Goal: Information Seeking & Learning: Learn about a topic

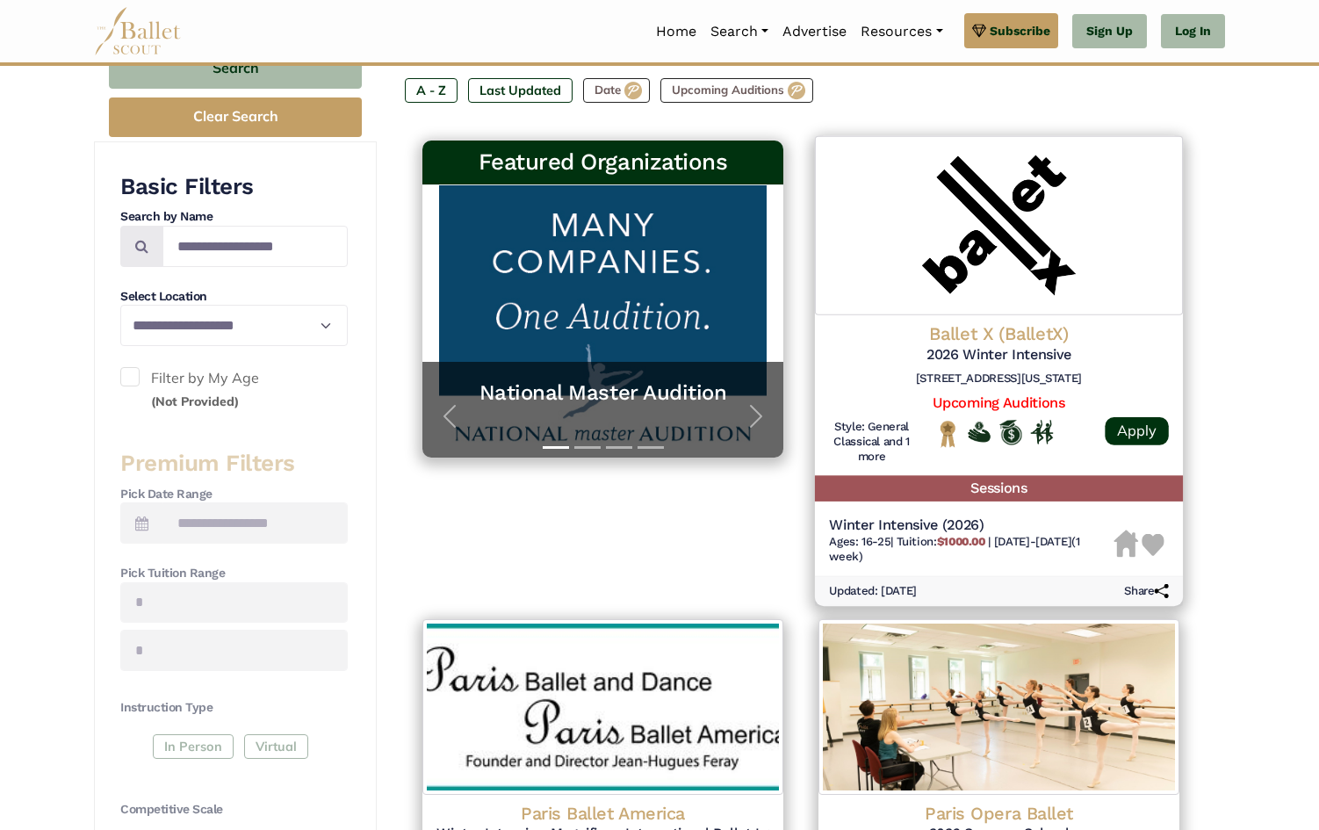
scroll to position [285, 0]
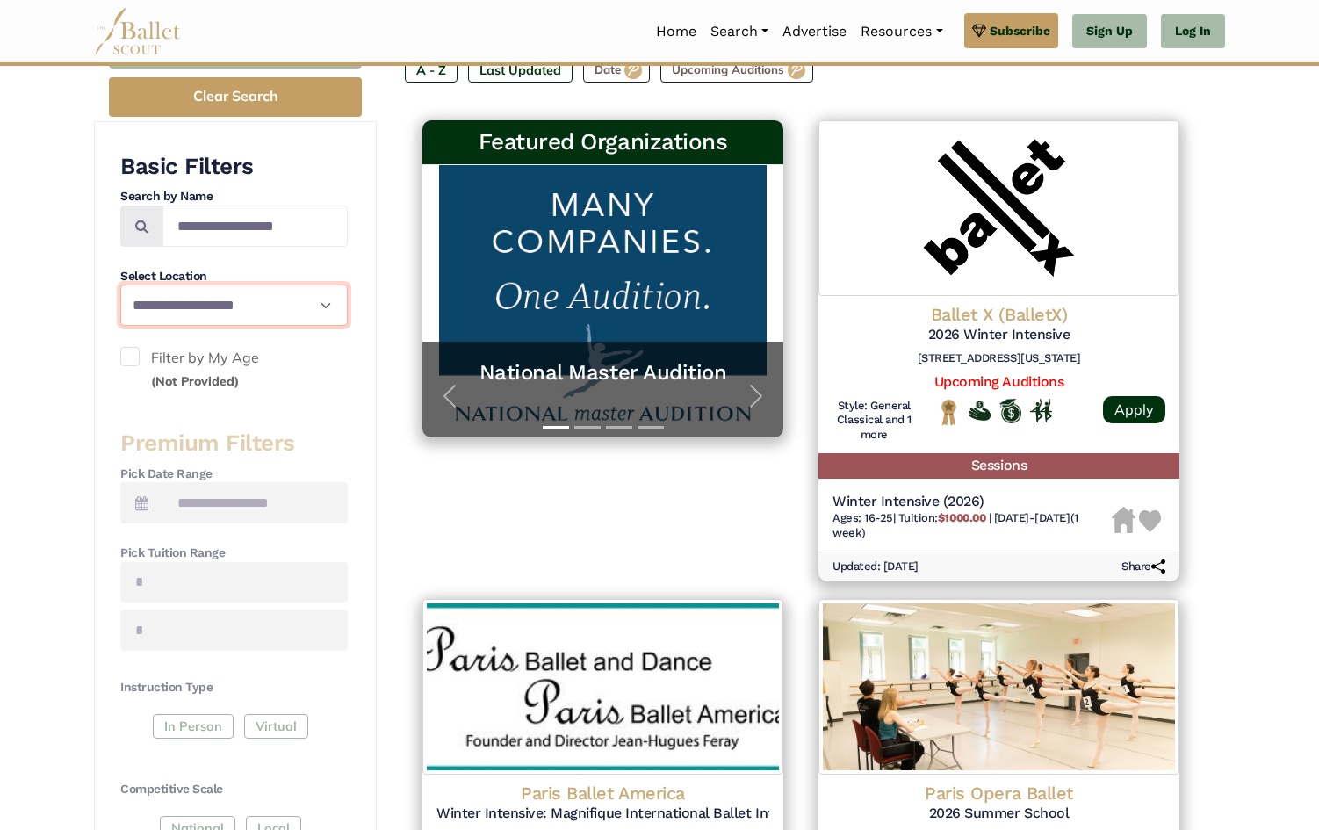
click at [159, 299] on select "**********" at bounding box center [233, 305] width 227 height 41
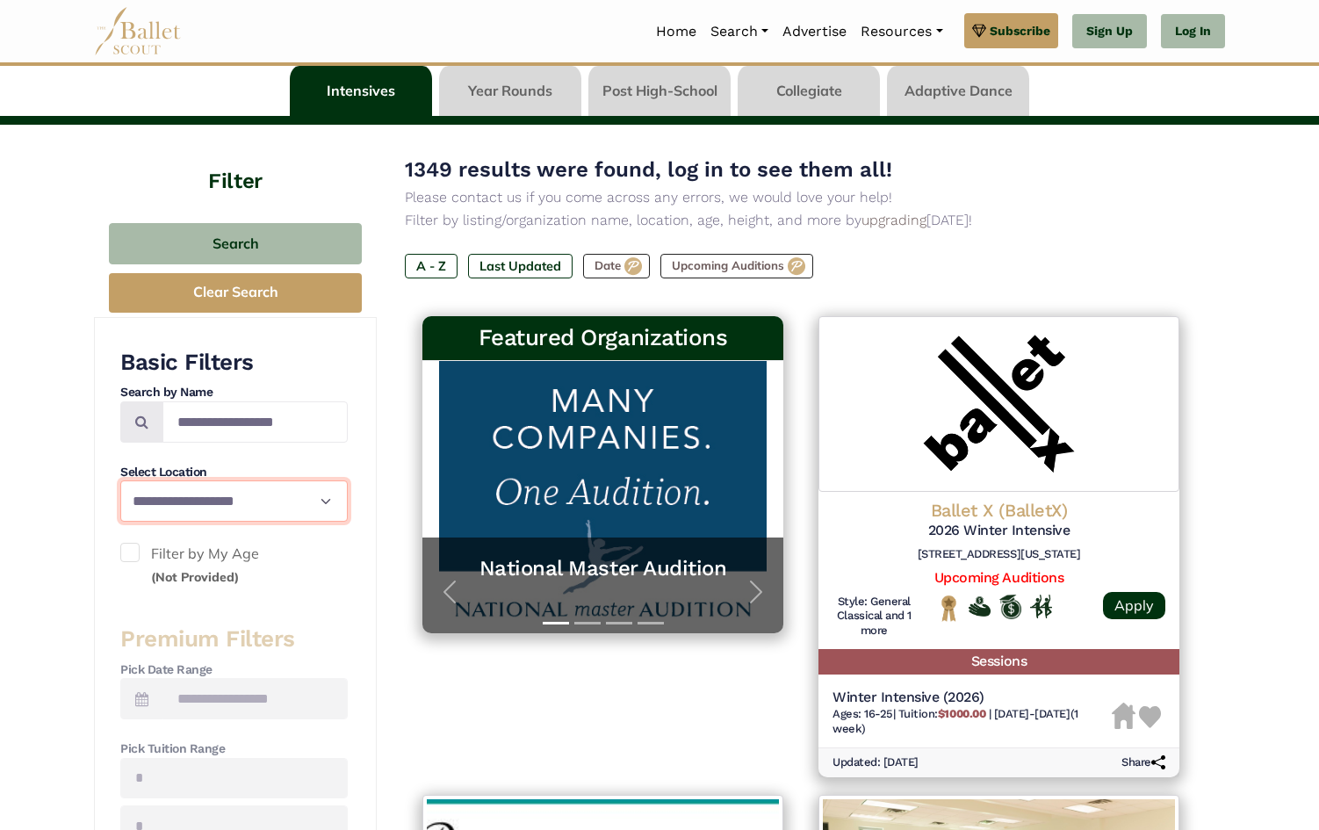
scroll to position [63, 0]
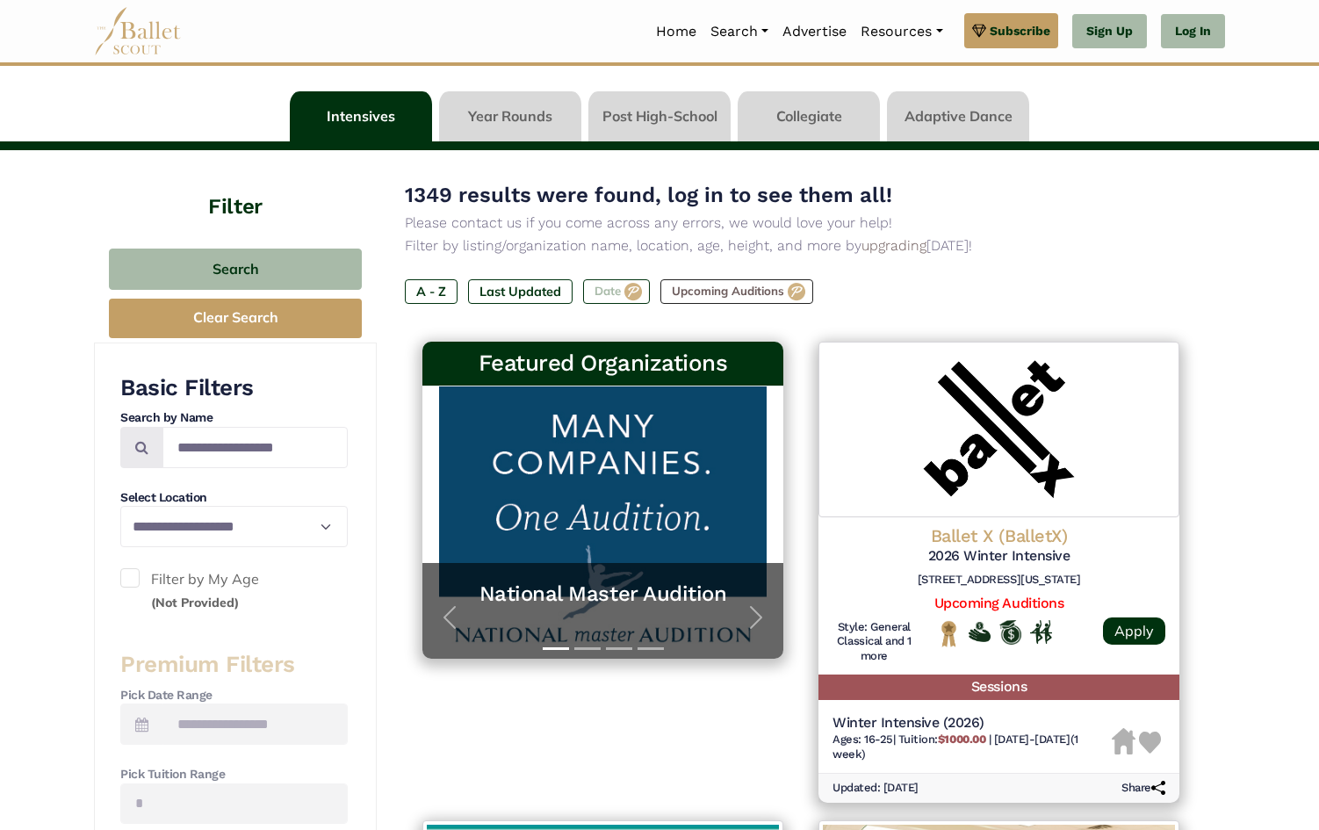
click at [619, 292] on label "Date" at bounding box center [616, 291] width 67 height 25
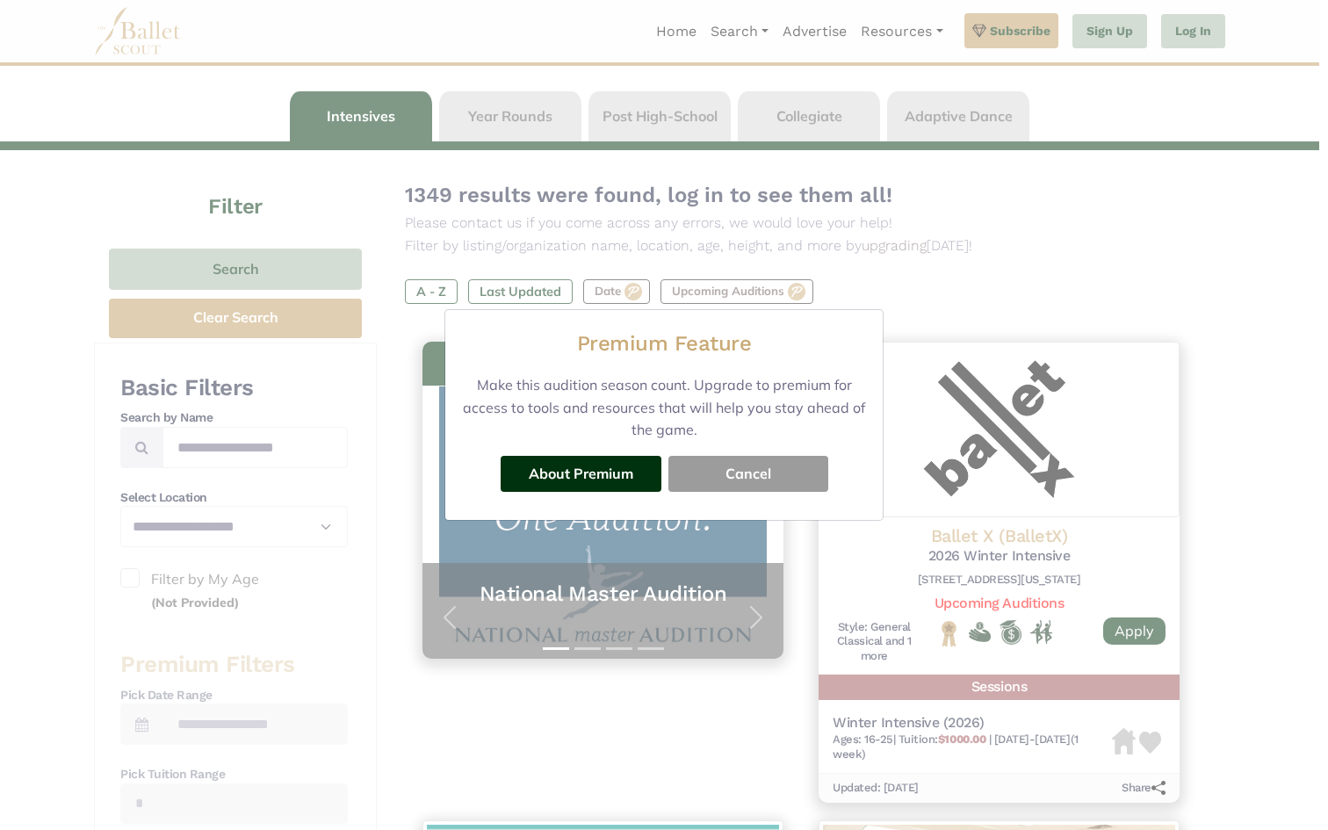
click at [715, 480] on button "Cancel" at bounding box center [748, 473] width 160 height 35
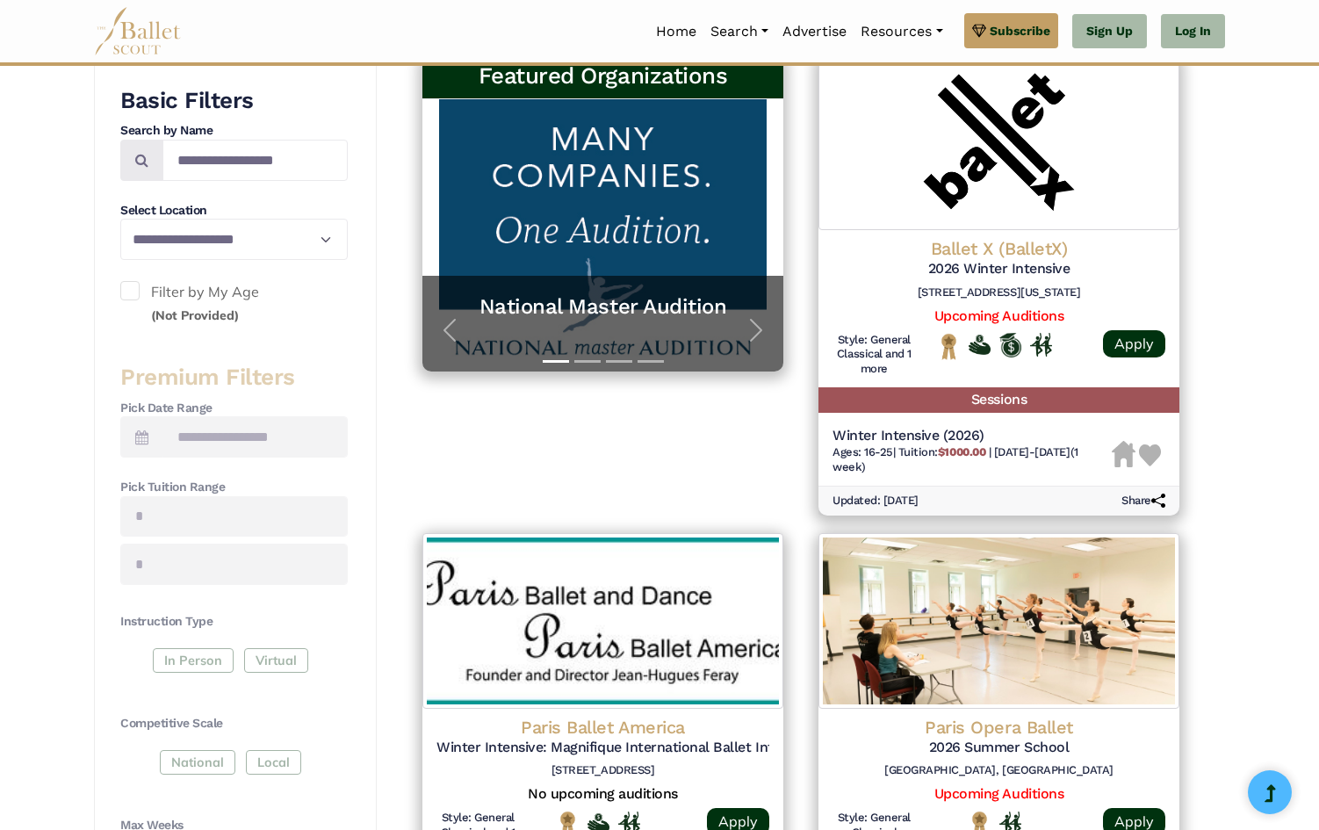
scroll to position [0, 0]
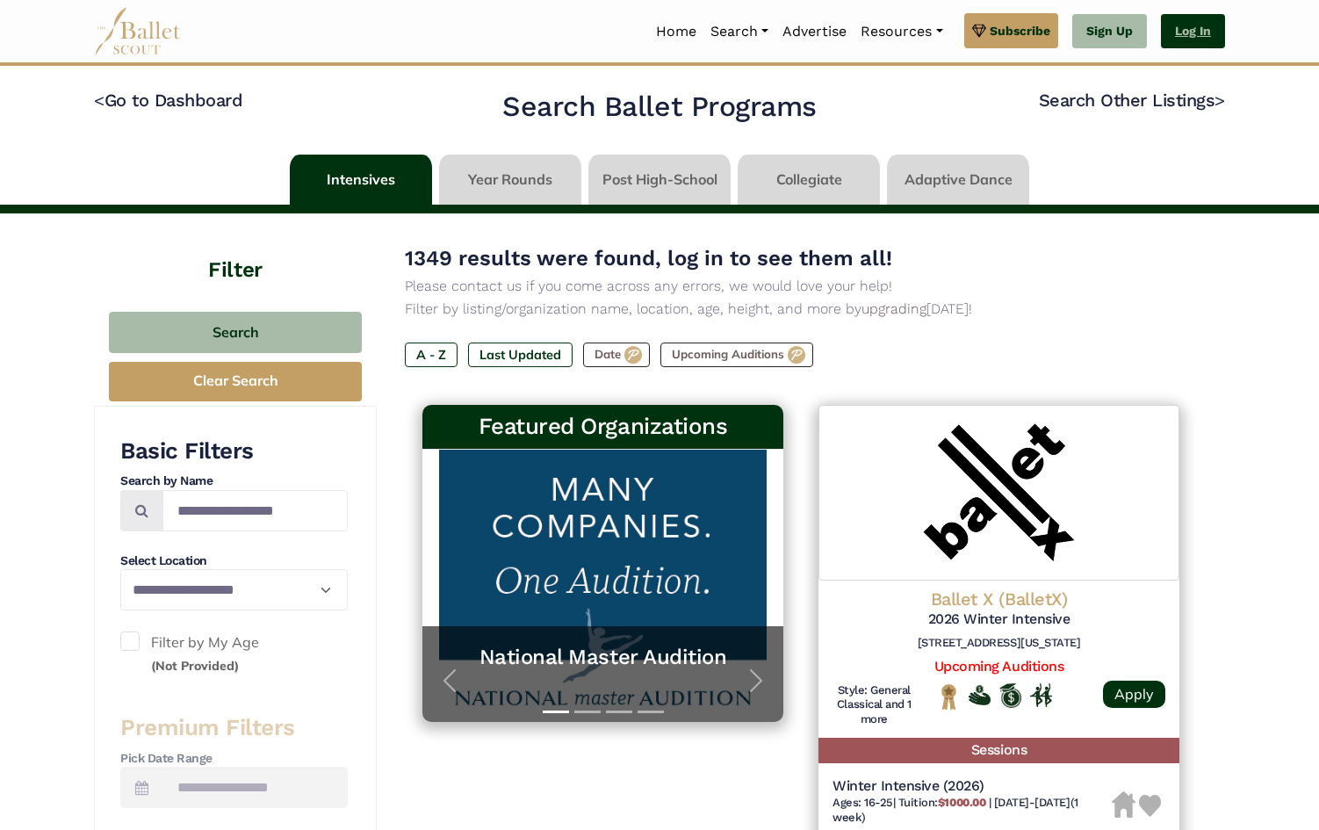
click at [1204, 34] on link "Log In" at bounding box center [1193, 31] width 64 height 35
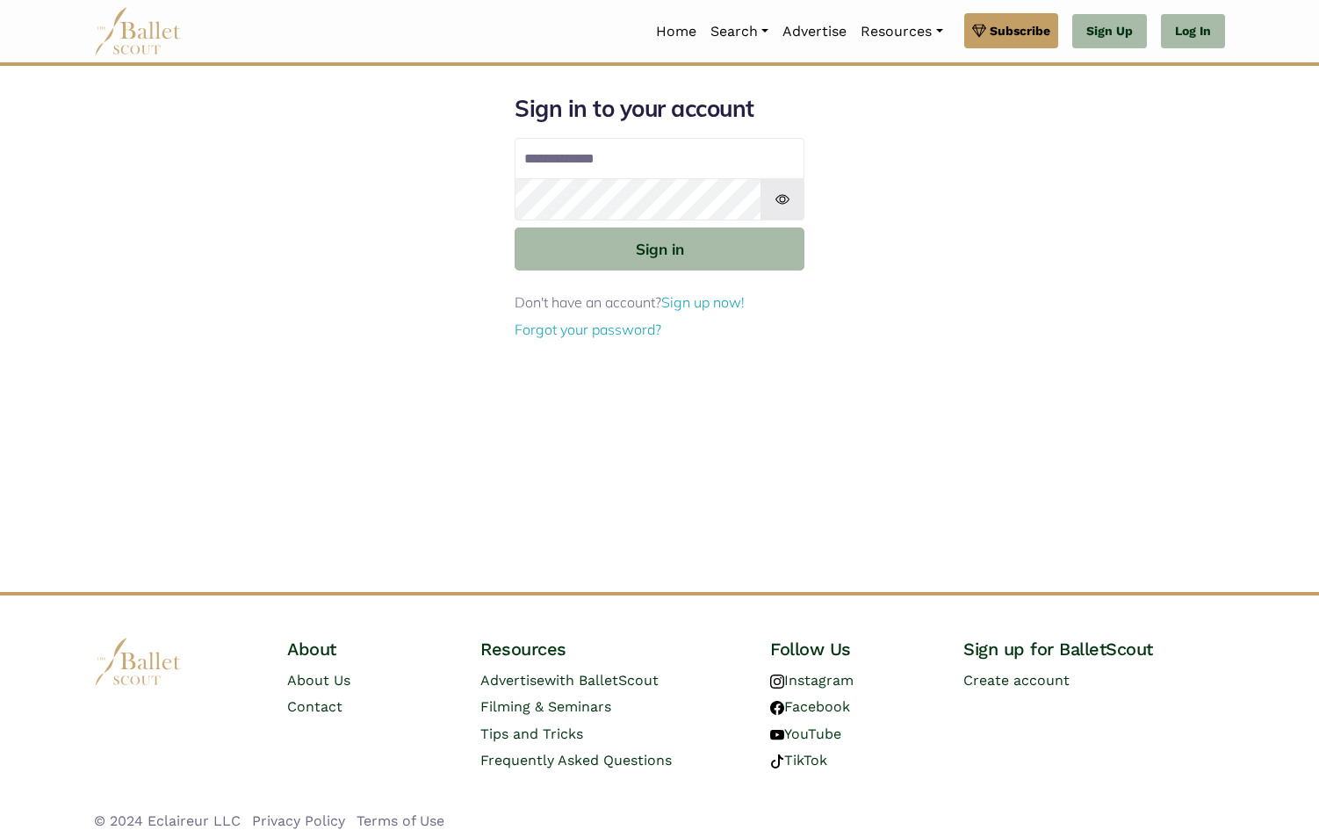
click at [763, 183] on img at bounding box center [782, 199] width 44 height 42
click at [760, 153] on input "Email address" at bounding box center [660, 159] width 290 height 42
type input "**********"
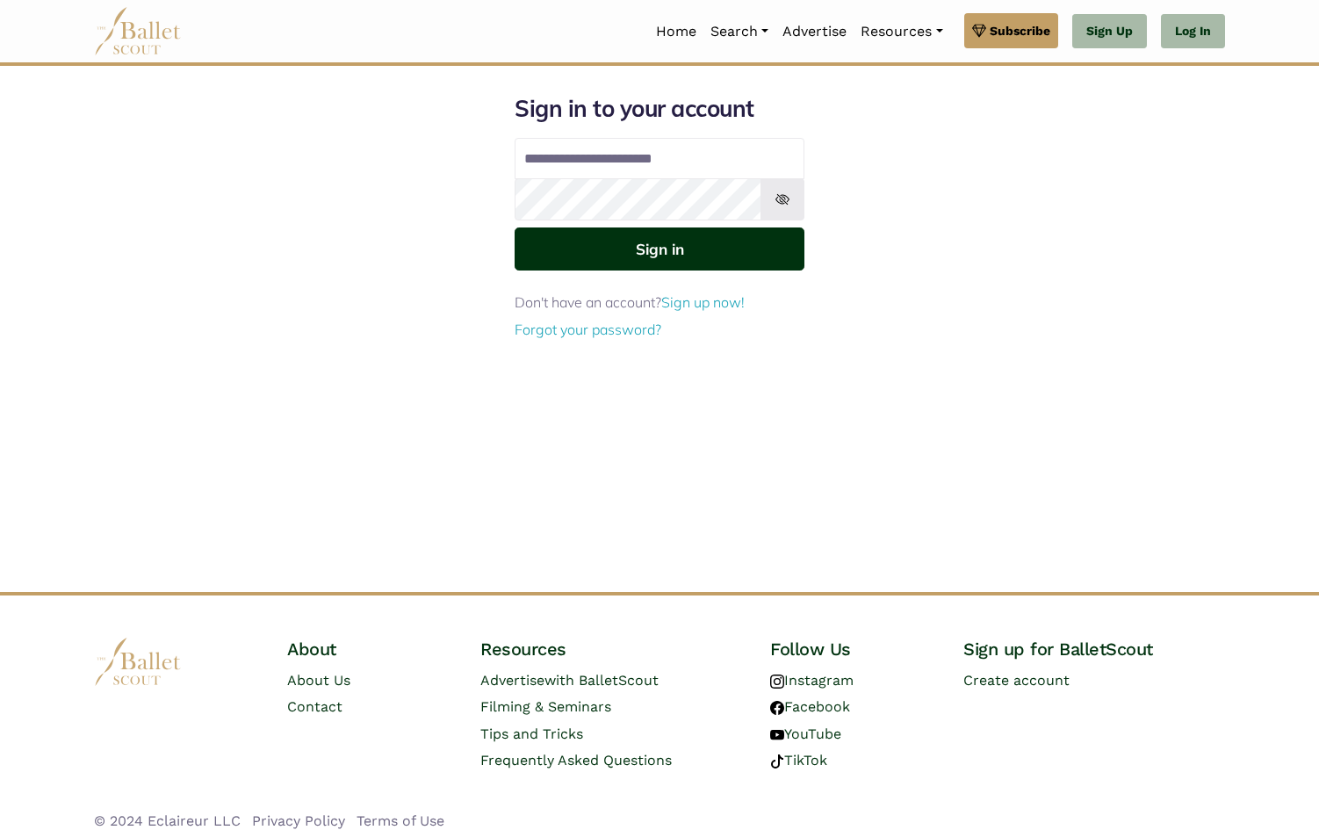
click at [716, 253] on button "Sign in" at bounding box center [660, 248] width 290 height 43
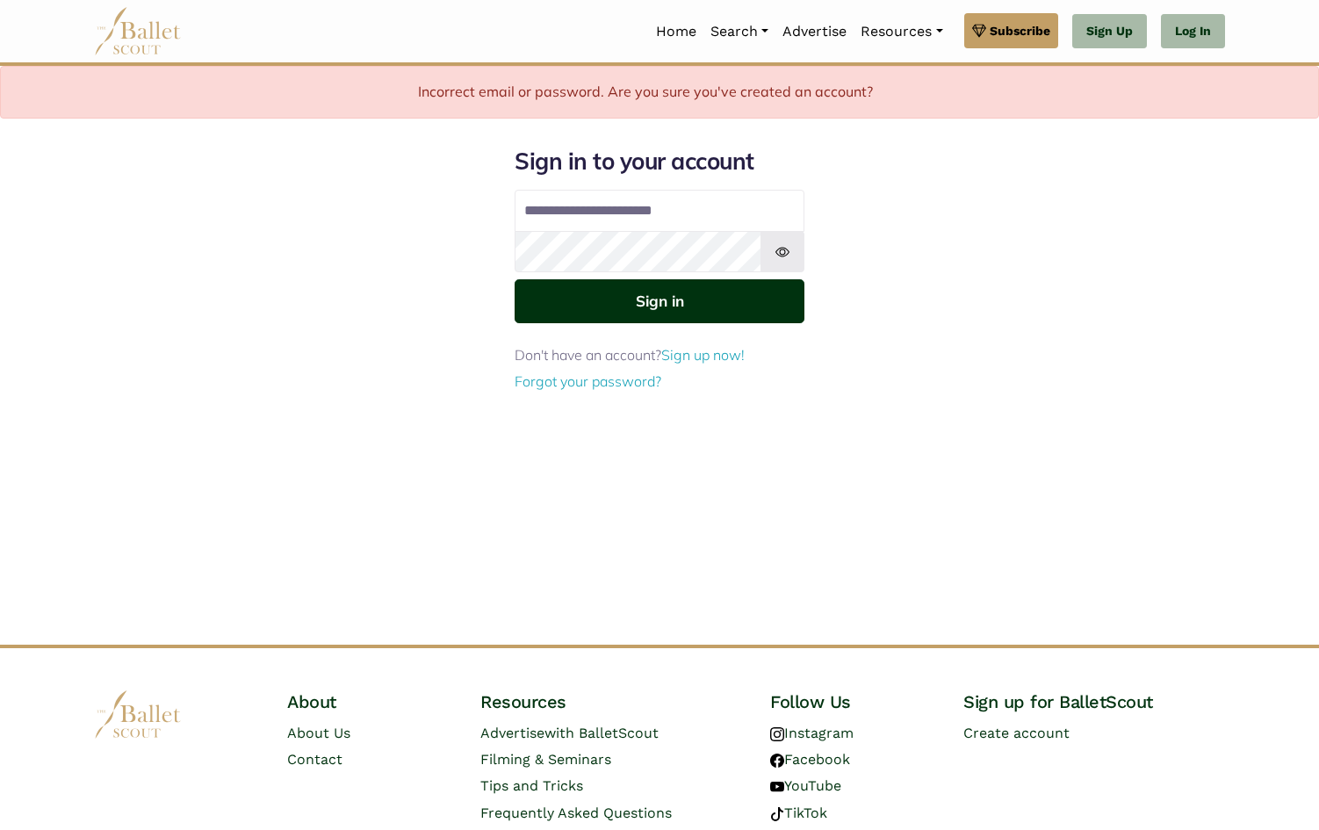
click at [654, 304] on button "Sign in" at bounding box center [660, 300] width 290 height 43
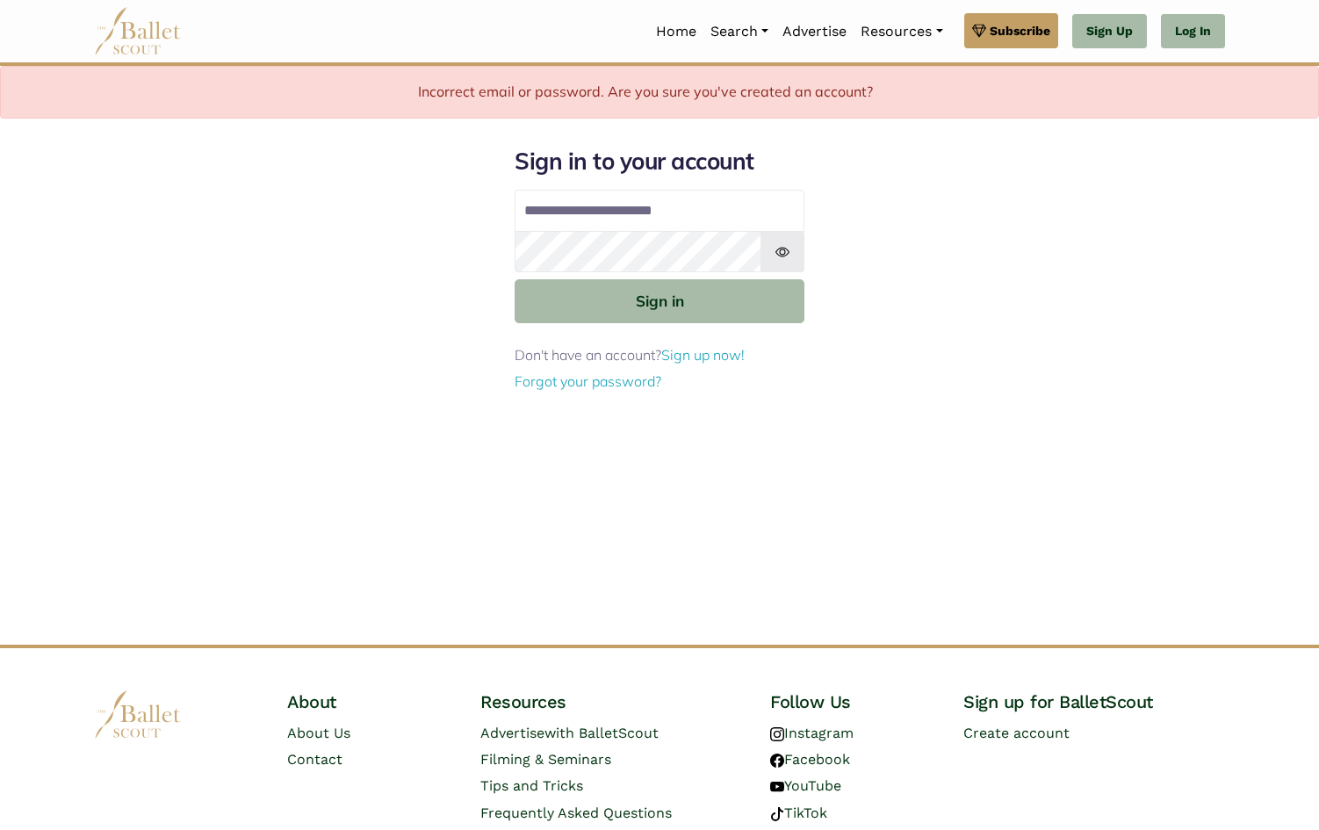
click at [770, 260] on img at bounding box center [782, 252] width 44 height 42
drag, startPoint x: 723, startPoint y: 219, endPoint x: 495, endPoint y: 205, distance: 227.8
click at [495, 205] on div "**********" at bounding box center [659, 396] width 1159 height 498
type input "**********"
click at [789, 270] on img at bounding box center [782, 252] width 44 height 42
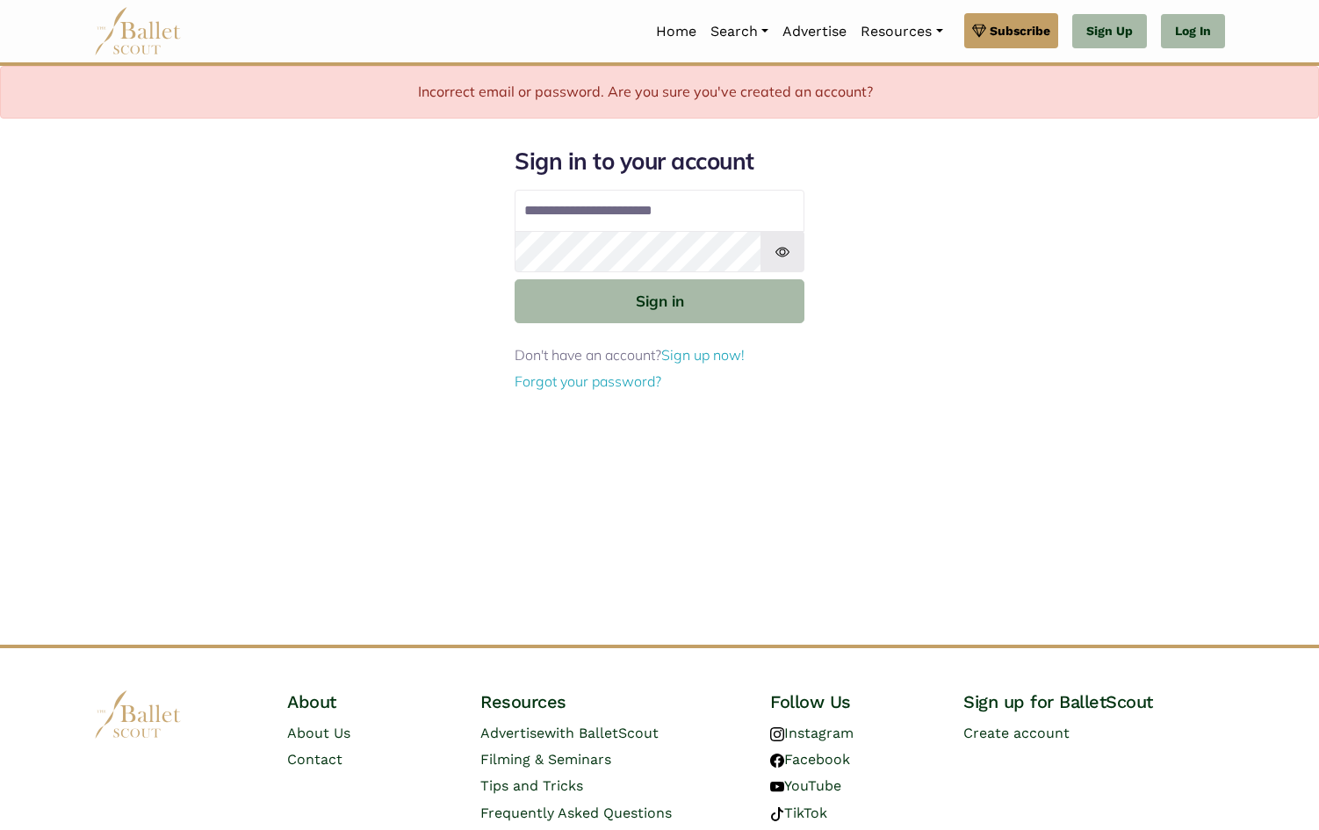
click at [783, 251] on img at bounding box center [782, 252] width 44 height 42
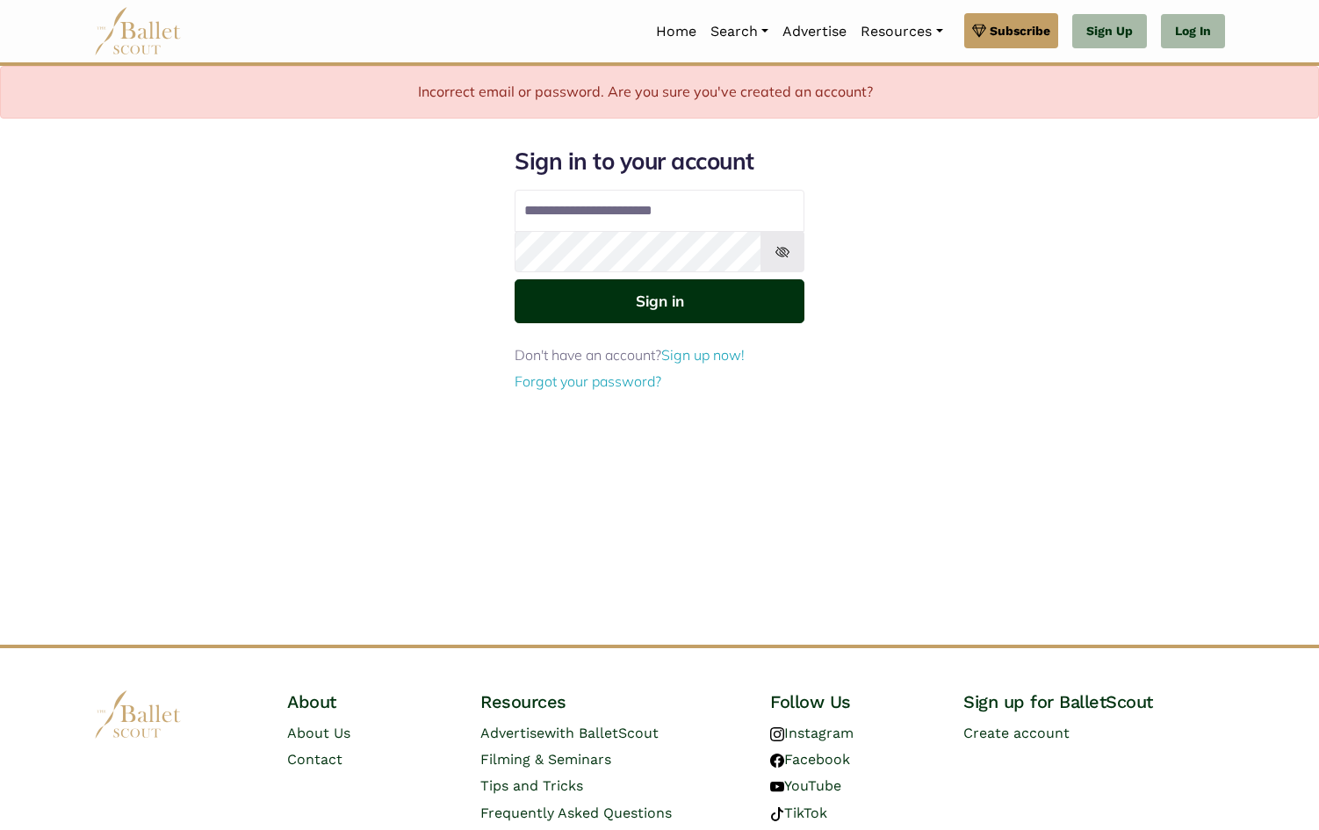
click at [751, 299] on button "Sign in" at bounding box center [660, 300] width 290 height 43
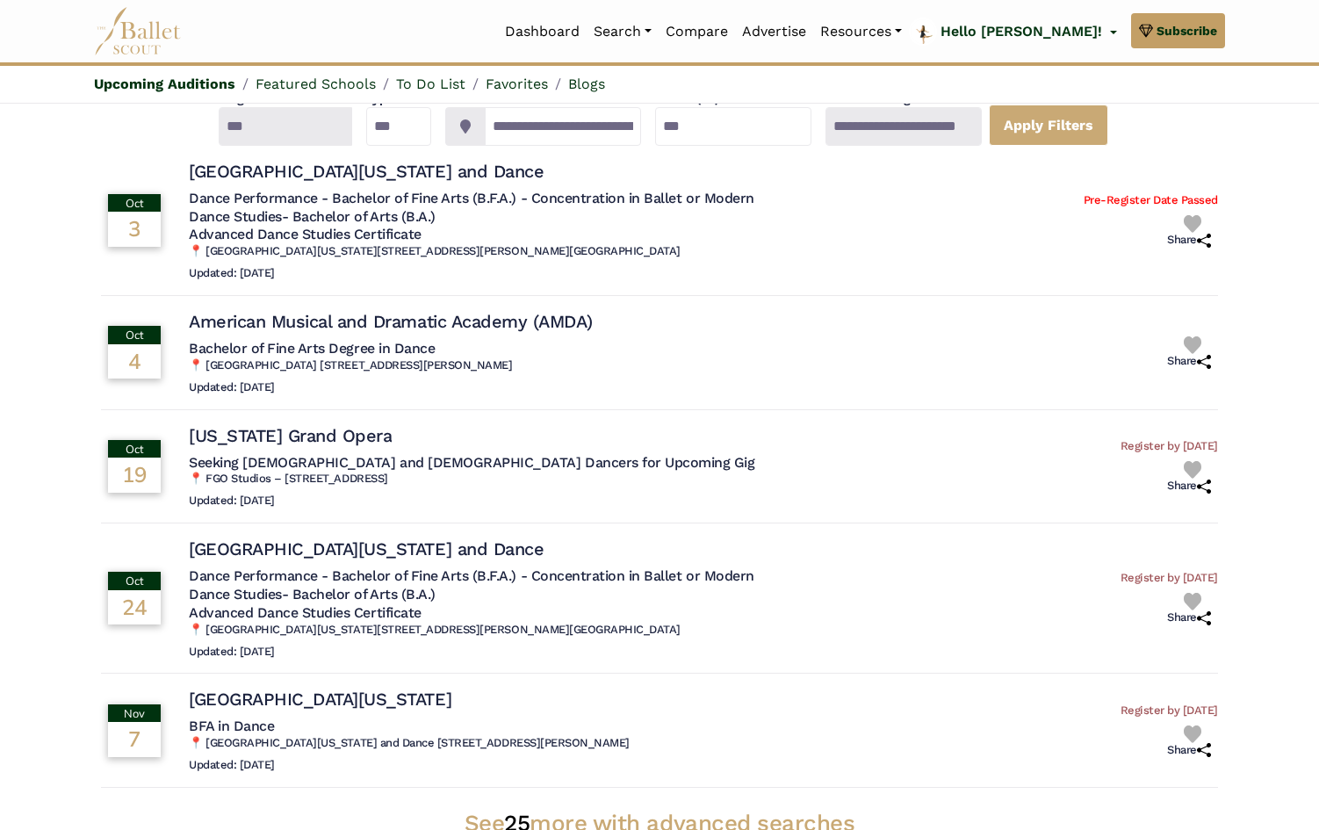
scroll to position [119, 0]
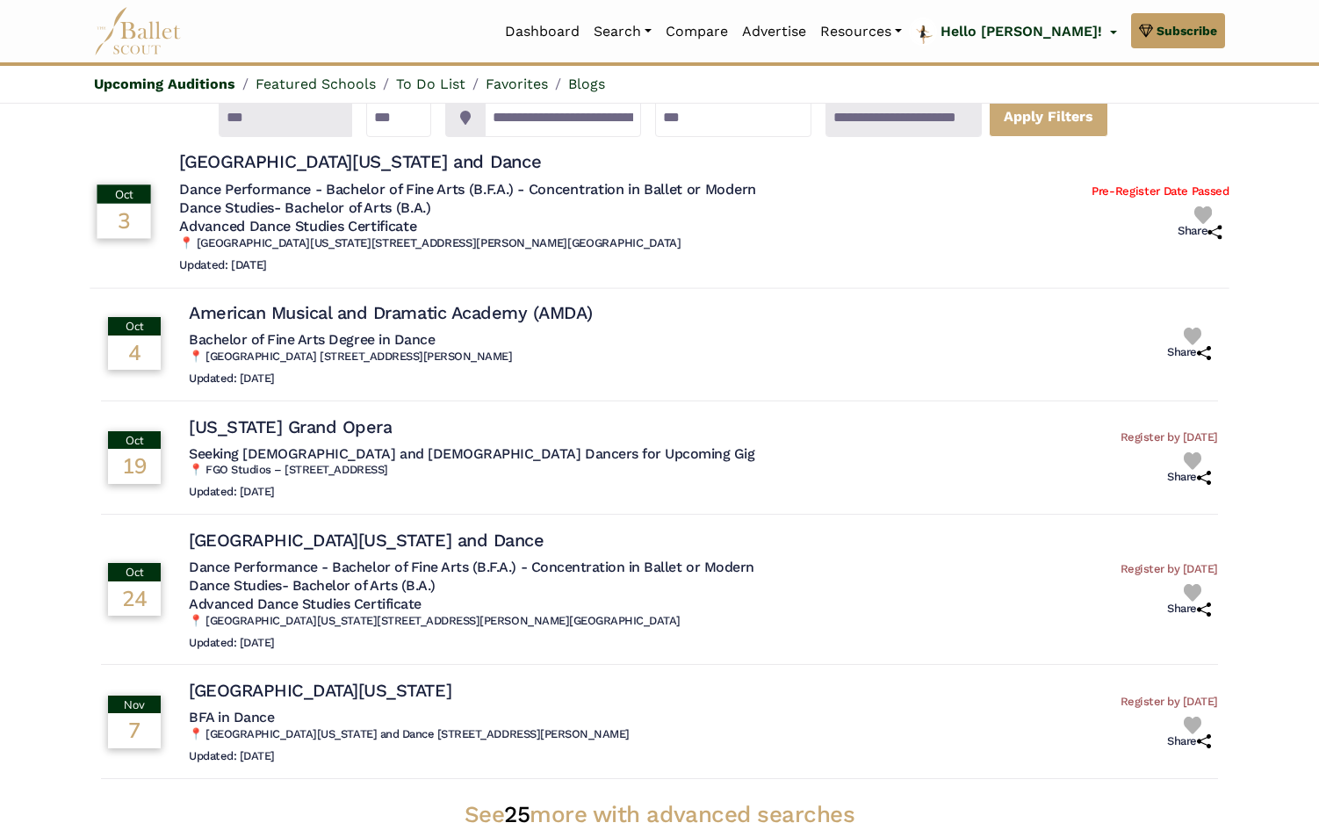
click at [407, 187] on h5 "Dance Performance - Bachelor of Fine Arts (B.F.A.) - Concentration in Ballet or…" at bounding box center [467, 189] width 577 height 18
click at [328, 158] on h4 "University of South Florida Theater and Dance" at bounding box center [360, 161] width 362 height 24
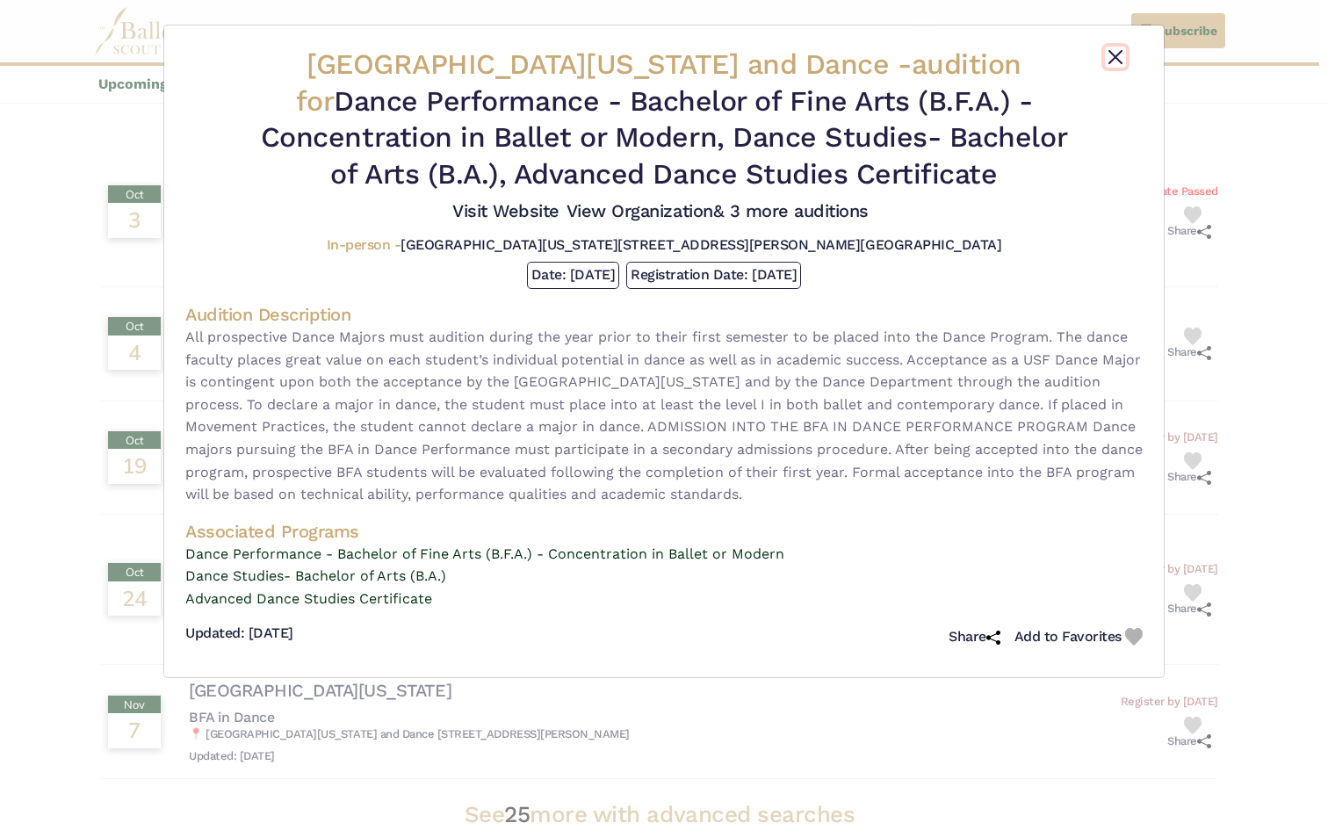
click at [1114, 53] on button "Close" at bounding box center [1115, 57] width 21 height 21
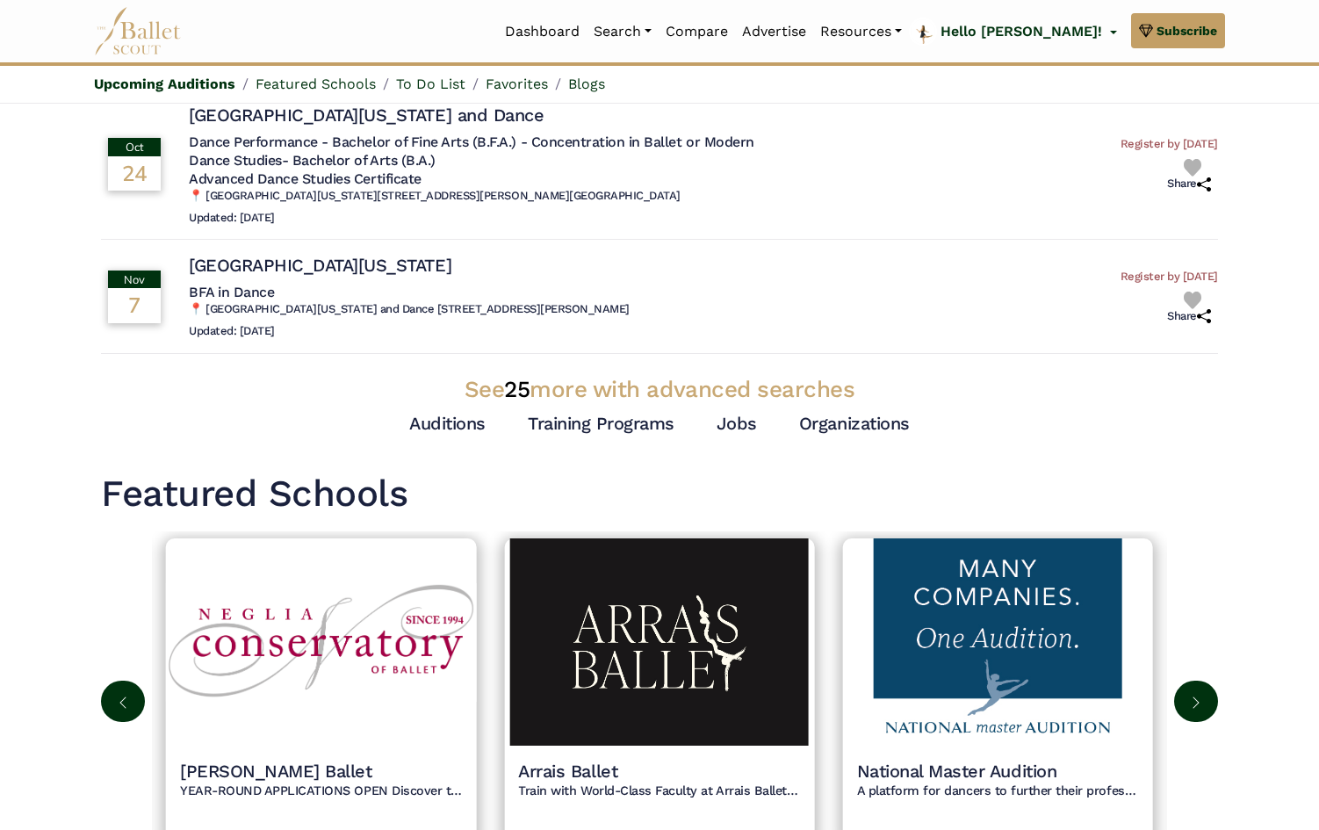
scroll to position [544, 0]
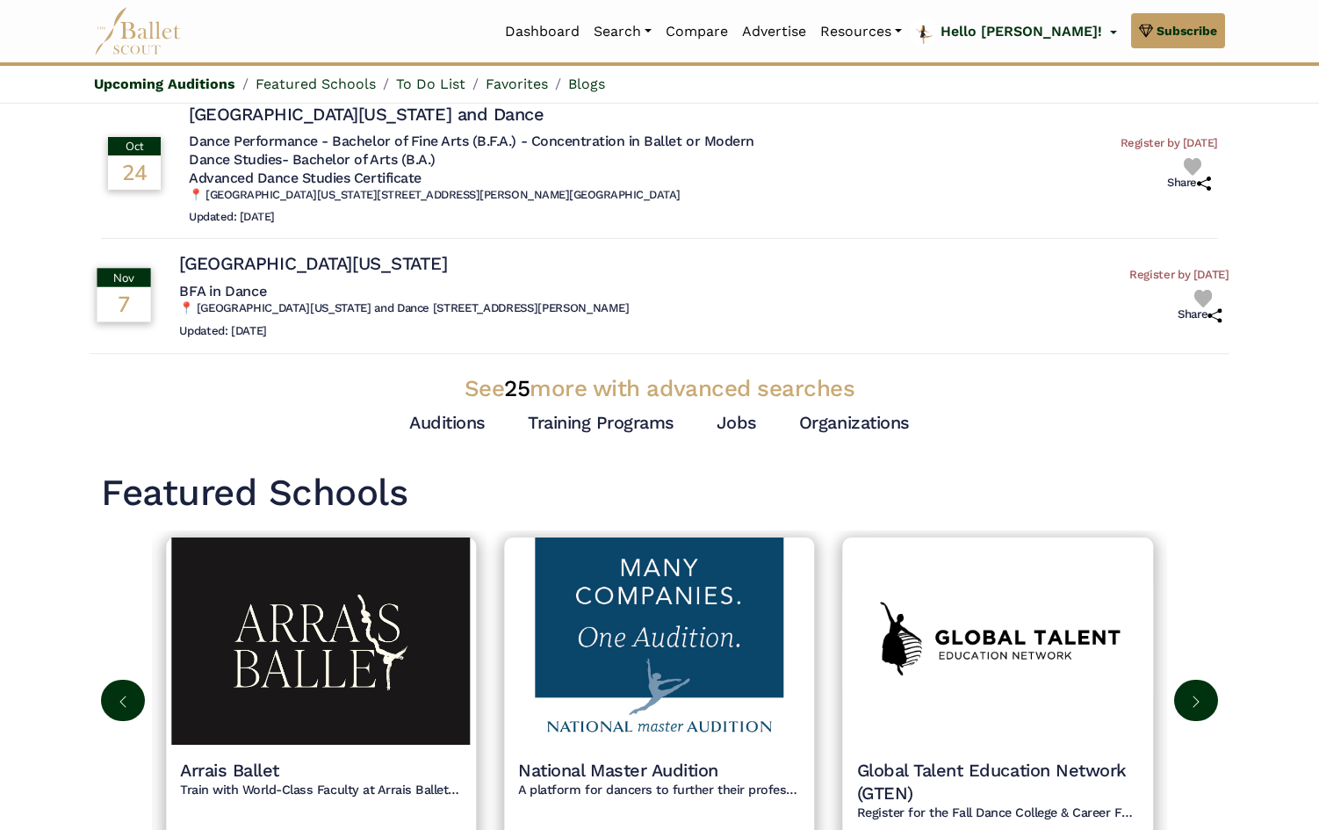
click at [334, 257] on h4 "[GEOGRAPHIC_DATA][US_STATE]" at bounding box center [313, 264] width 268 height 24
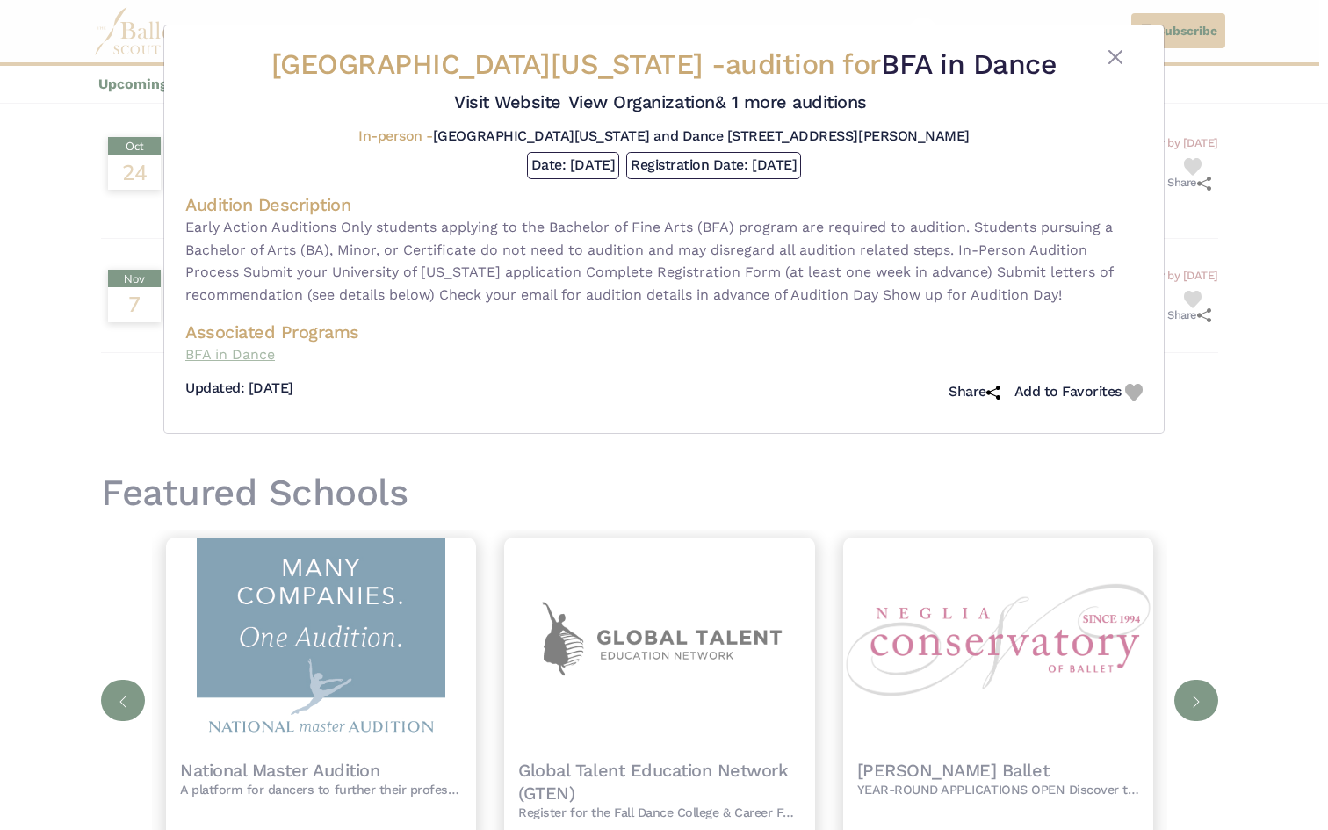
click at [259, 353] on p "BFA in Dance" at bounding box center [663, 354] width 957 height 23
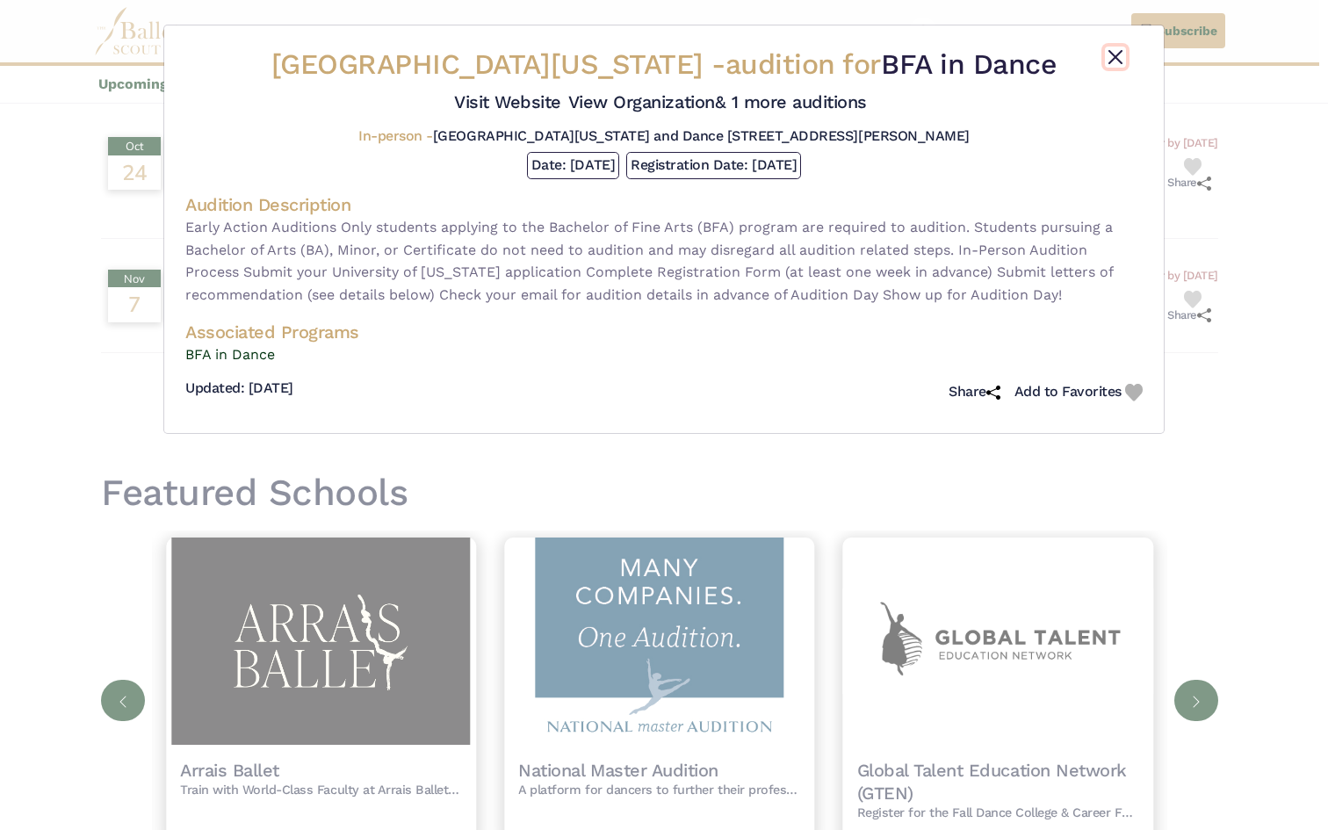
click at [1116, 54] on button "Close" at bounding box center [1115, 57] width 21 height 21
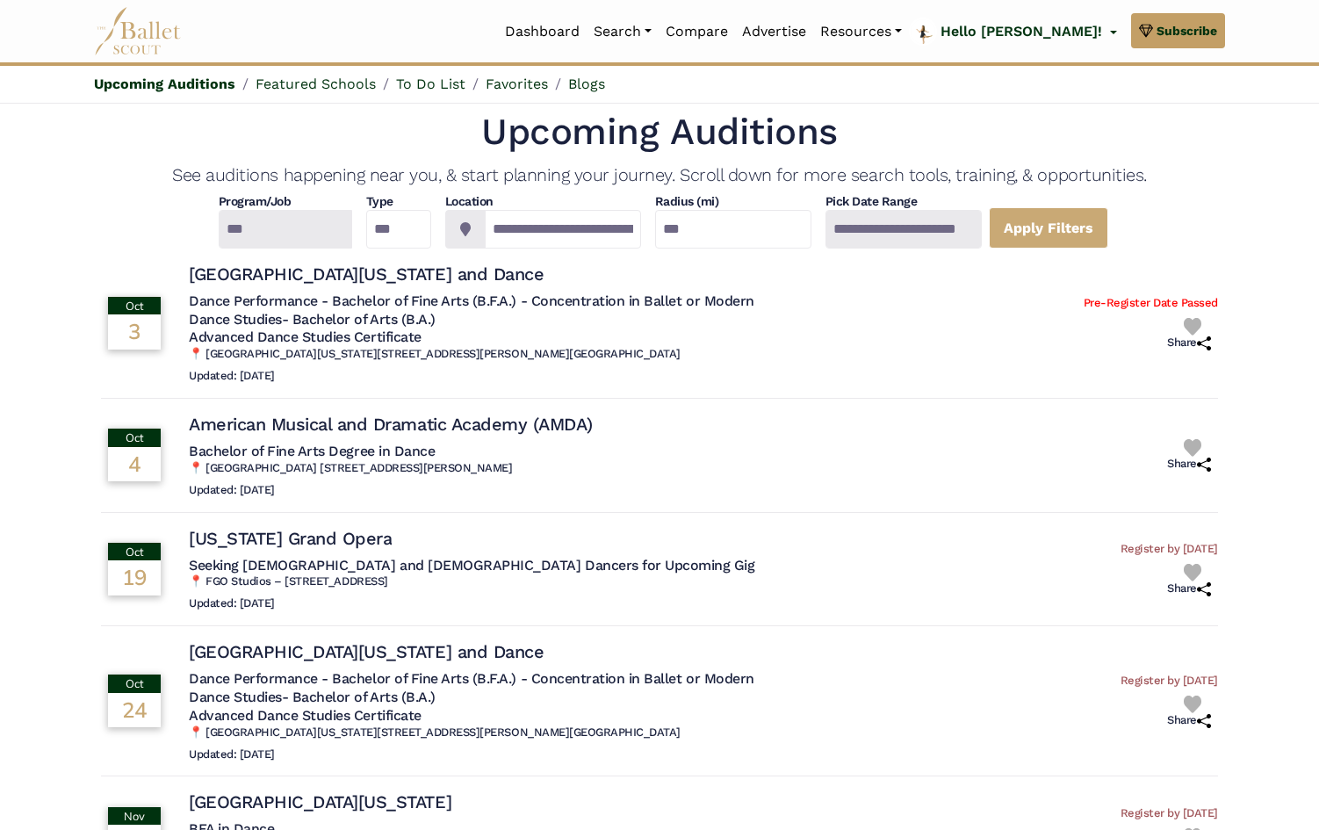
scroll to position [0, 0]
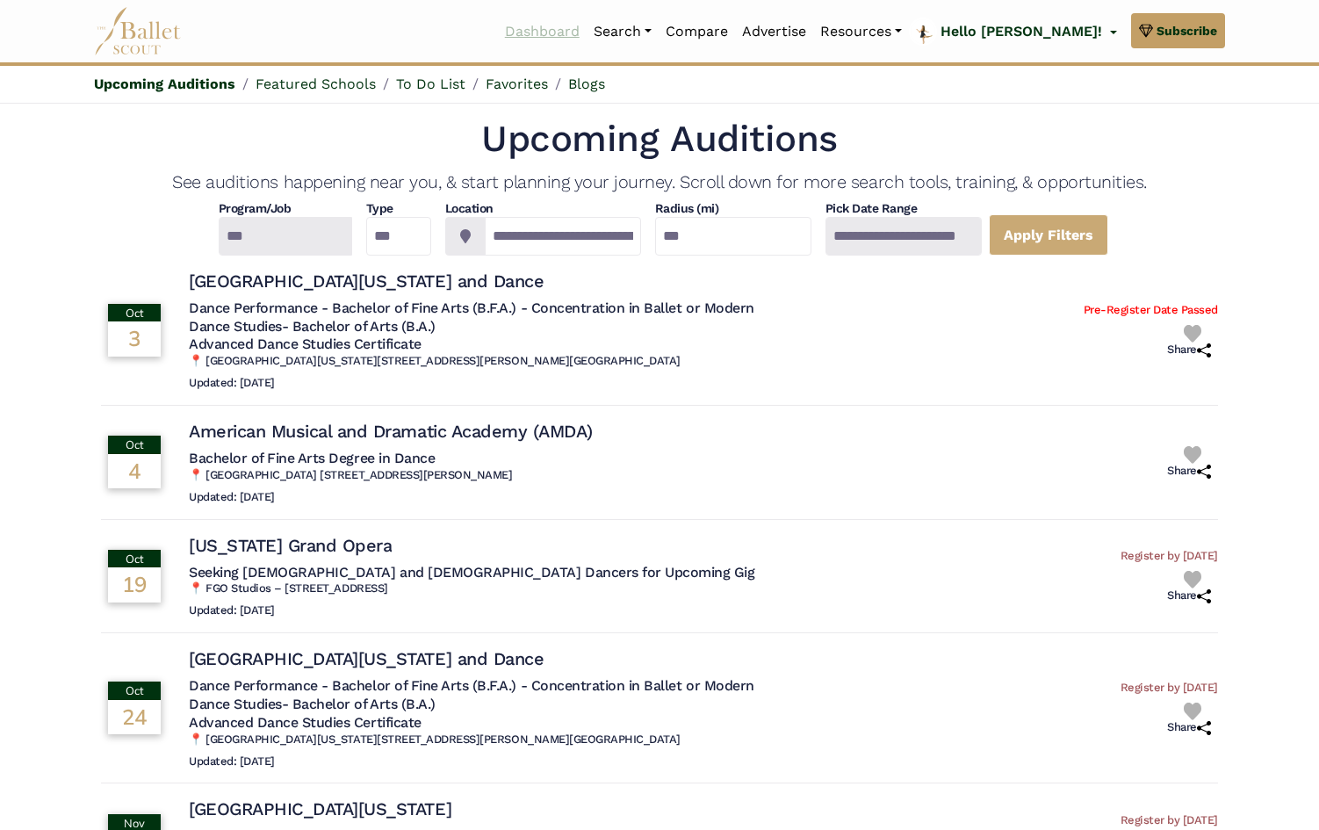
click at [587, 34] on link "Dashboard" at bounding box center [542, 31] width 89 height 37
click at [659, 30] on link "Search" at bounding box center [623, 31] width 72 height 37
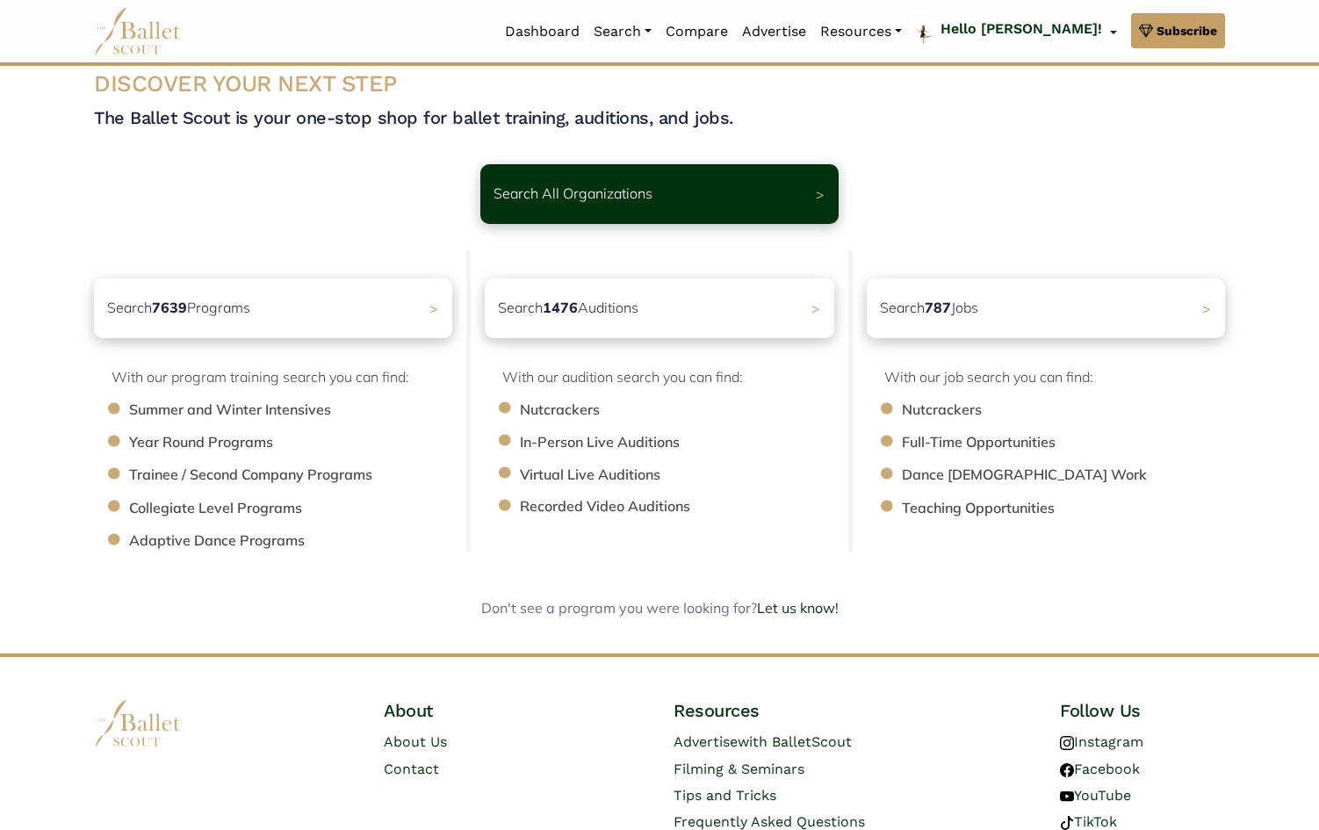
scroll to position [57, 0]
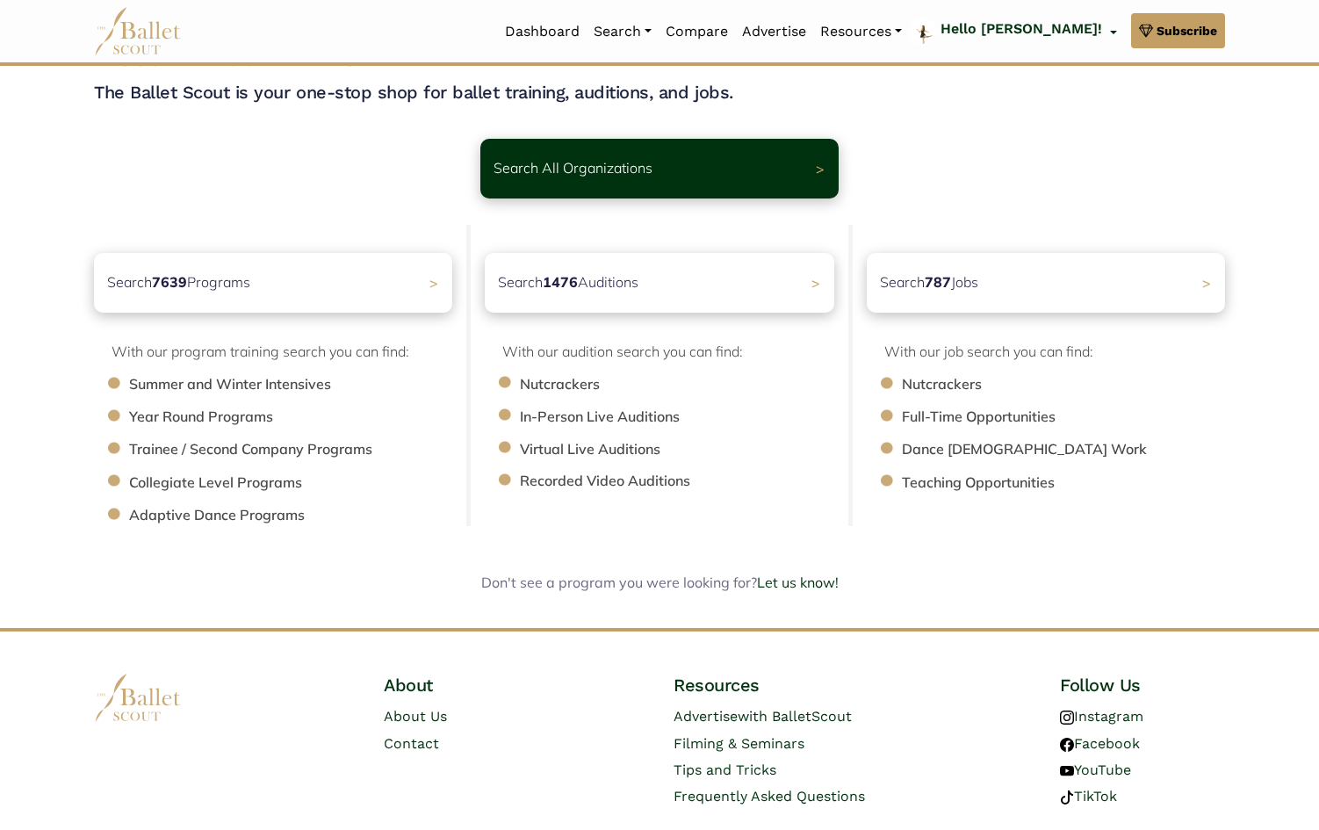
click at [241, 382] on li "Summer and Winter Intensives" at bounding box center [299, 384] width 341 height 23
click at [421, 279] on div "Search 7639 Programs >" at bounding box center [273, 282] width 376 height 62
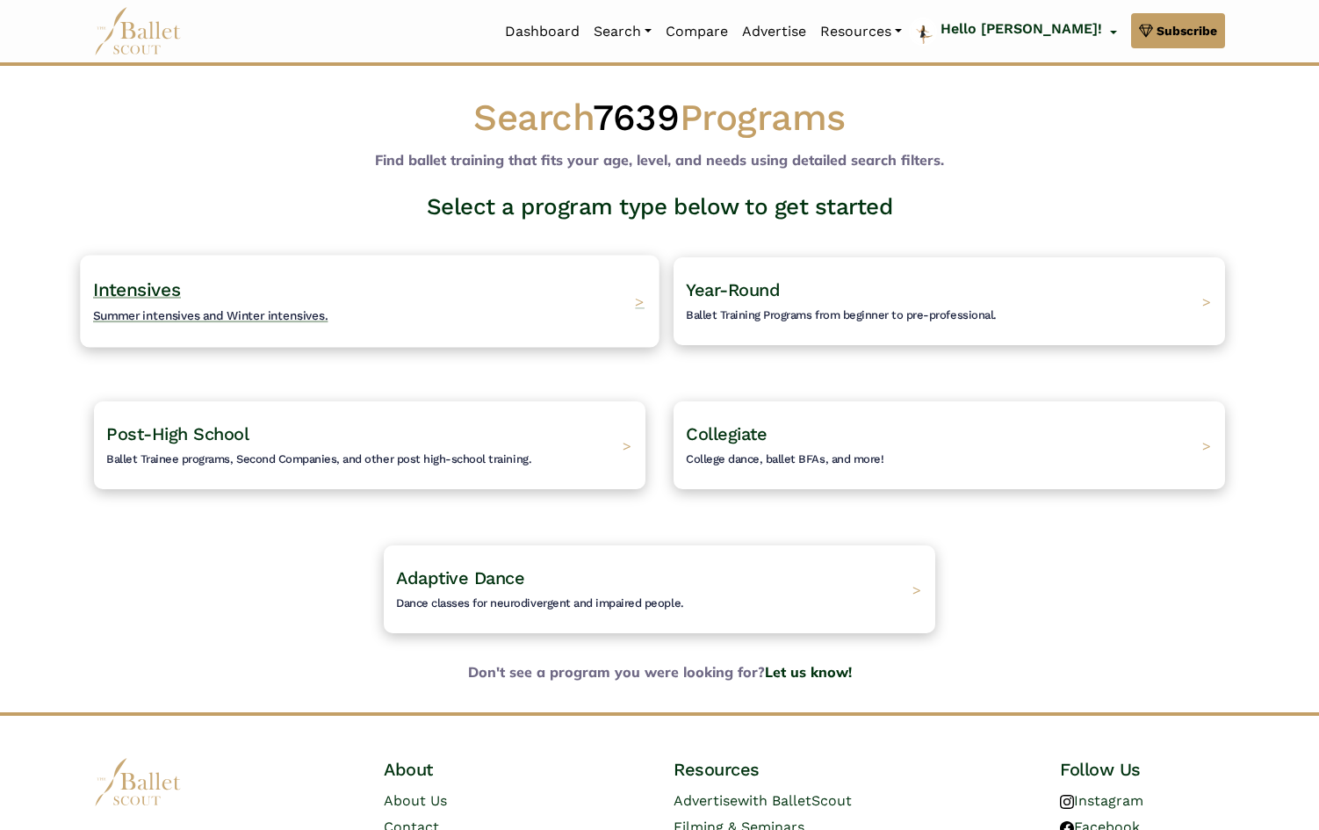
click at [162, 310] on span "Summer intensives and Winter intensives." at bounding box center [210, 315] width 235 height 14
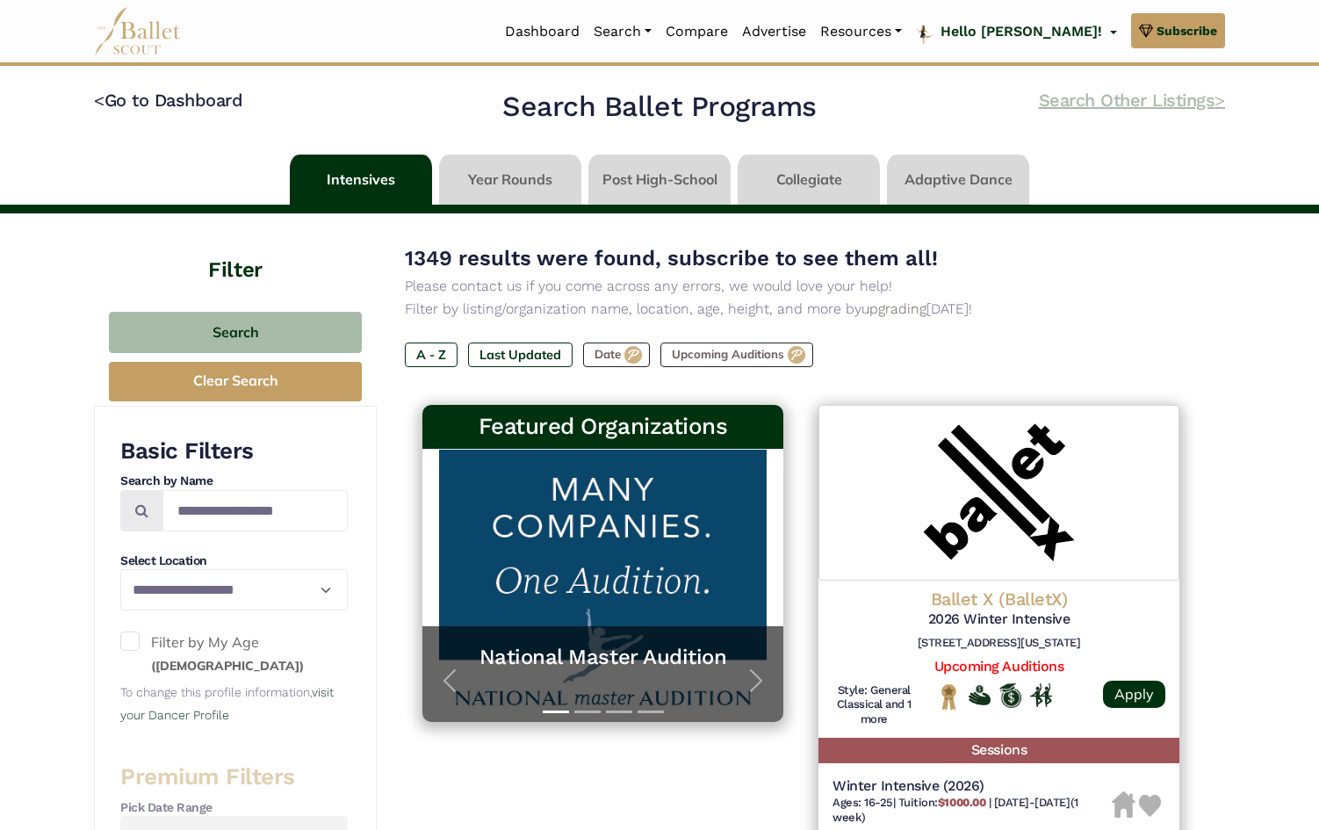
click at [1093, 104] on link "Search Other Listings >" at bounding box center [1132, 100] width 186 height 21
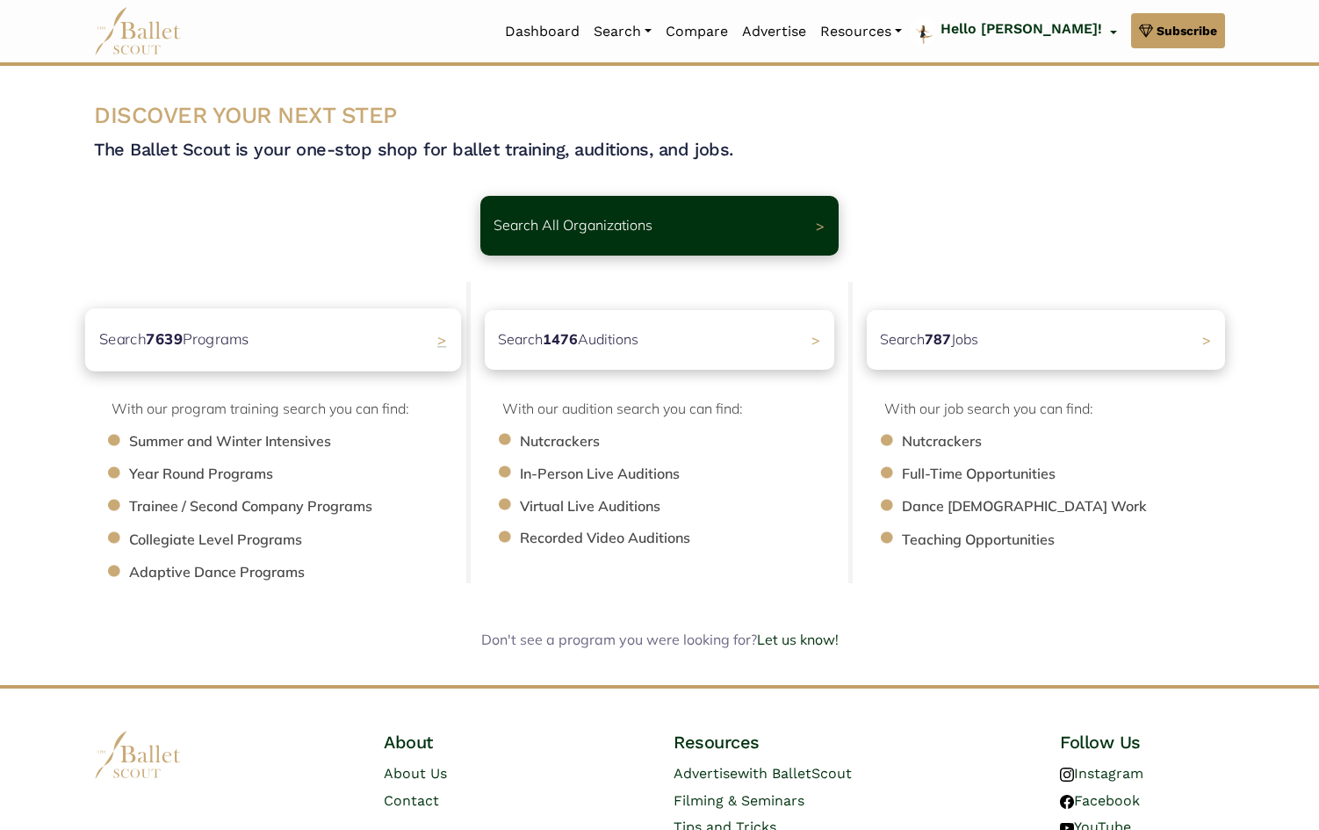
click at [414, 335] on div "Search 7639 Programs >" at bounding box center [273, 339] width 376 height 62
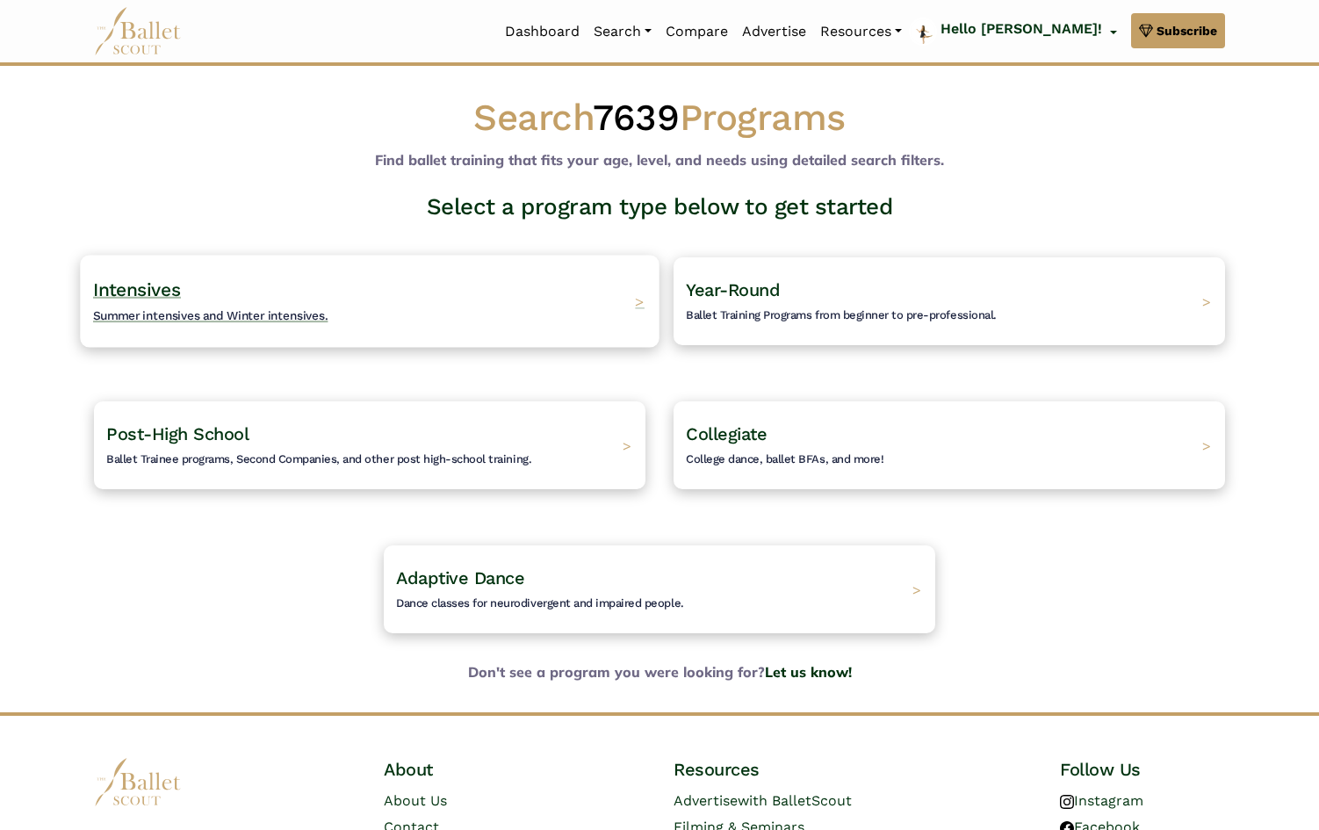
click at [167, 280] on span "Intensives" at bounding box center [137, 289] width 88 height 22
click at [163, 286] on span "Intensives" at bounding box center [137, 289] width 88 height 22
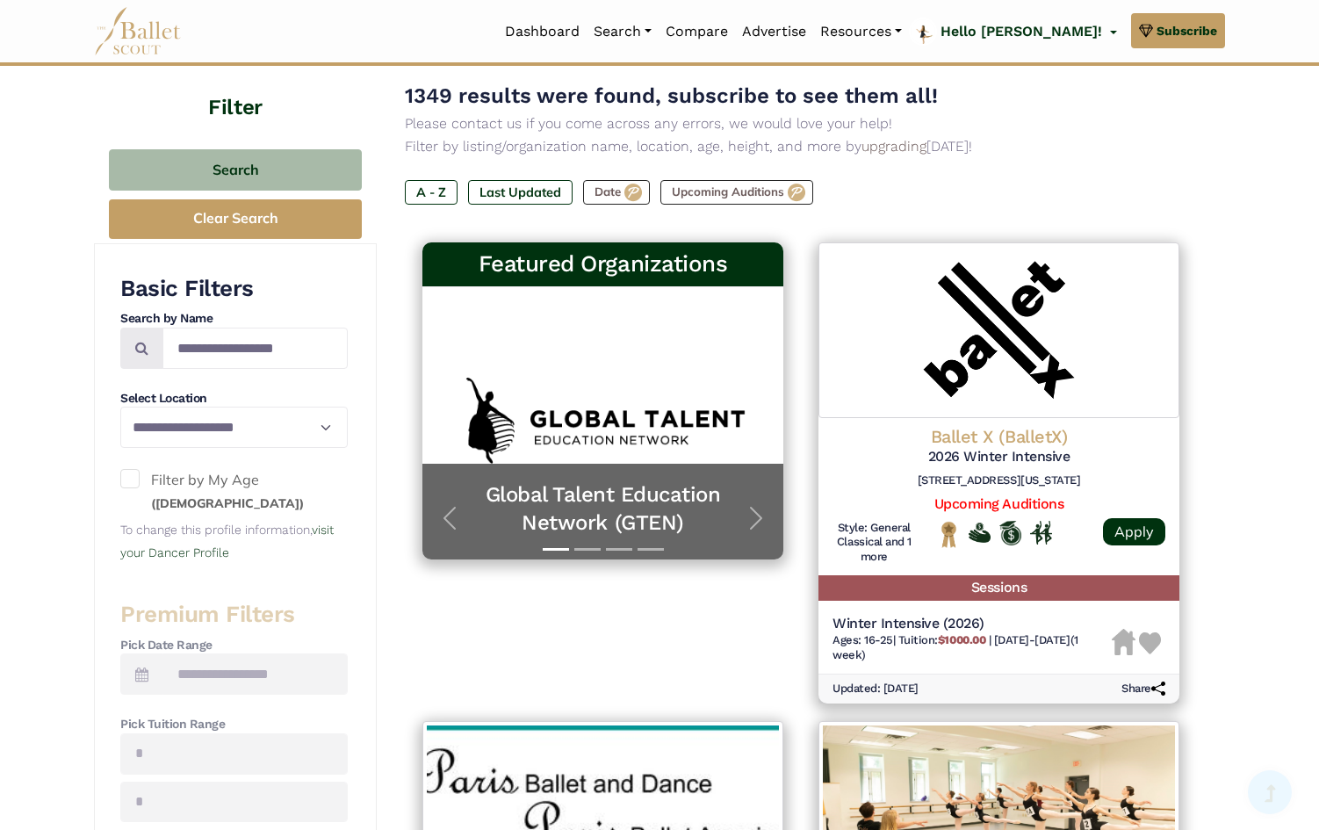
scroll to position [171, 0]
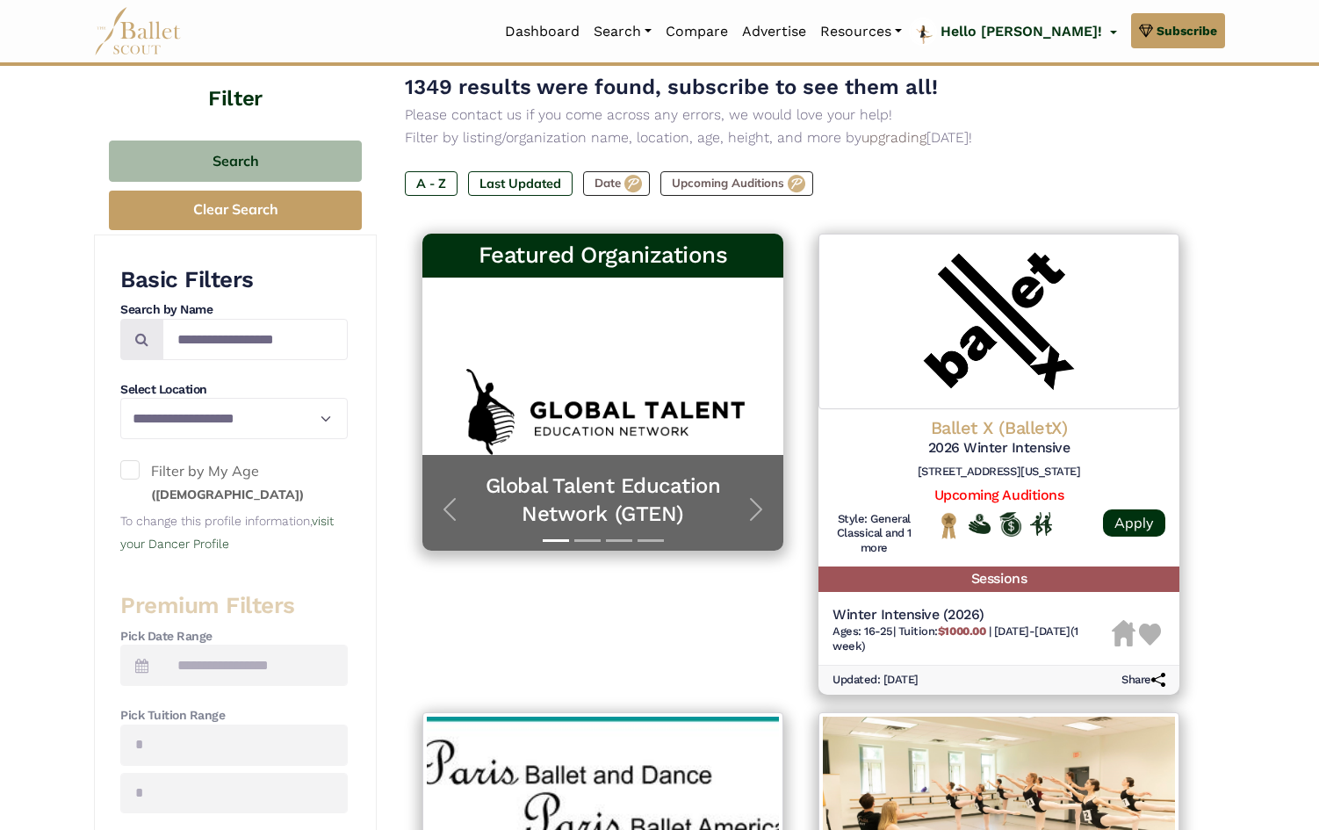
click at [127, 466] on span at bounding box center [129, 469] width 19 height 19
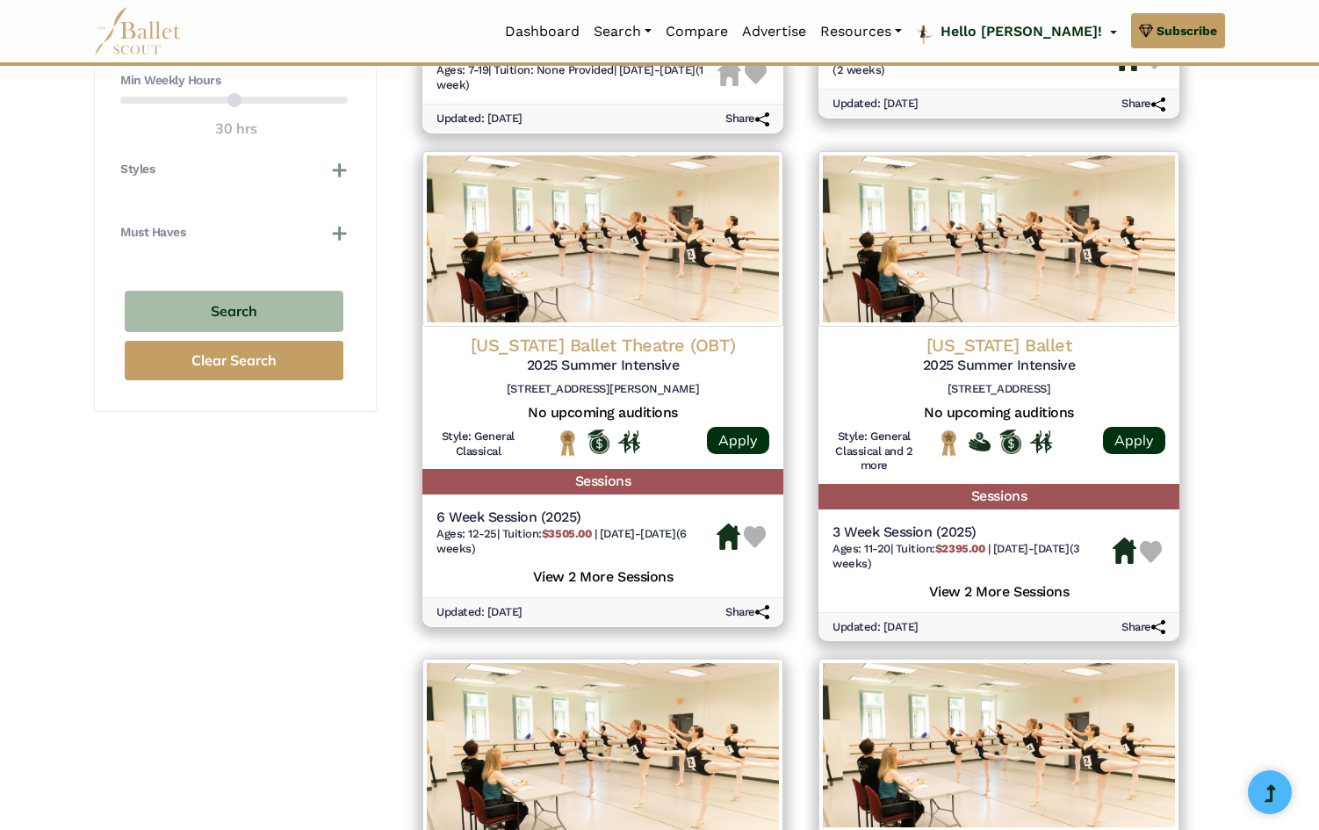
scroll to position [1242, 0]
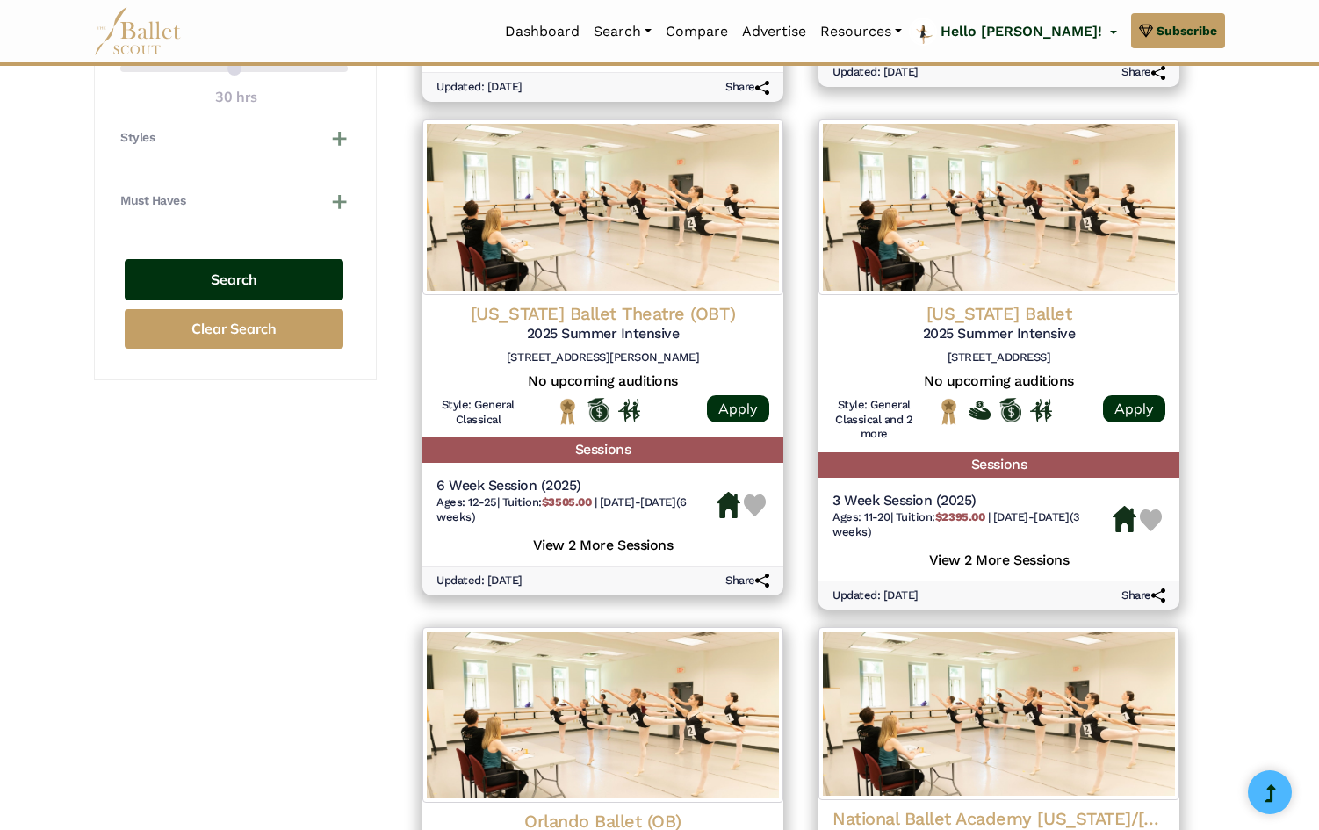
click at [261, 274] on button "Search" at bounding box center [234, 279] width 219 height 41
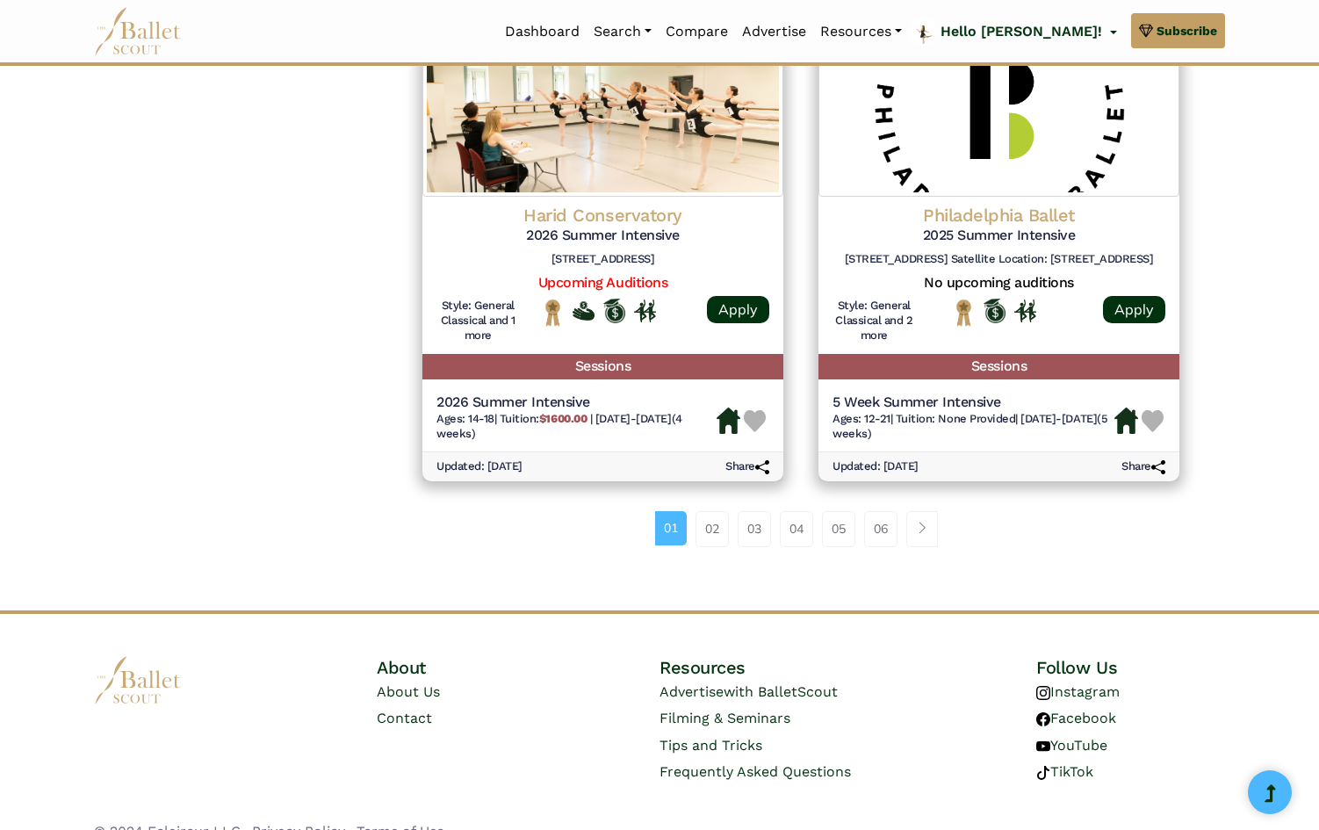
scroll to position [2360, 0]
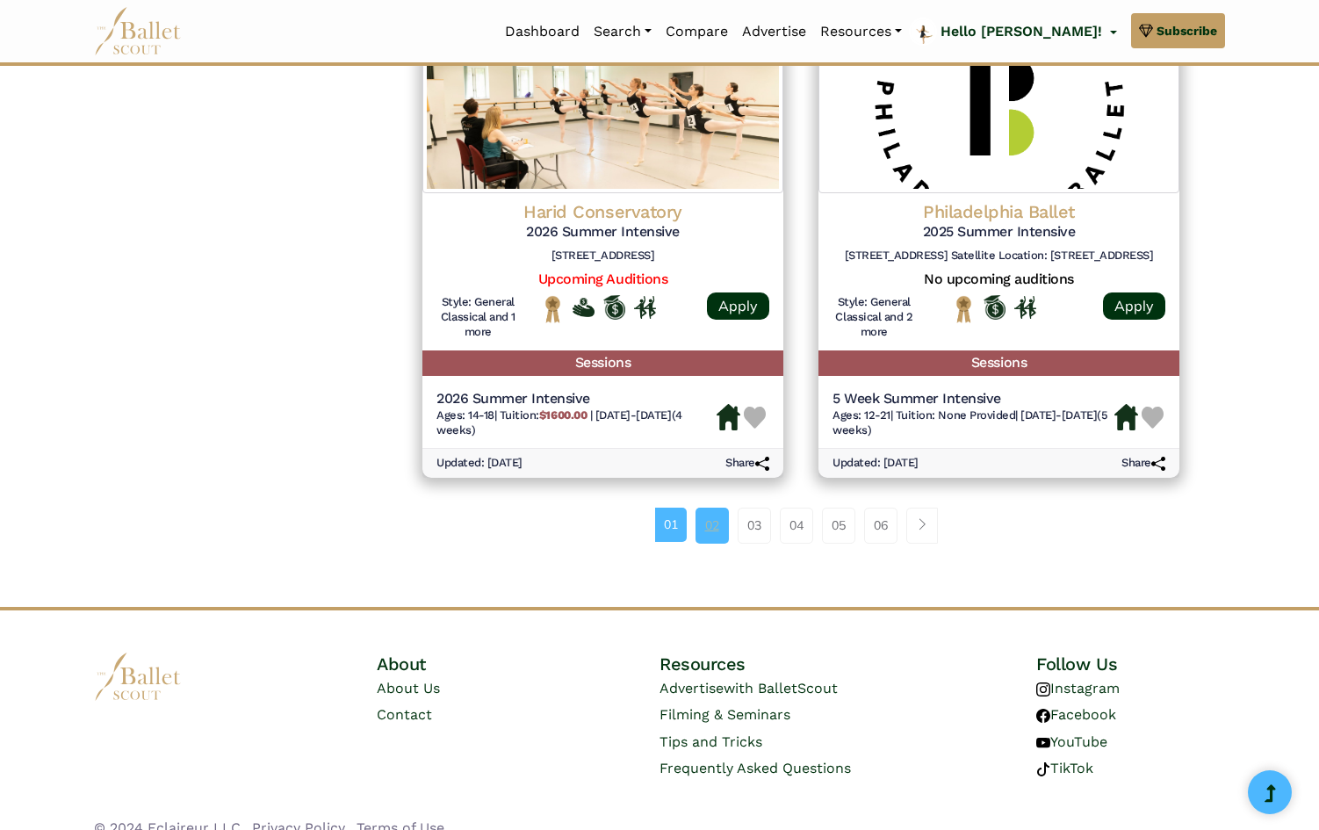
click at [714, 528] on link "02" at bounding box center [712, 525] width 33 height 35
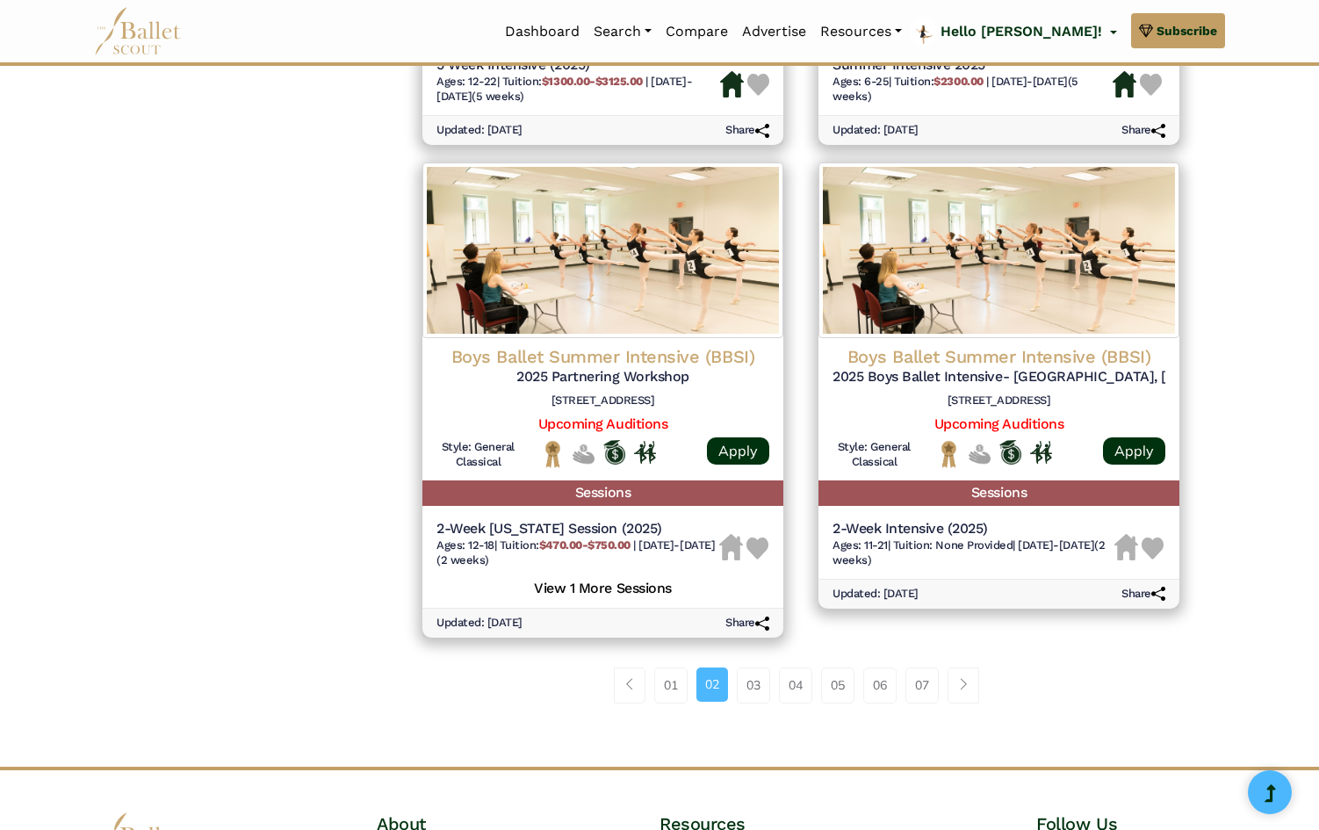
scroll to position [2311, 0]
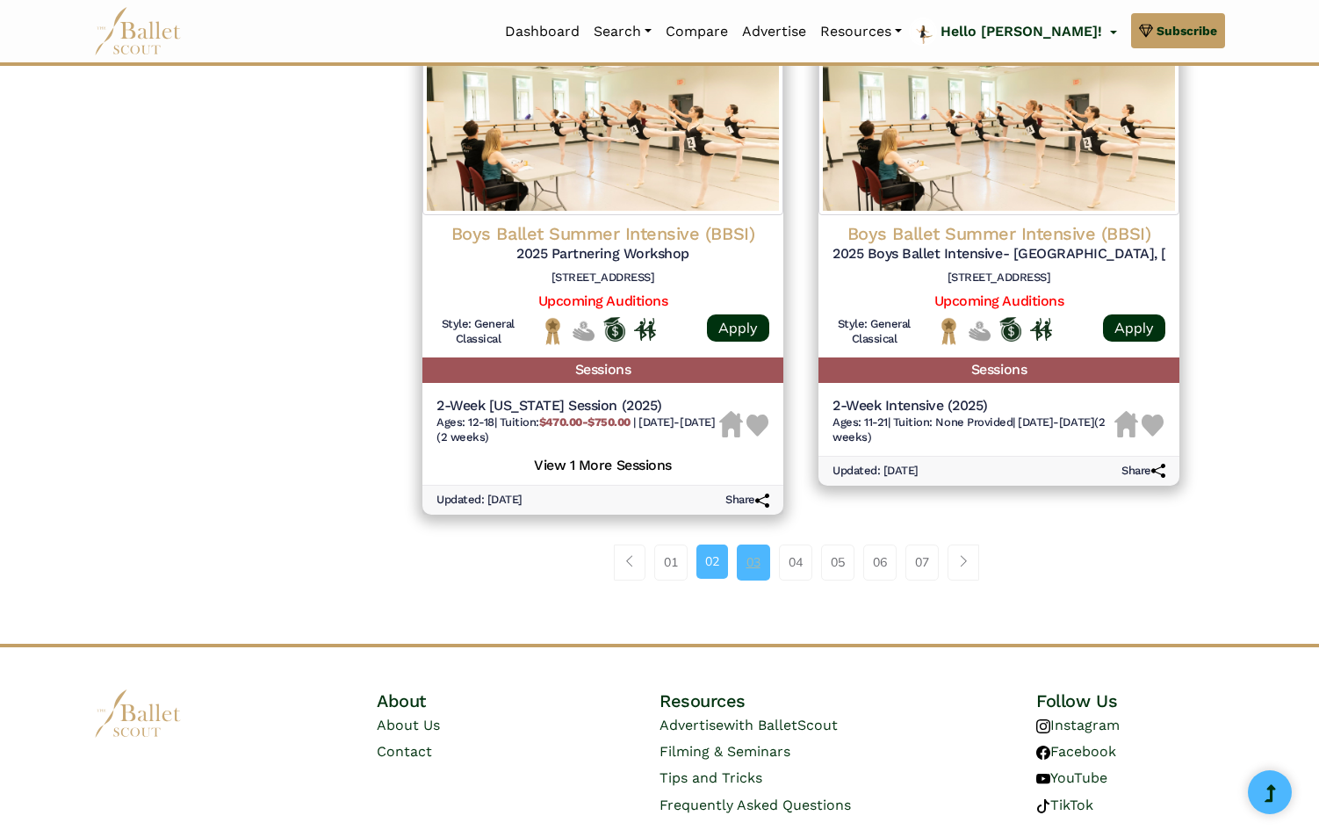
click at [746, 580] on link "03" at bounding box center [753, 561] width 33 height 35
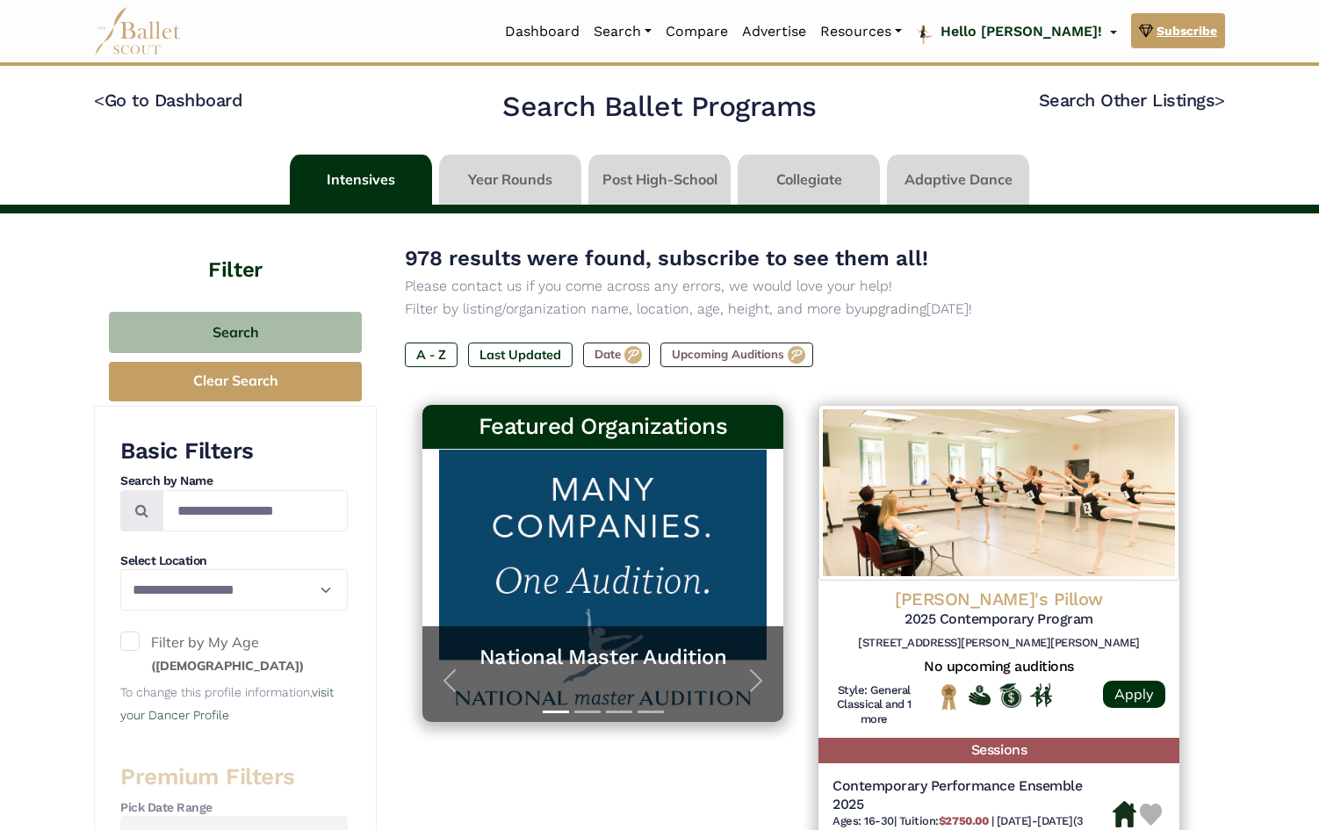
click at [1184, 28] on span "Subscribe" at bounding box center [1187, 30] width 61 height 19
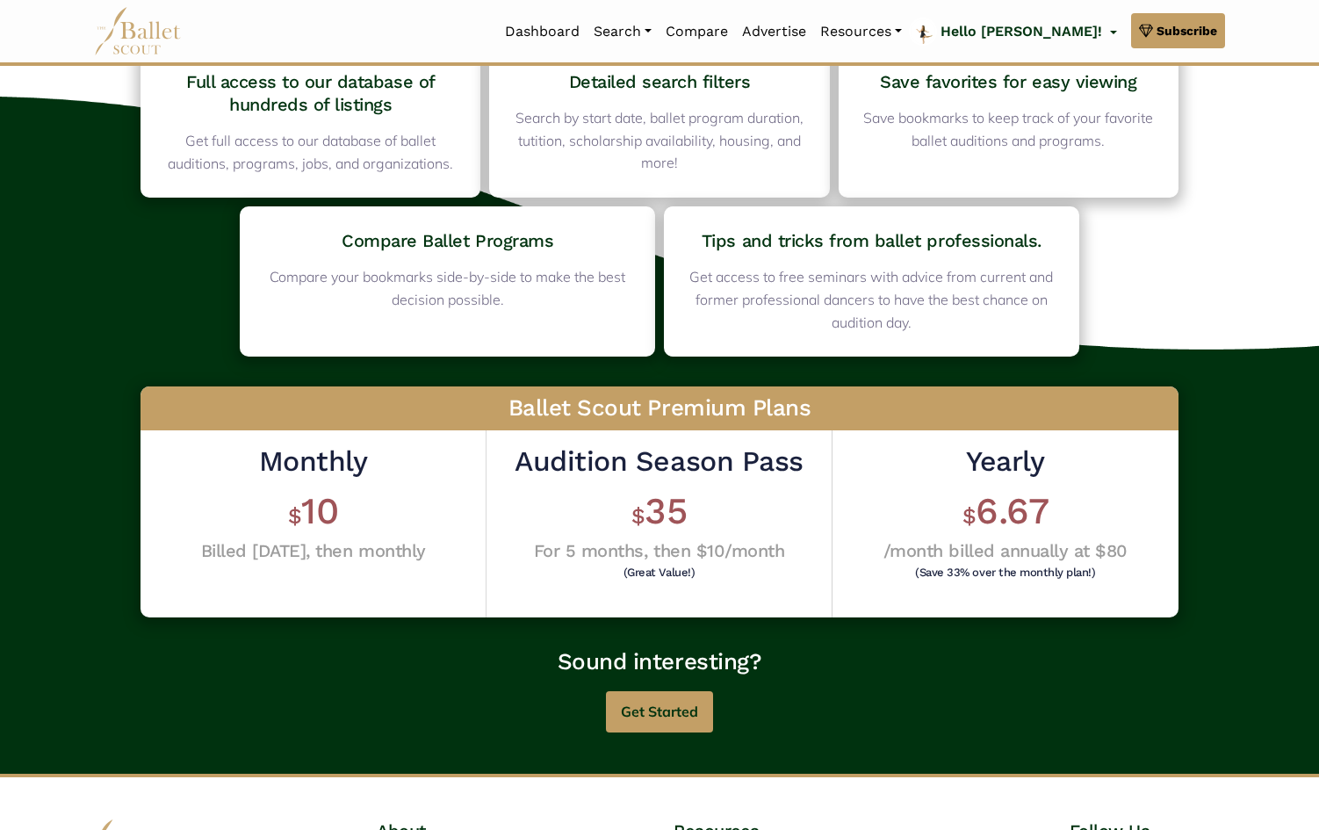
scroll to position [367, 0]
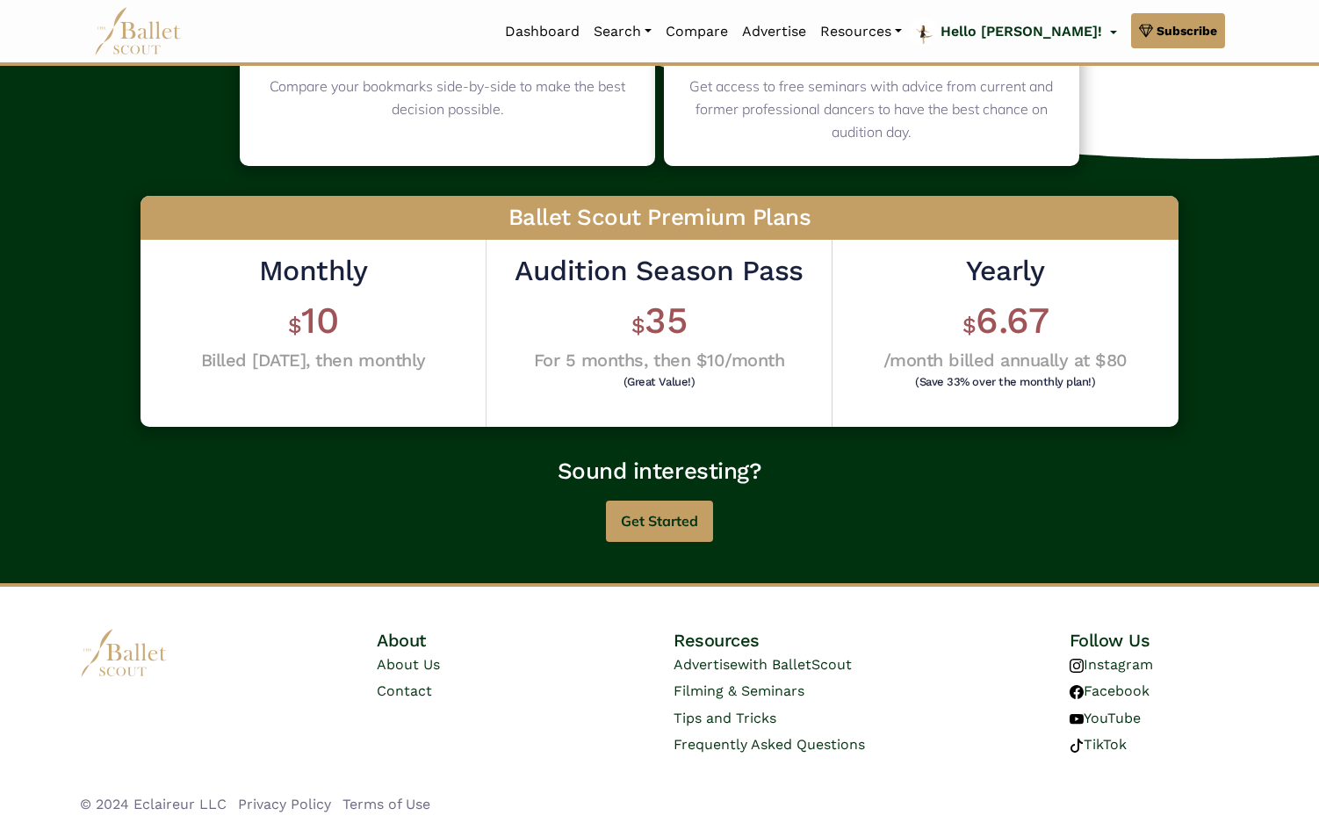
click at [638, 263] on h2 "Audition Season Pass" at bounding box center [659, 271] width 288 height 37
click at [652, 519] on button "Get Started" at bounding box center [659, 521] width 107 height 41
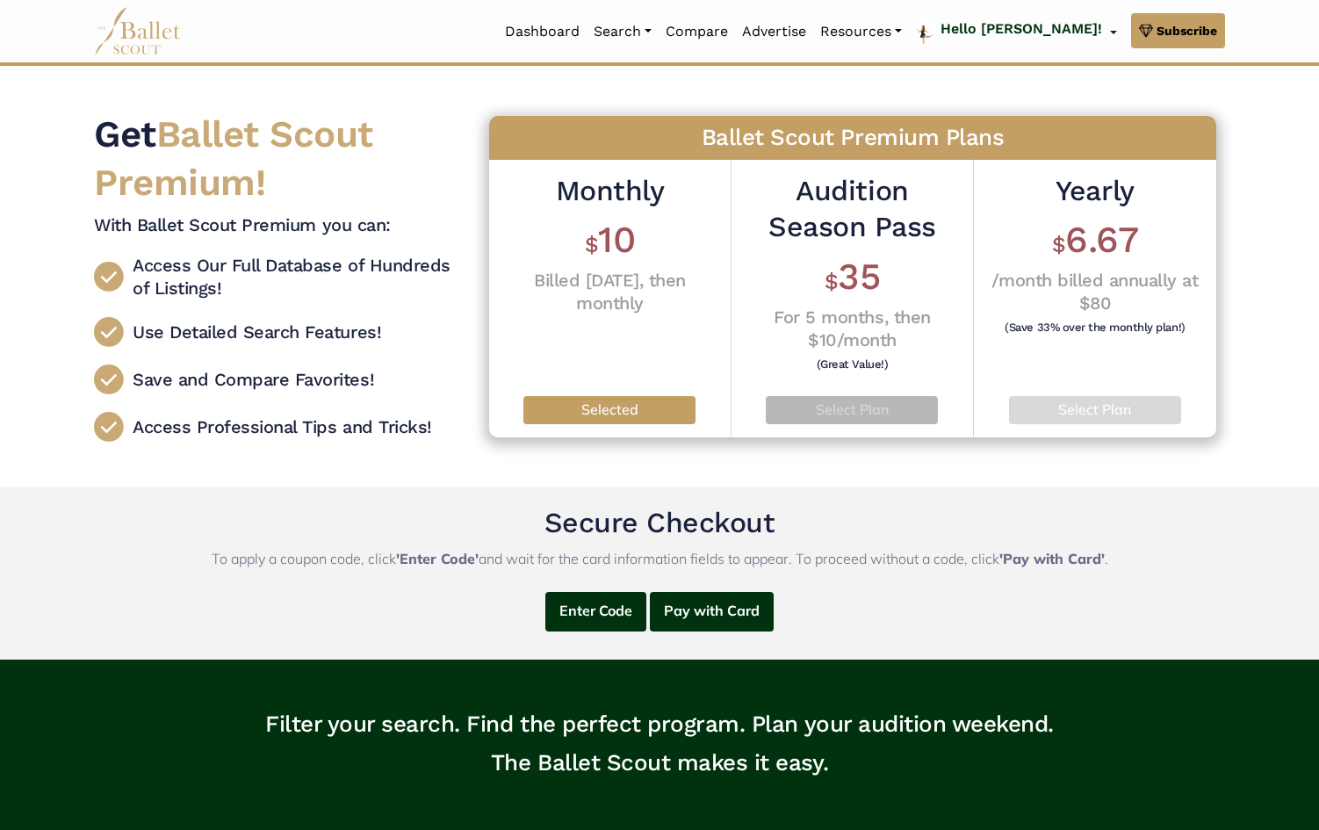
click at [882, 405] on p "Select Plan" at bounding box center [852, 410] width 144 height 23
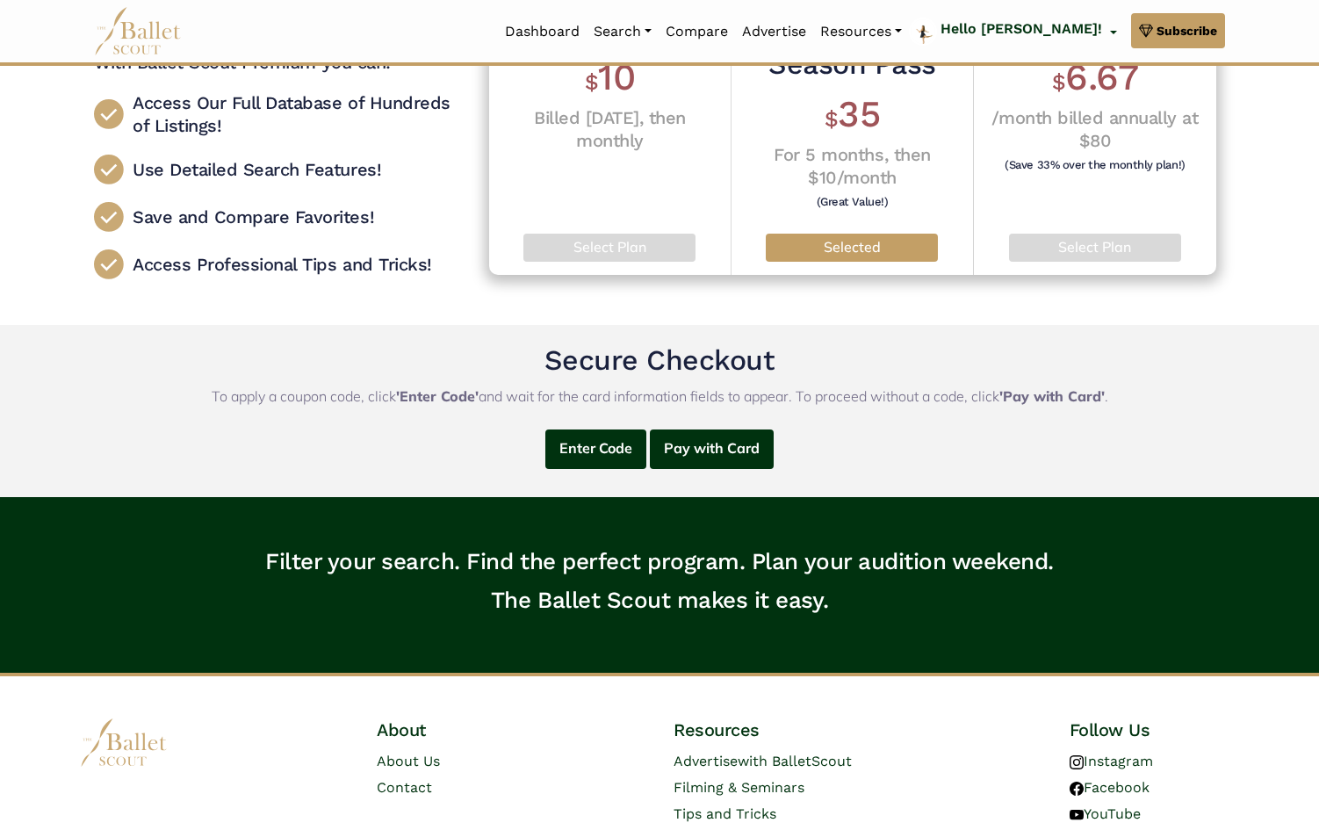
scroll to position [133, 0]
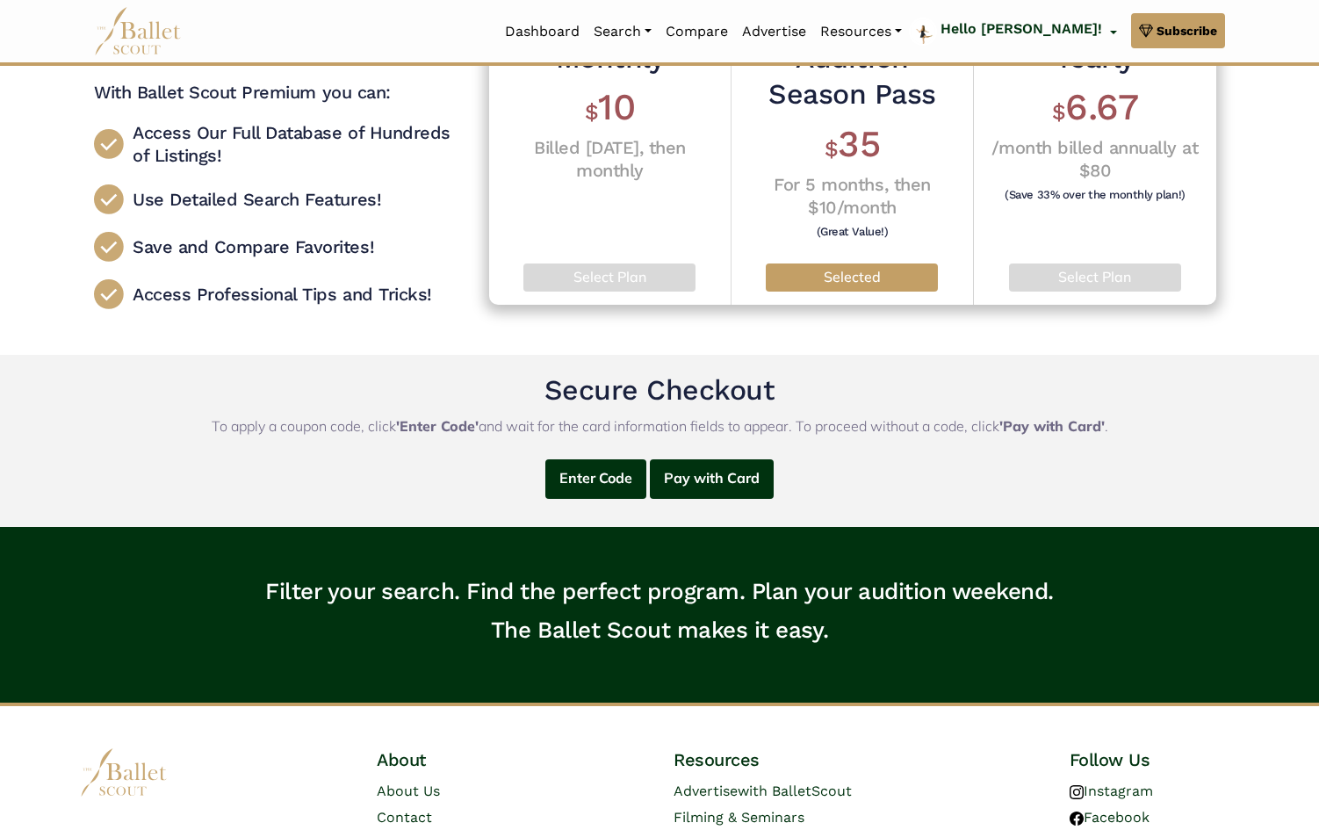
click at [871, 269] on p "Selected" at bounding box center [852, 277] width 144 height 23
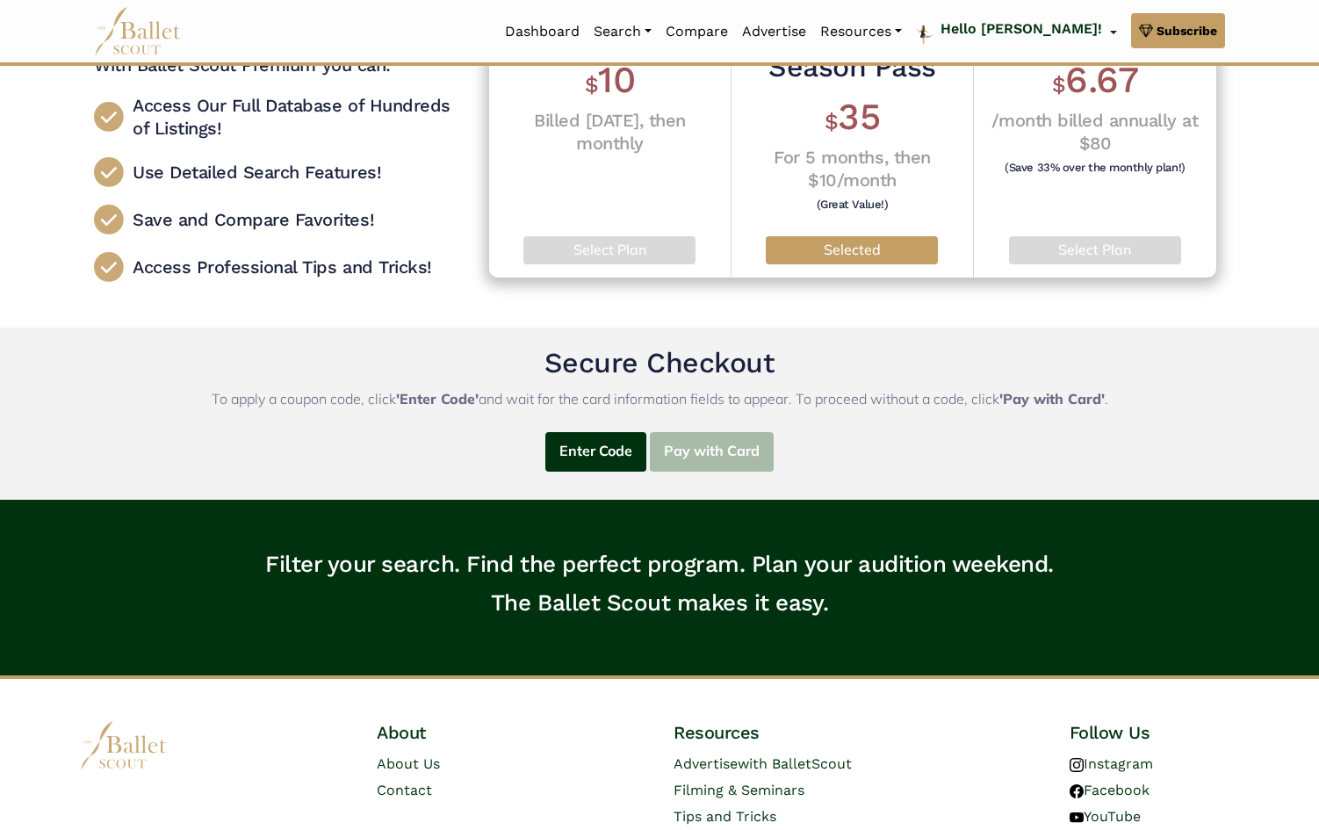
click at [714, 454] on button "Pay with Card" at bounding box center [712, 452] width 124 height 40
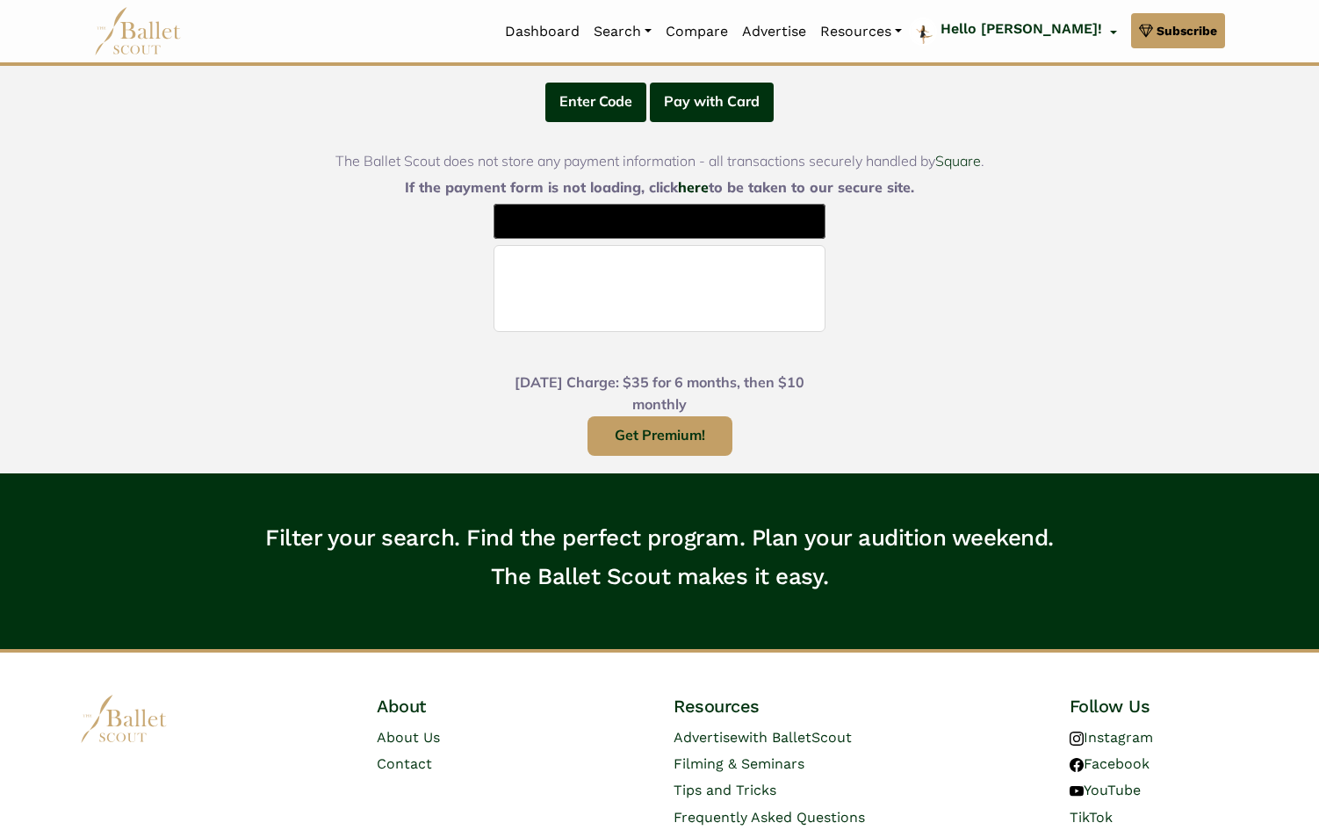
scroll to position [515, 0]
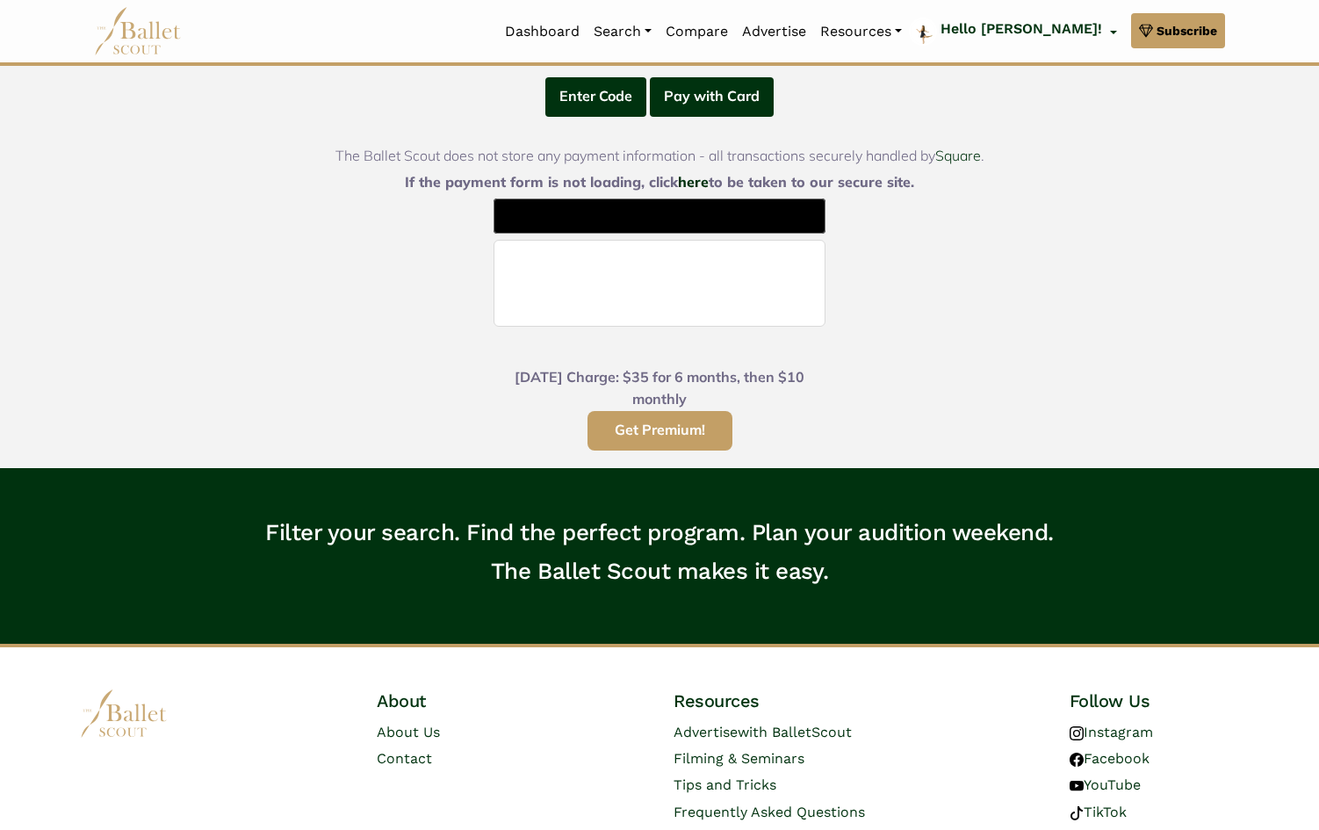
click at [702, 436] on button "Get Premium!" at bounding box center [659, 431] width 145 height 40
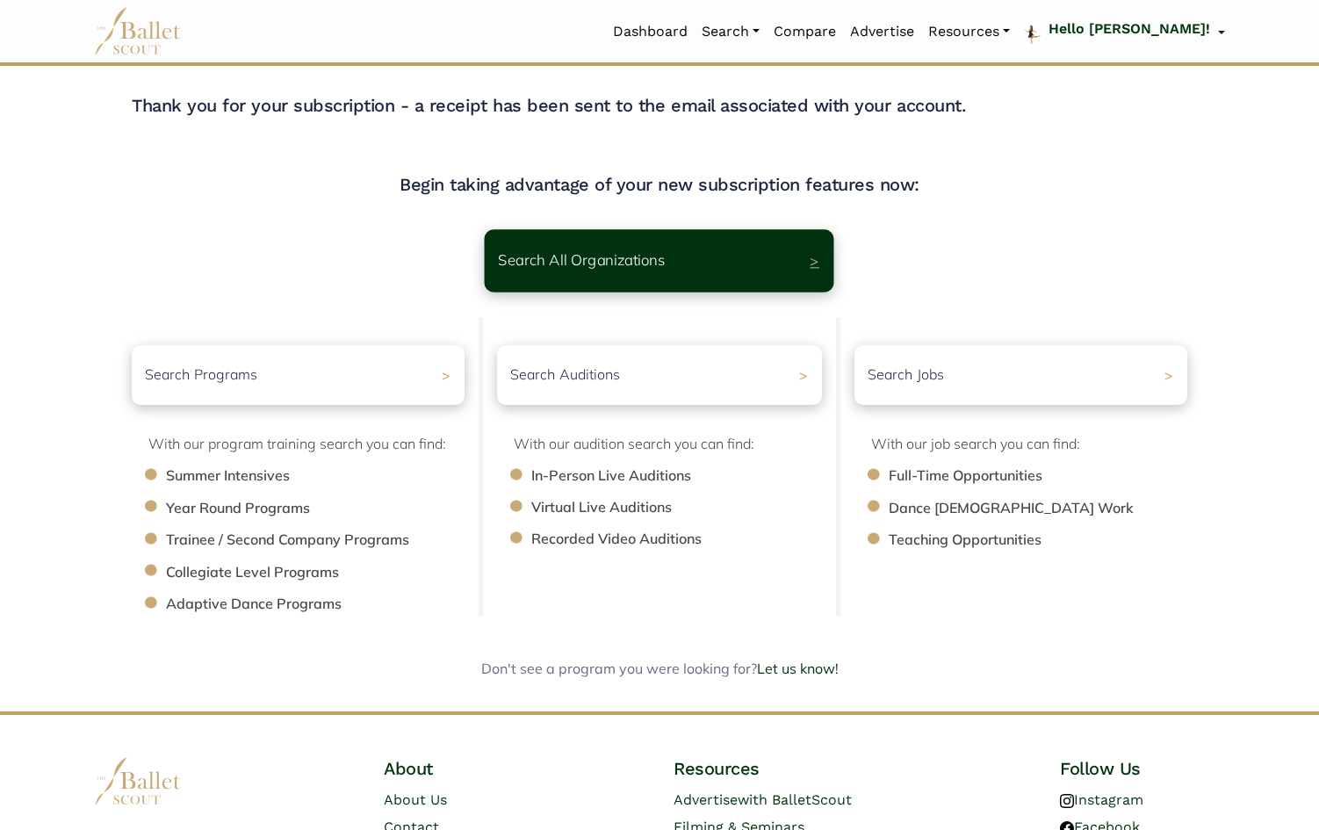
click at [746, 261] on div "Search All Organizations >" at bounding box center [660, 260] width 350 height 62
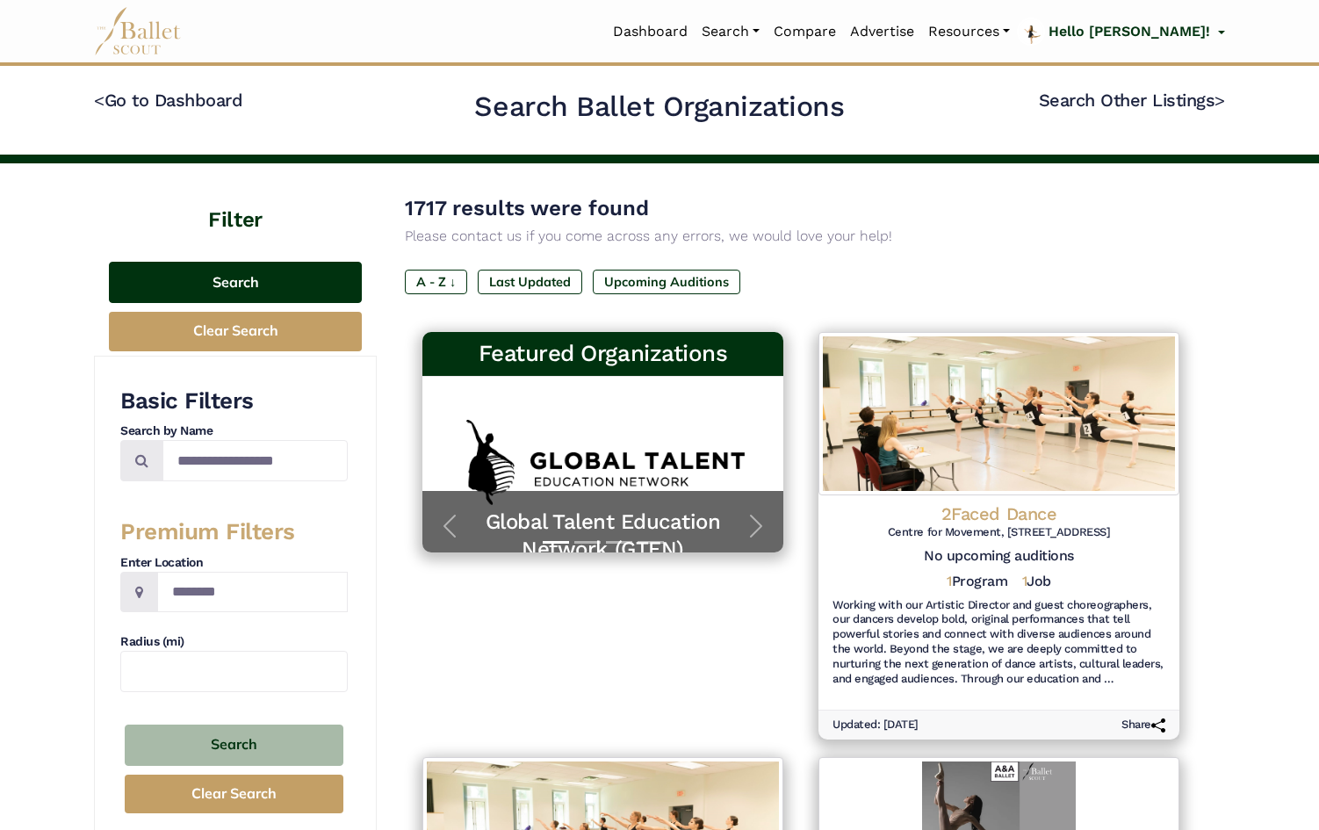
click at [277, 281] on button "Search" at bounding box center [235, 282] width 253 height 41
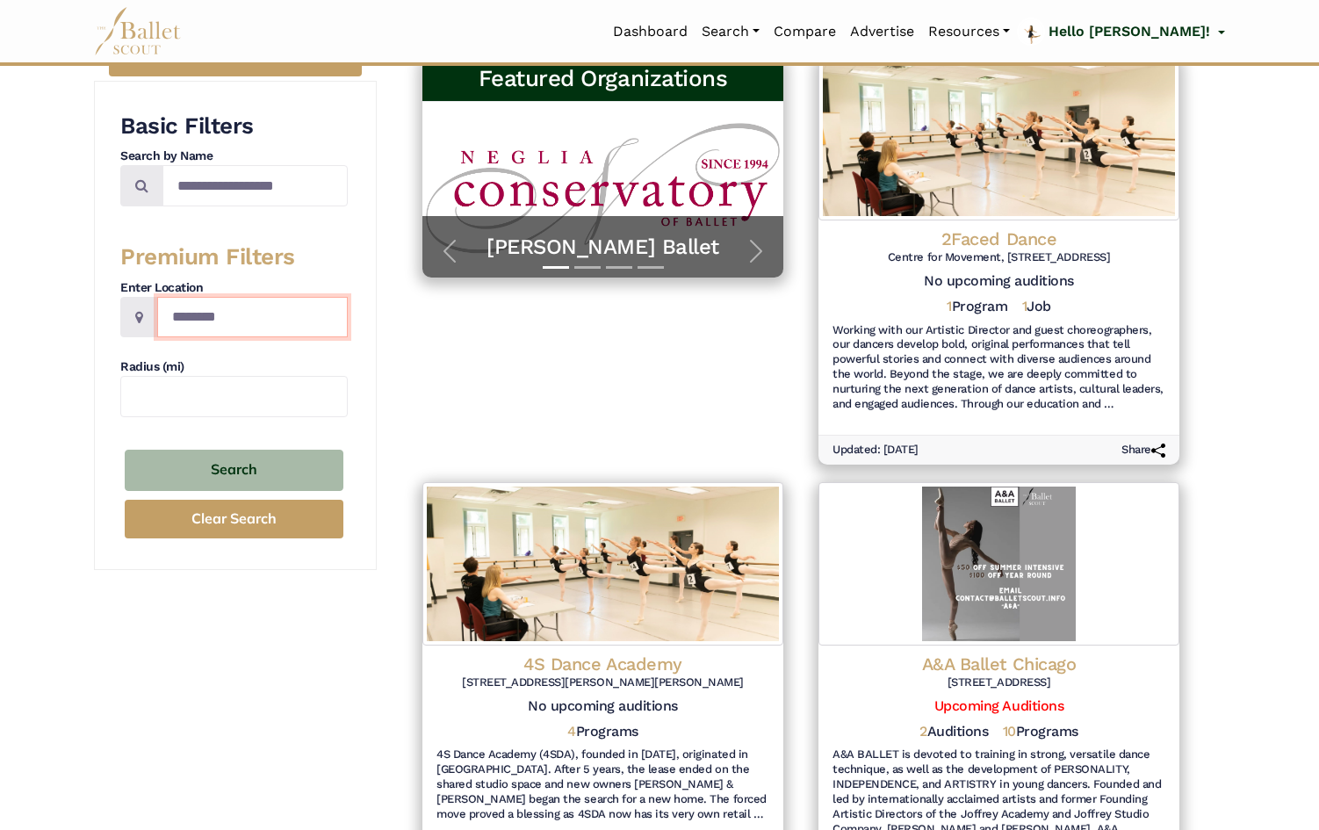
click at [282, 332] on input "Location" at bounding box center [252, 317] width 191 height 41
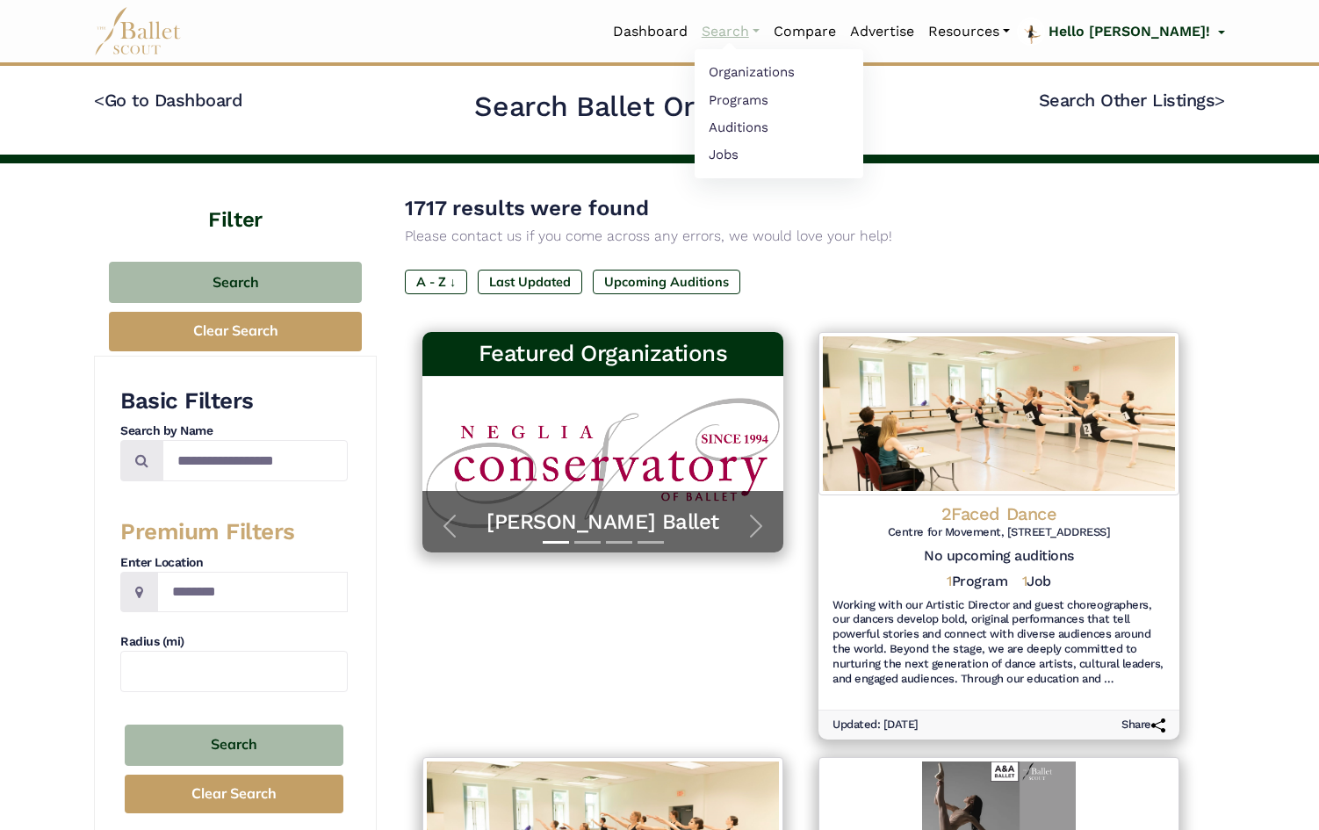
click at [767, 31] on link "Search" at bounding box center [731, 31] width 72 height 37
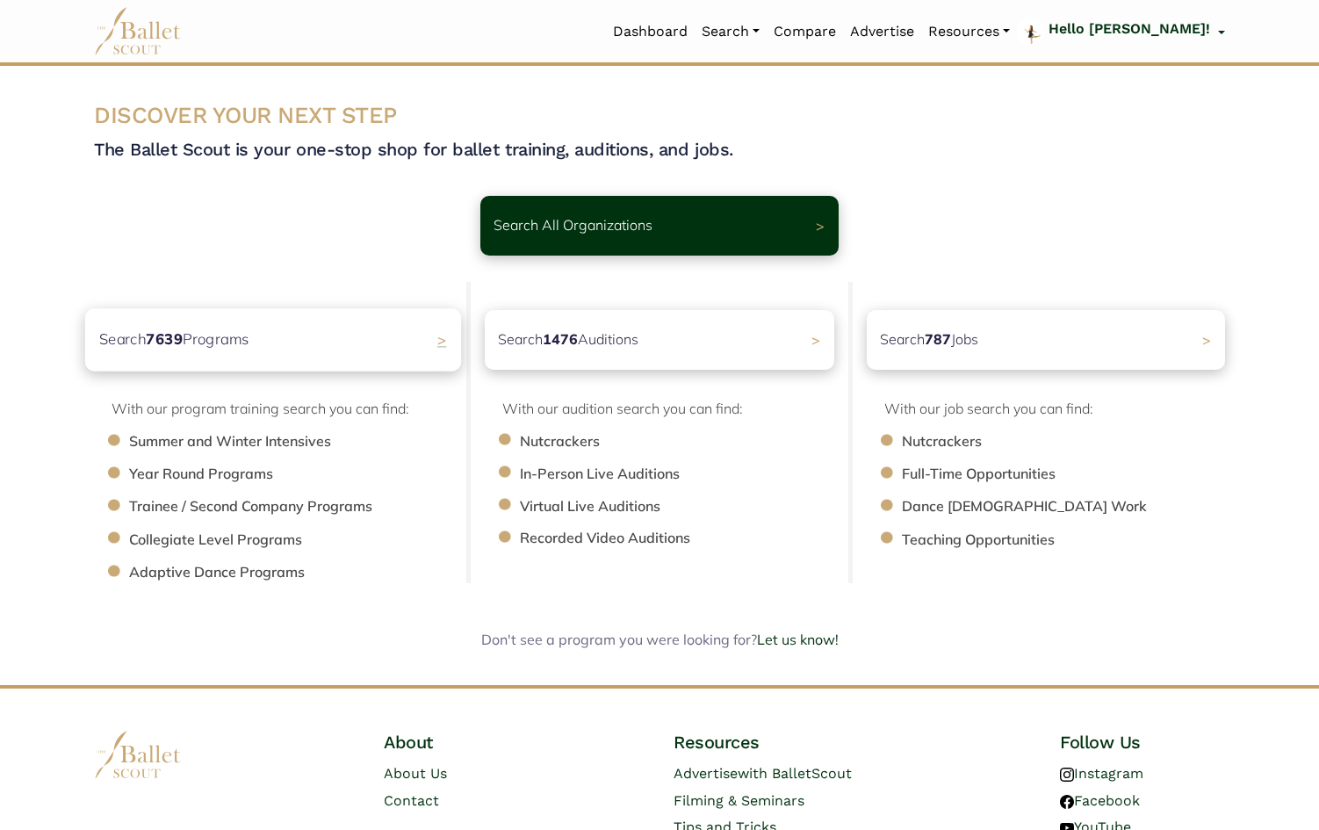
click at [448, 331] on div "Search 7639 Programs >" at bounding box center [273, 339] width 376 height 62
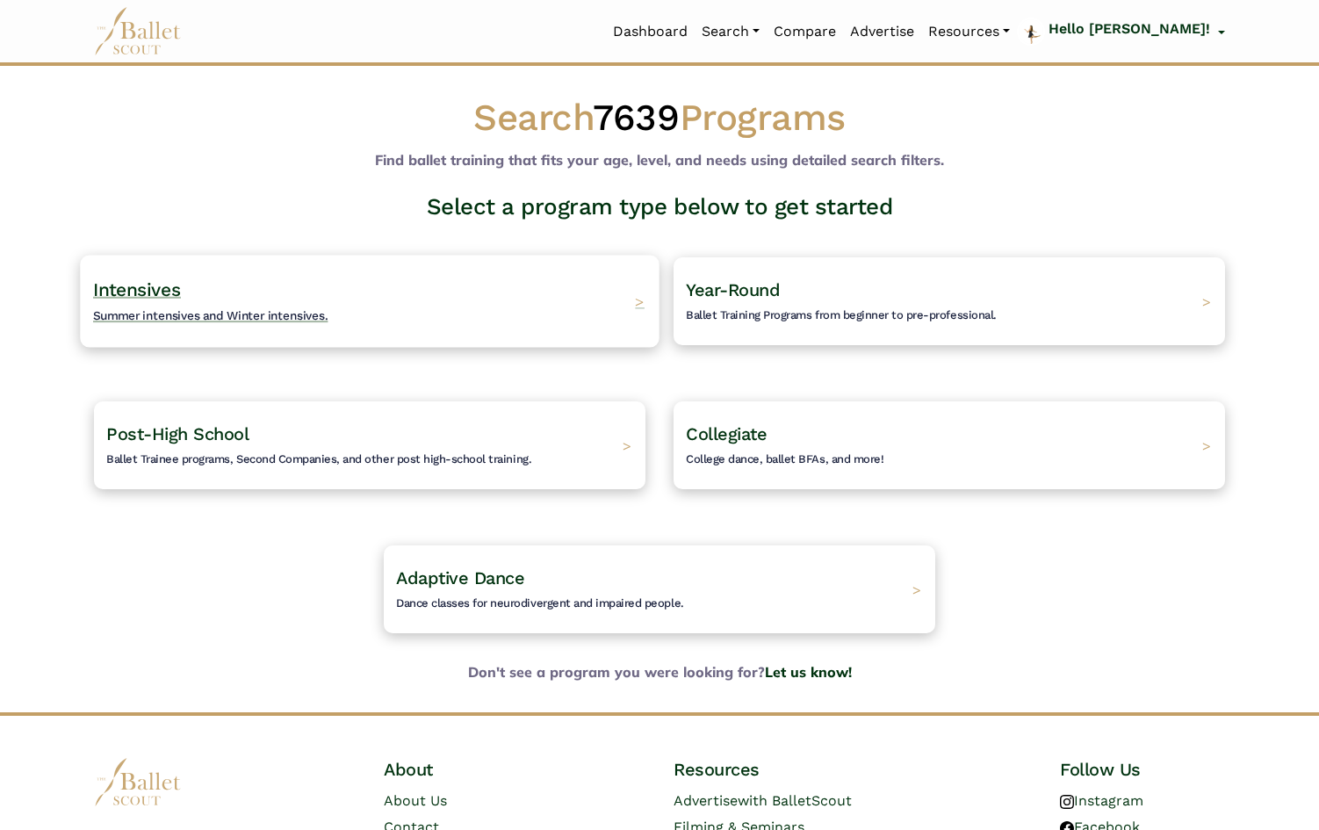
click at [239, 314] on span "Summer intensives and Winter intensives." at bounding box center [210, 315] width 235 height 14
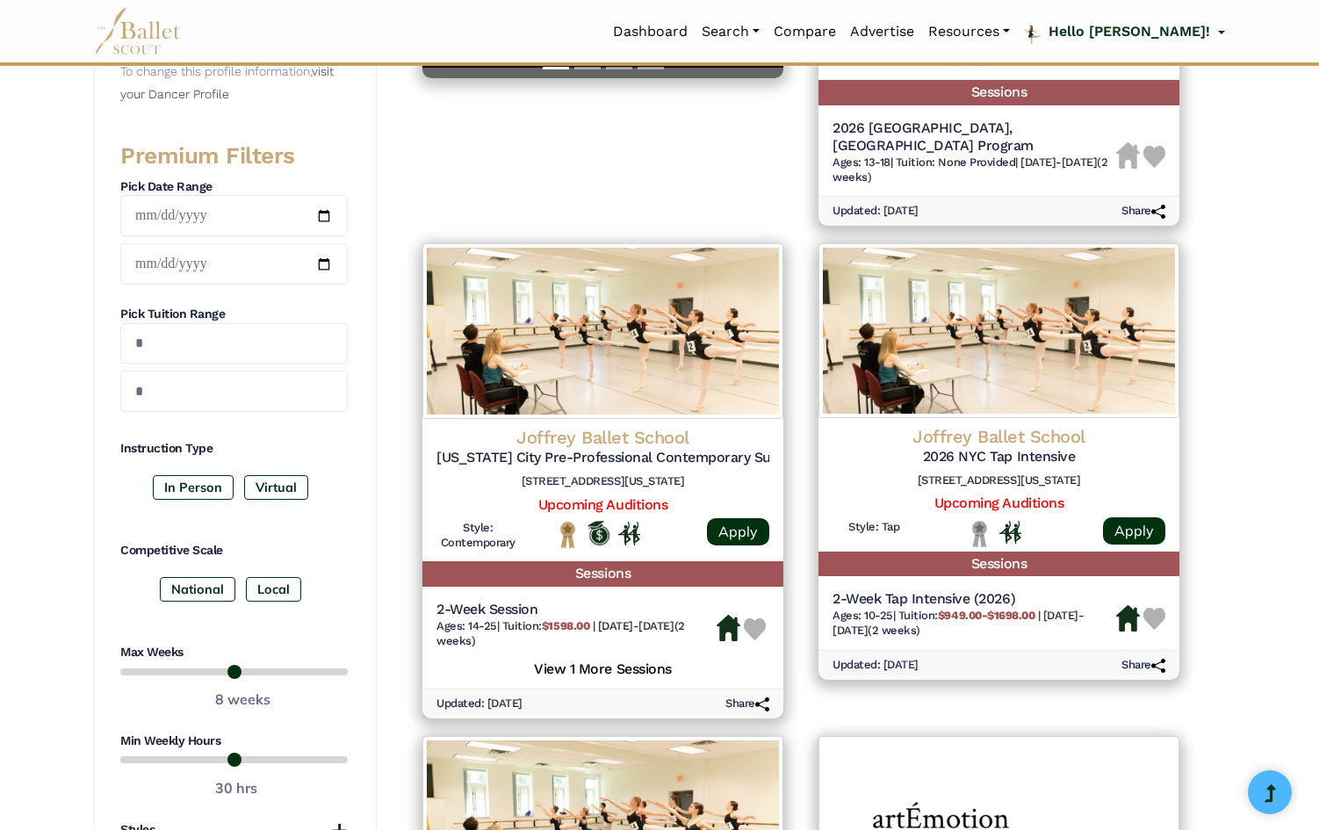
scroll to position [637, 0]
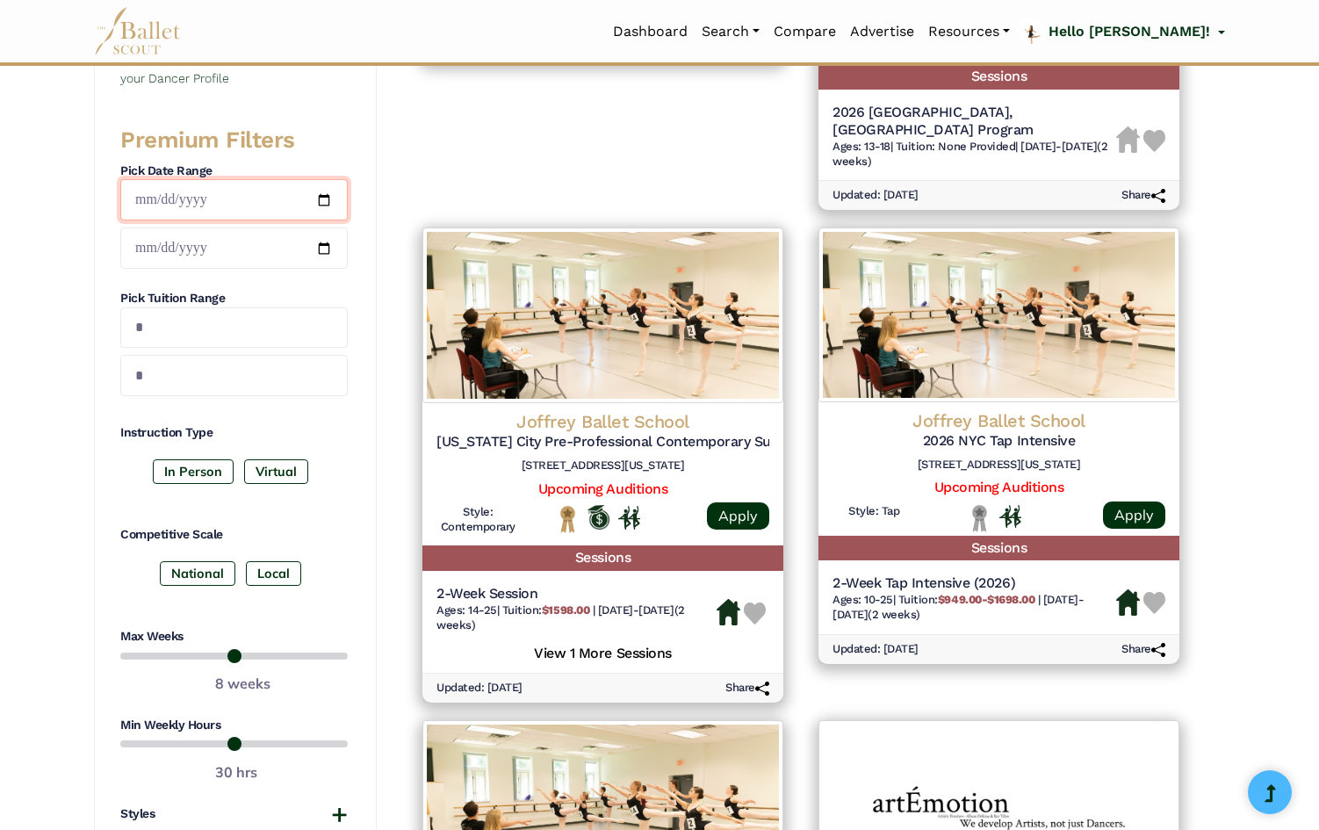
click at [327, 200] on input "date" at bounding box center [233, 199] width 227 height 41
type input "**********"
click at [326, 248] on input "date" at bounding box center [233, 247] width 227 height 41
type input "**********"
click at [324, 293] on h4 "Pick Tuition Range" at bounding box center [233, 299] width 227 height 18
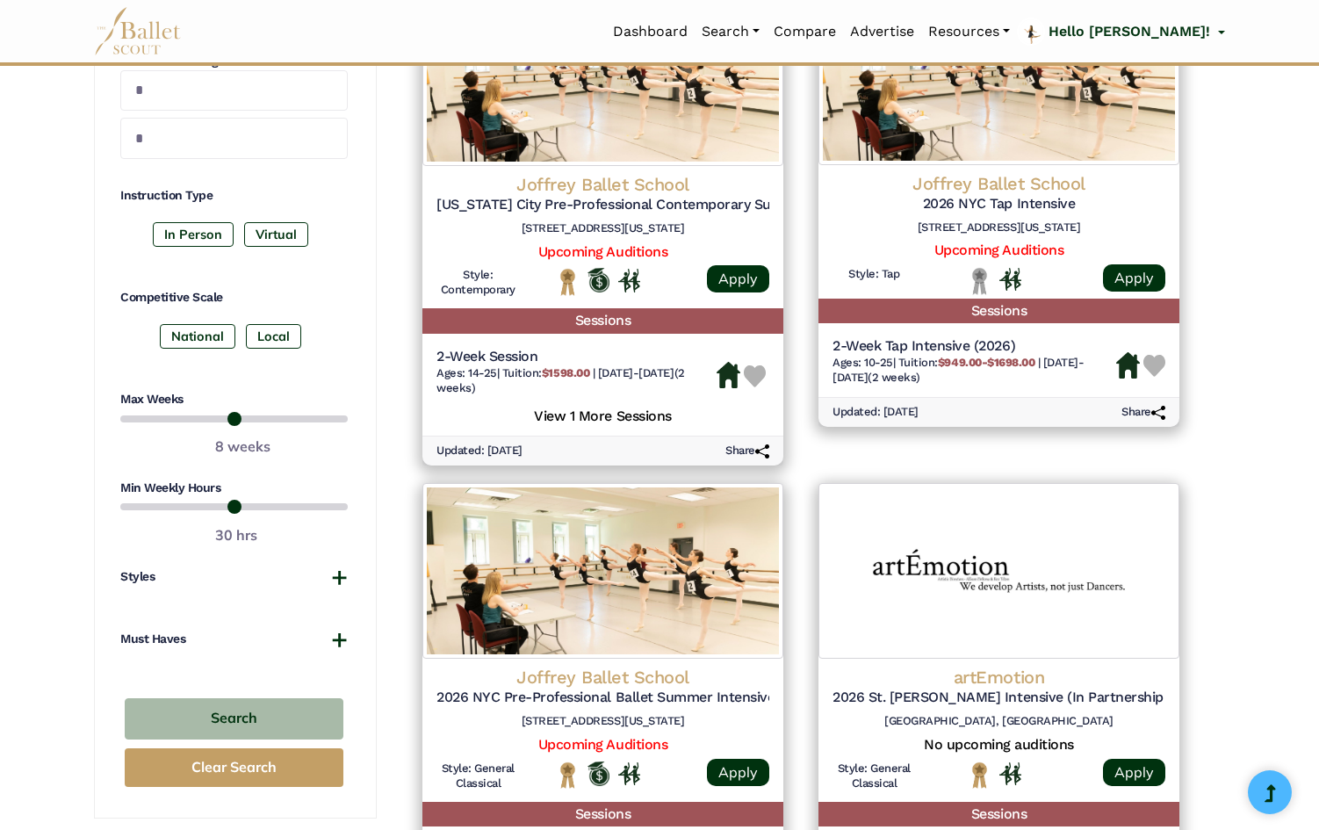
scroll to position [1147, 0]
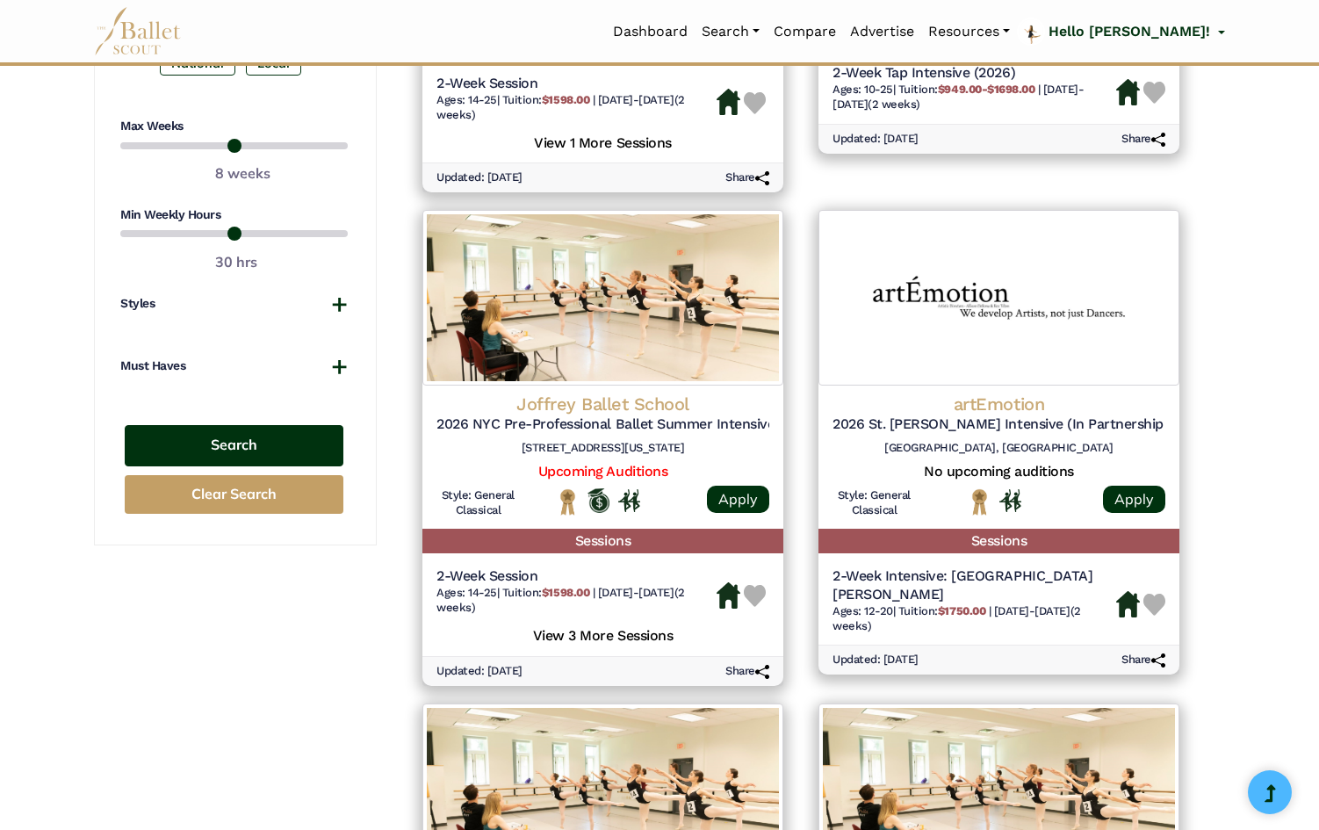
click at [237, 444] on button "Search" at bounding box center [234, 445] width 219 height 41
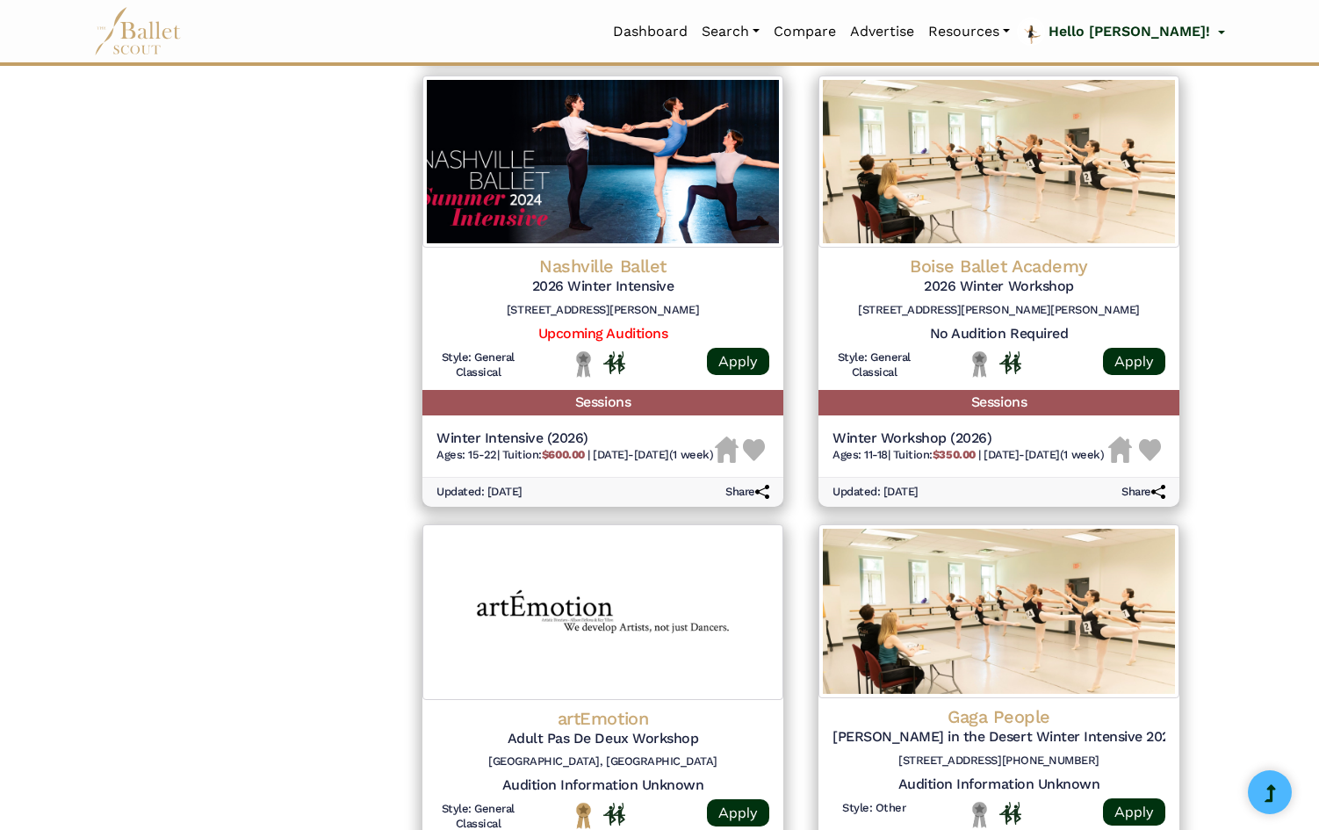
scroll to position [1761, 0]
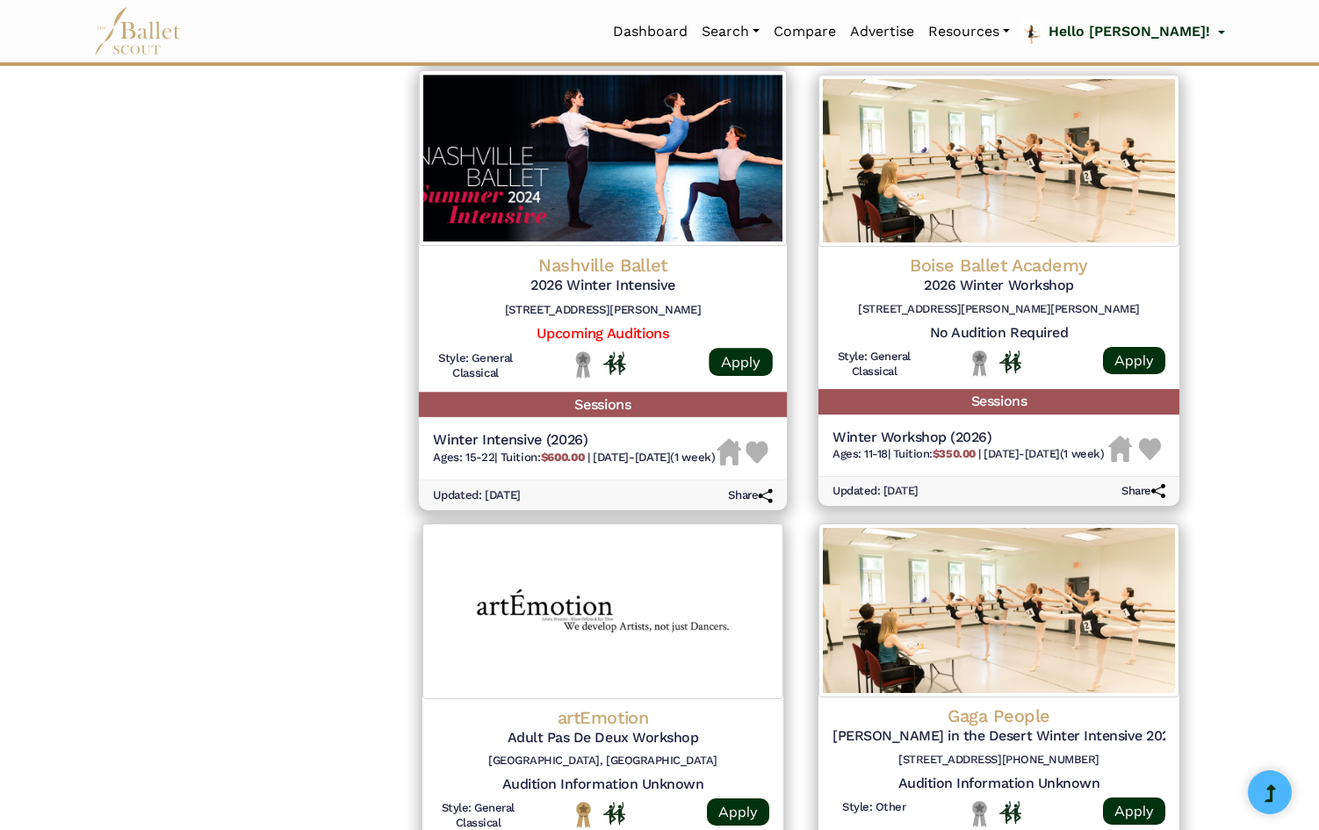
click at [580, 269] on h4 "Nashville Ballet" at bounding box center [603, 265] width 340 height 24
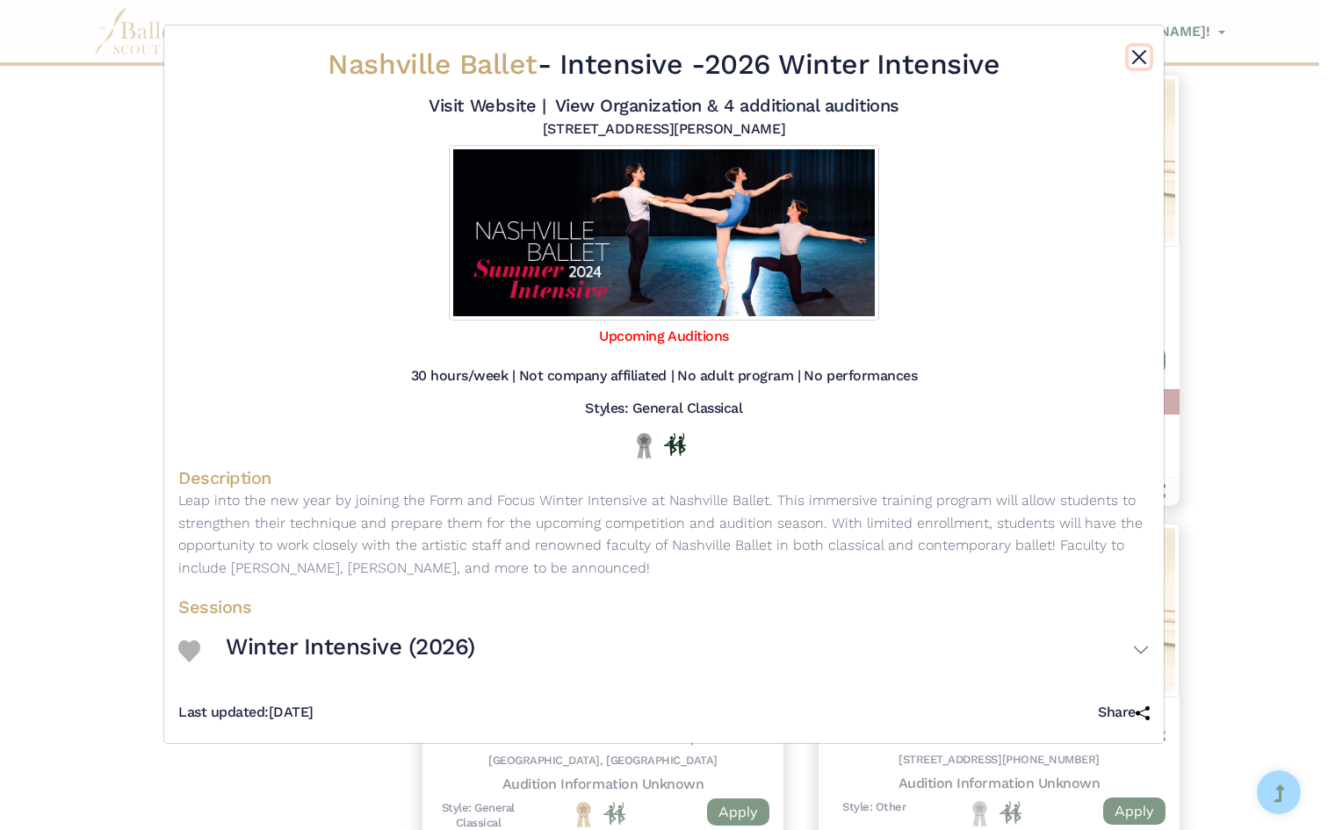
click at [1139, 55] on button "Close" at bounding box center [1138, 57] width 21 height 21
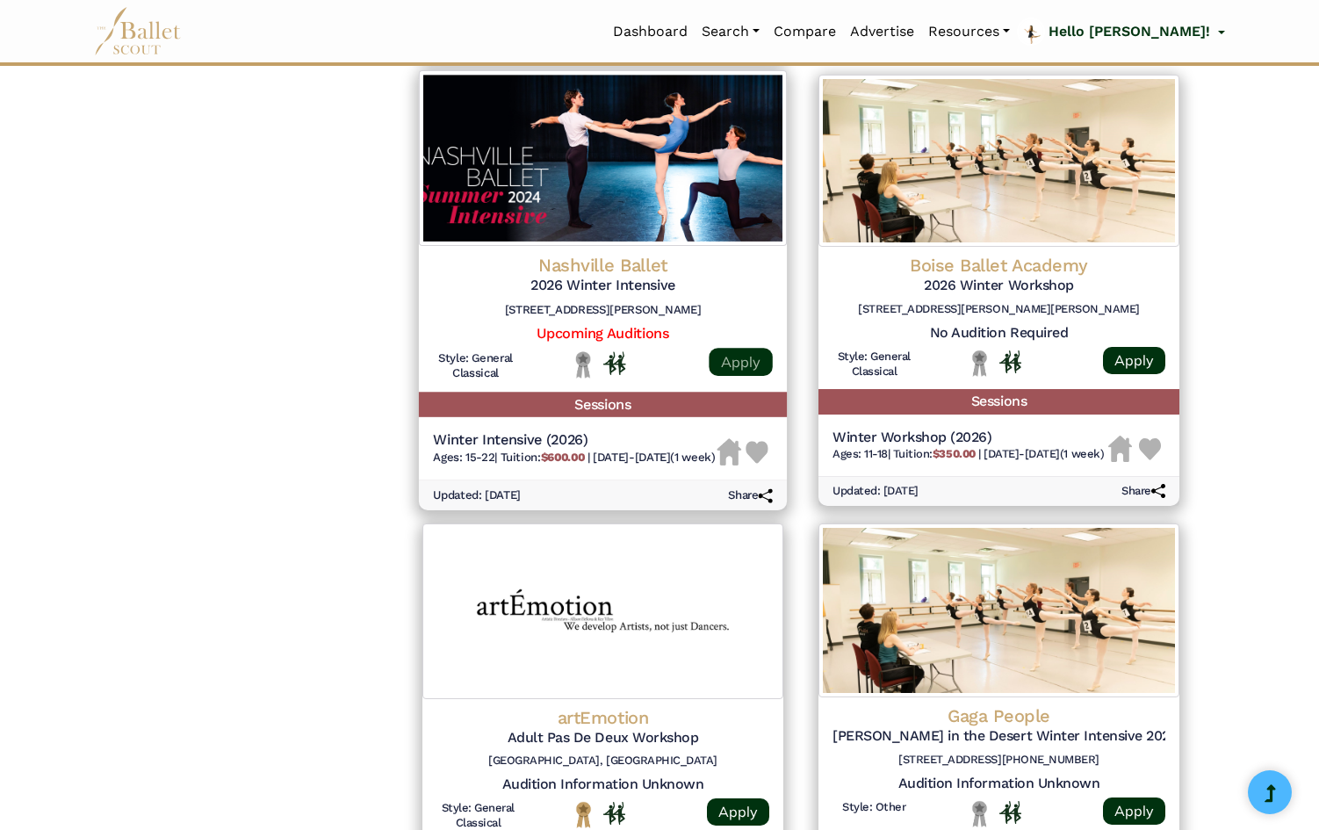
click at [732, 357] on link "Apply" at bounding box center [740, 362] width 63 height 28
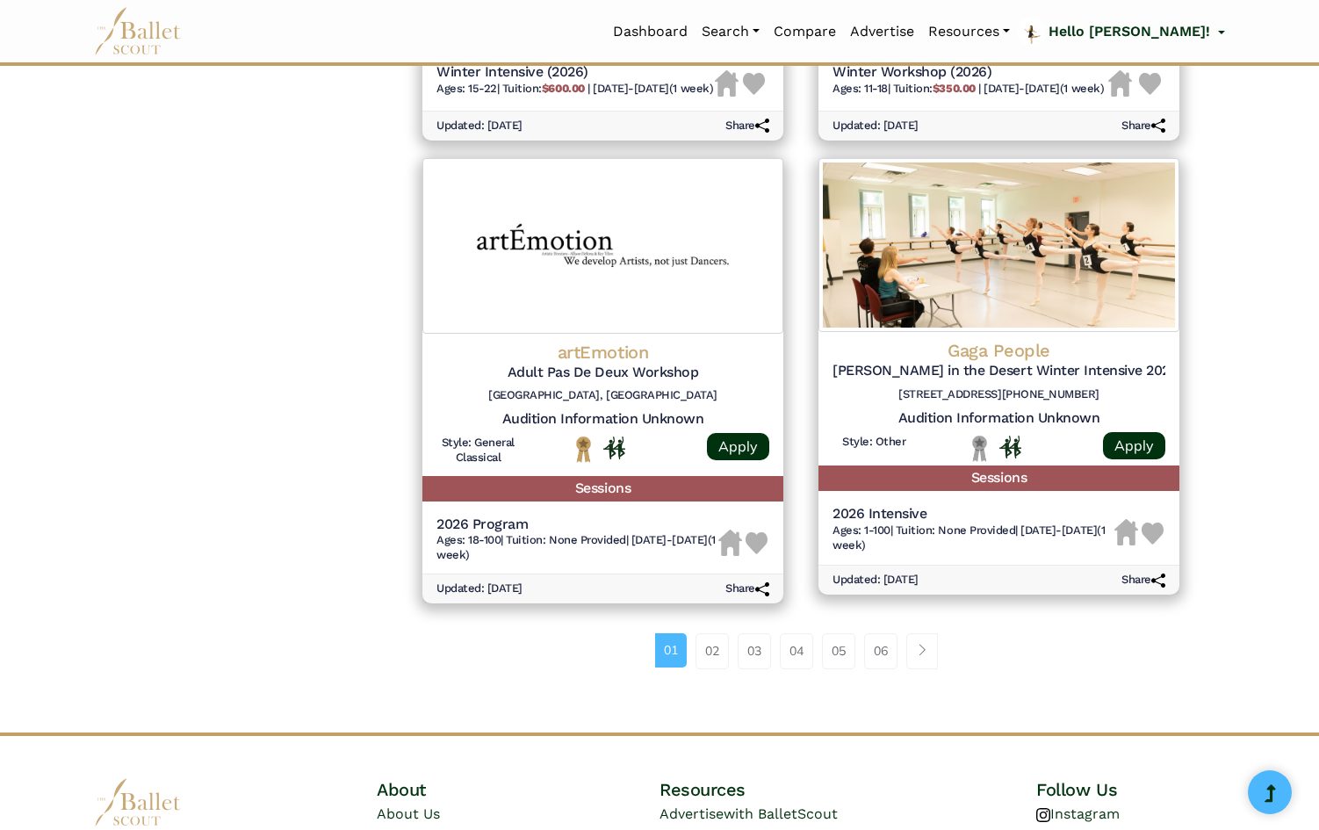
scroll to position [2183, 0]
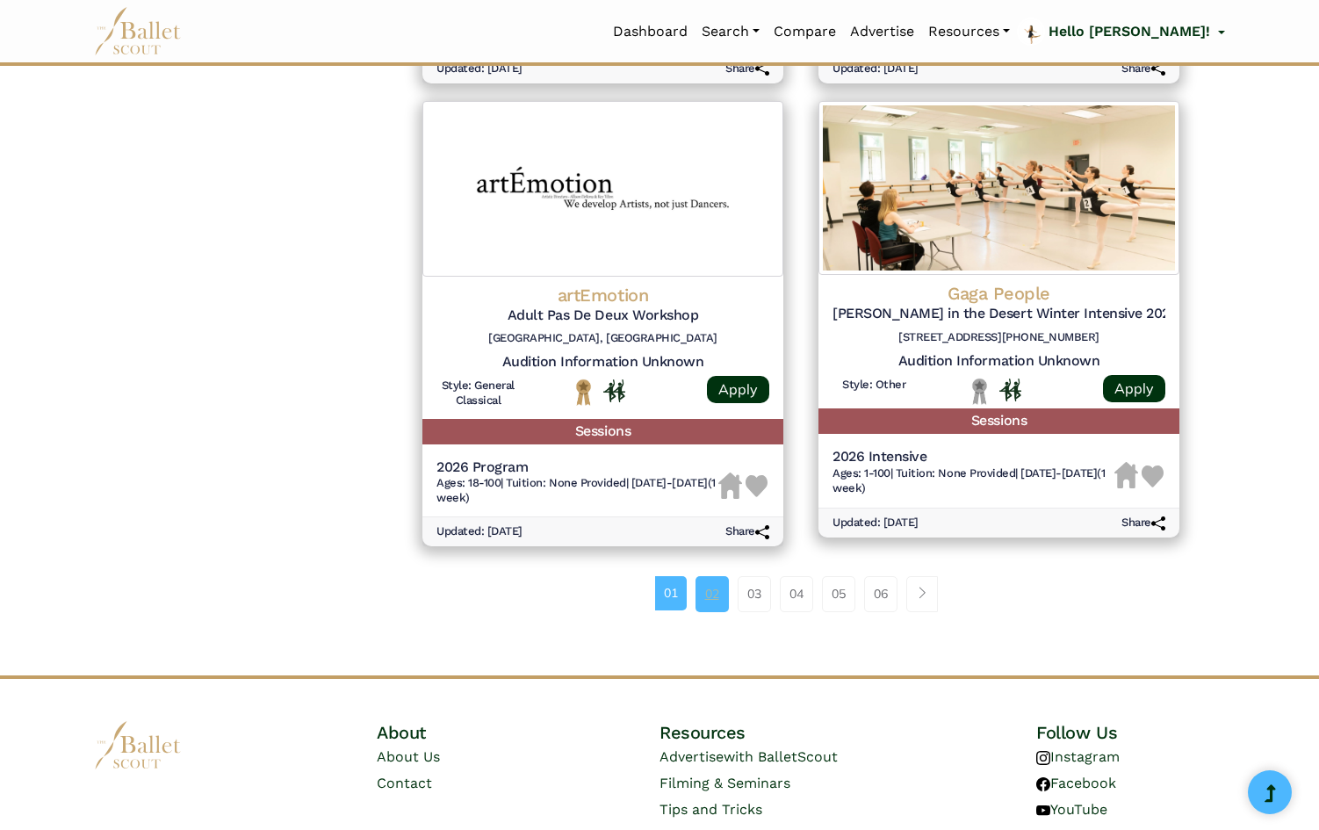
click at [710, 590] on link "02" at bounding box center [712, 593] width 33 height 35
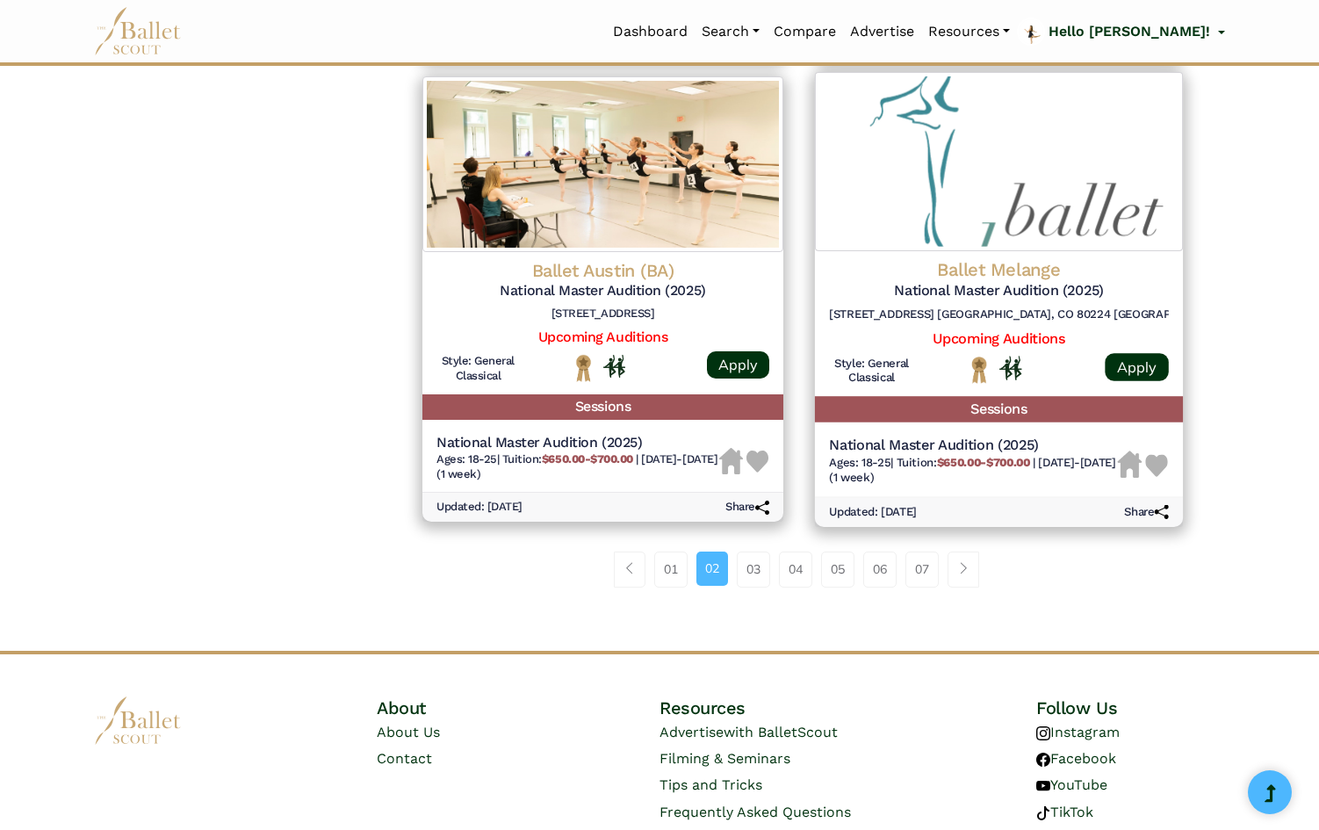
scroll to position [2213, 0]
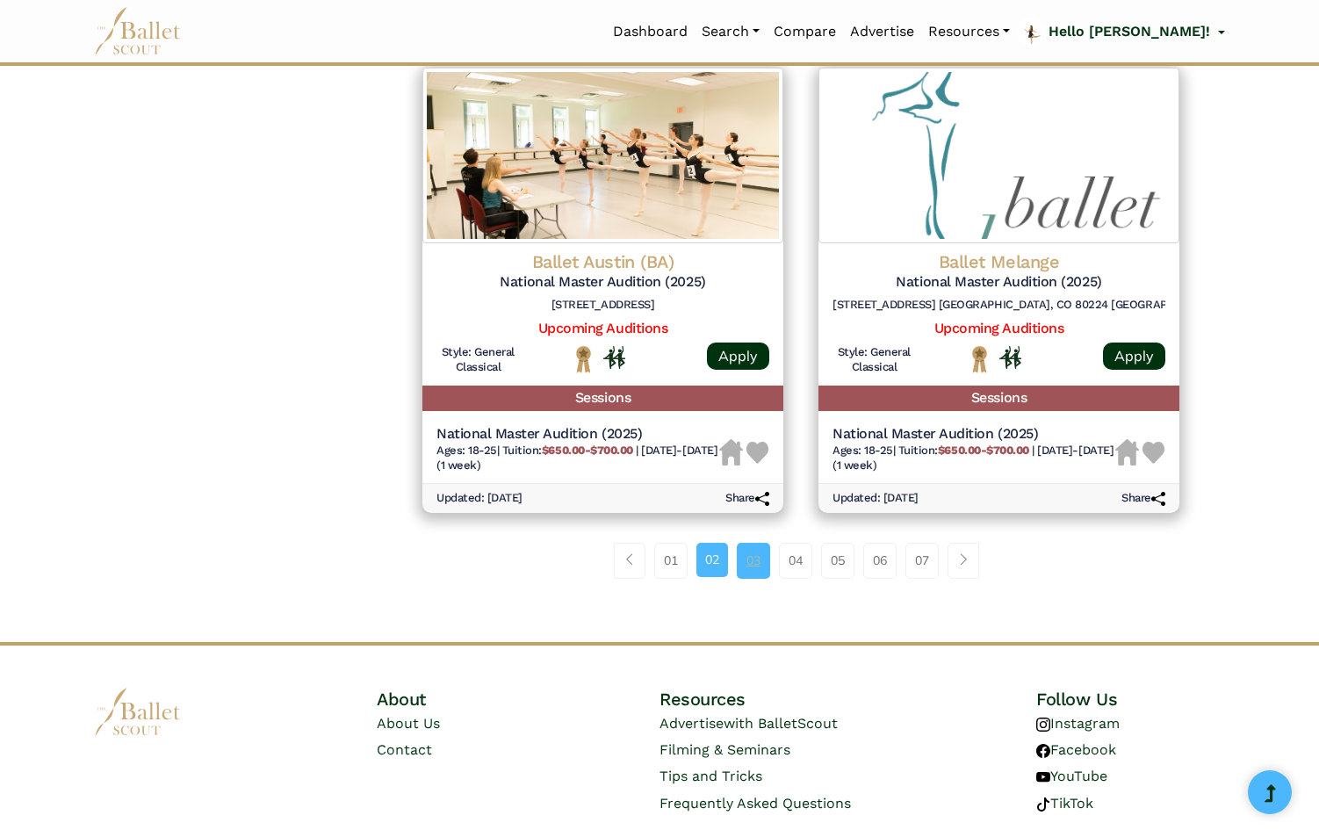
click at [747, 572] on link "03" at bounding box center [753, 560] width 33 height 35
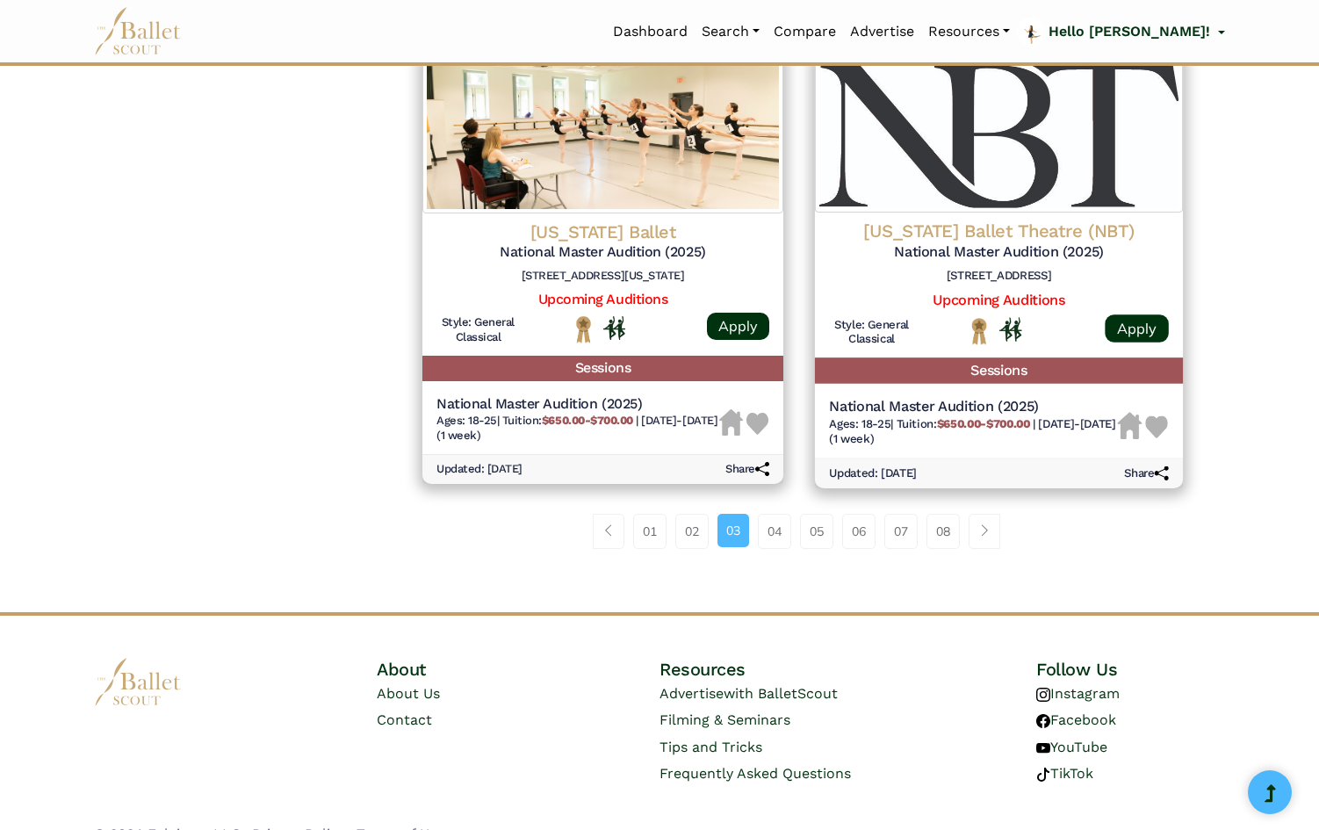
scroll to position [2229, 0]
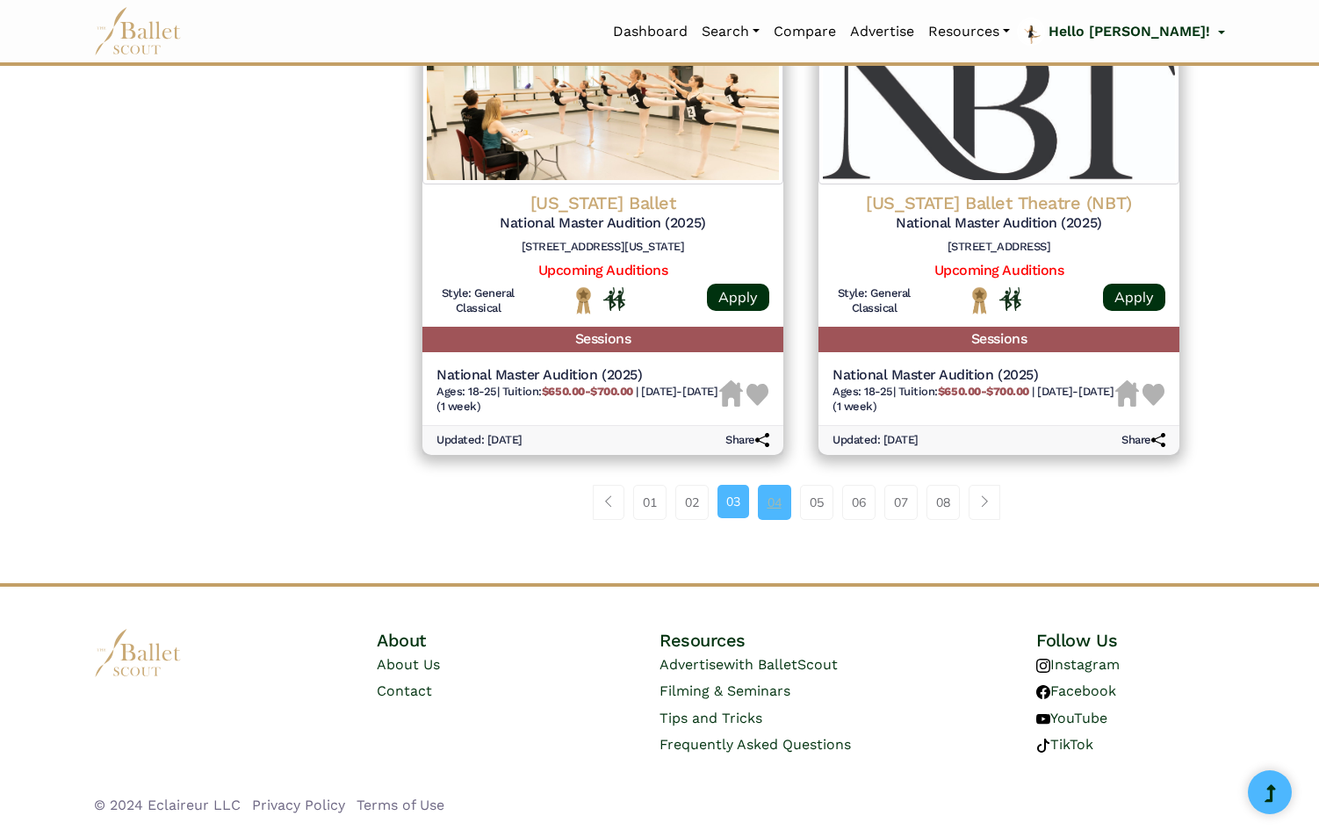
click at [759, 505] on link "04" at bounding box center [774, 502] width 33 height 35
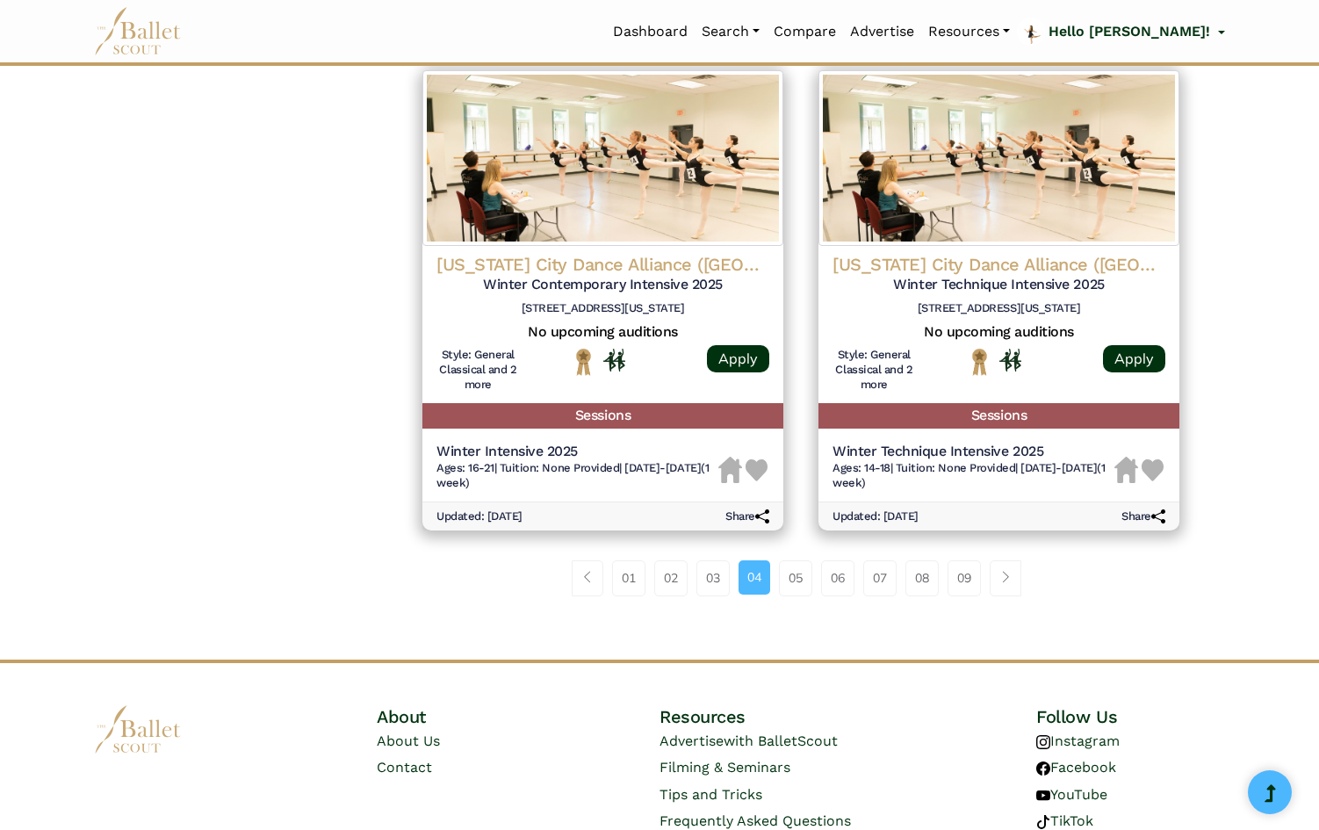
scroll to position [2191, 0]
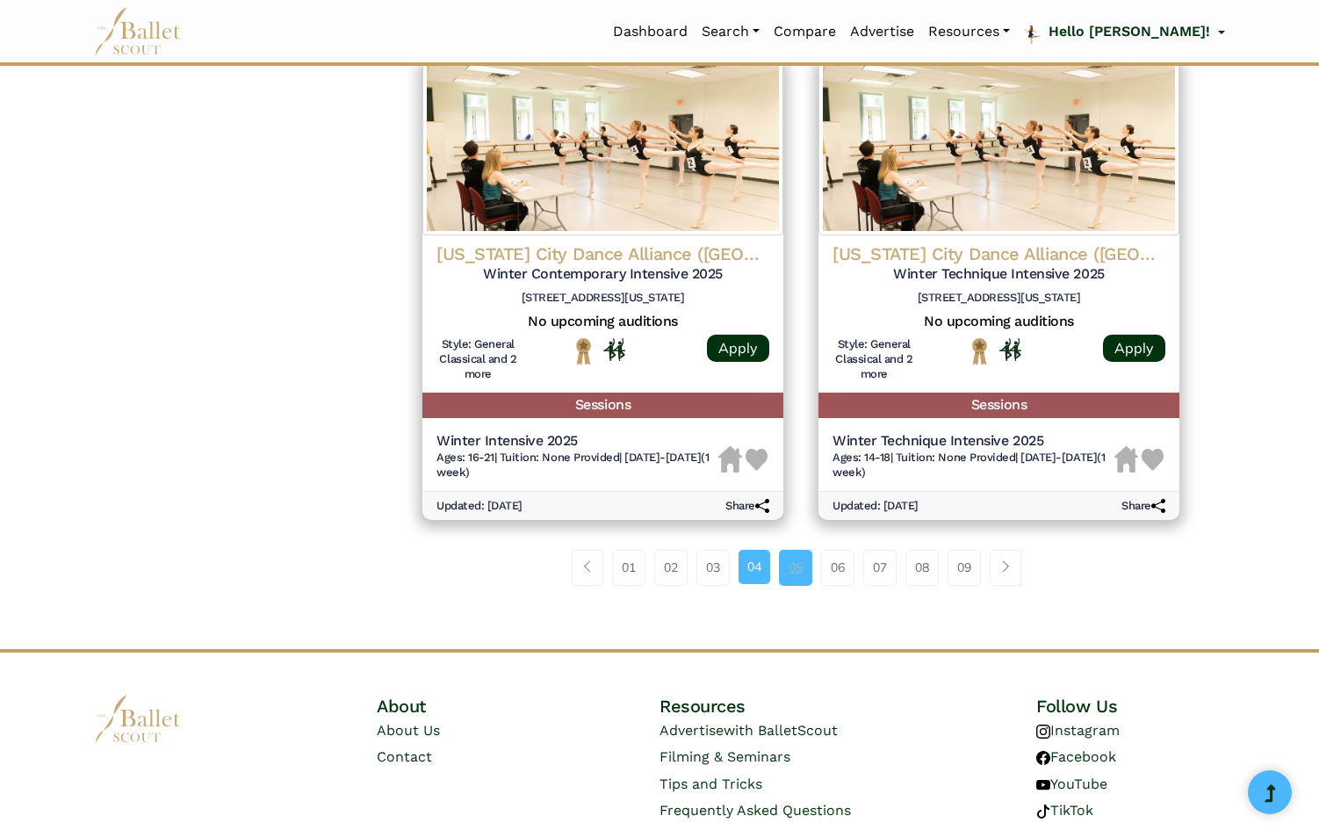
click at [796, 585] on link "05" at bounding box center [795, 567] width 33 height 35
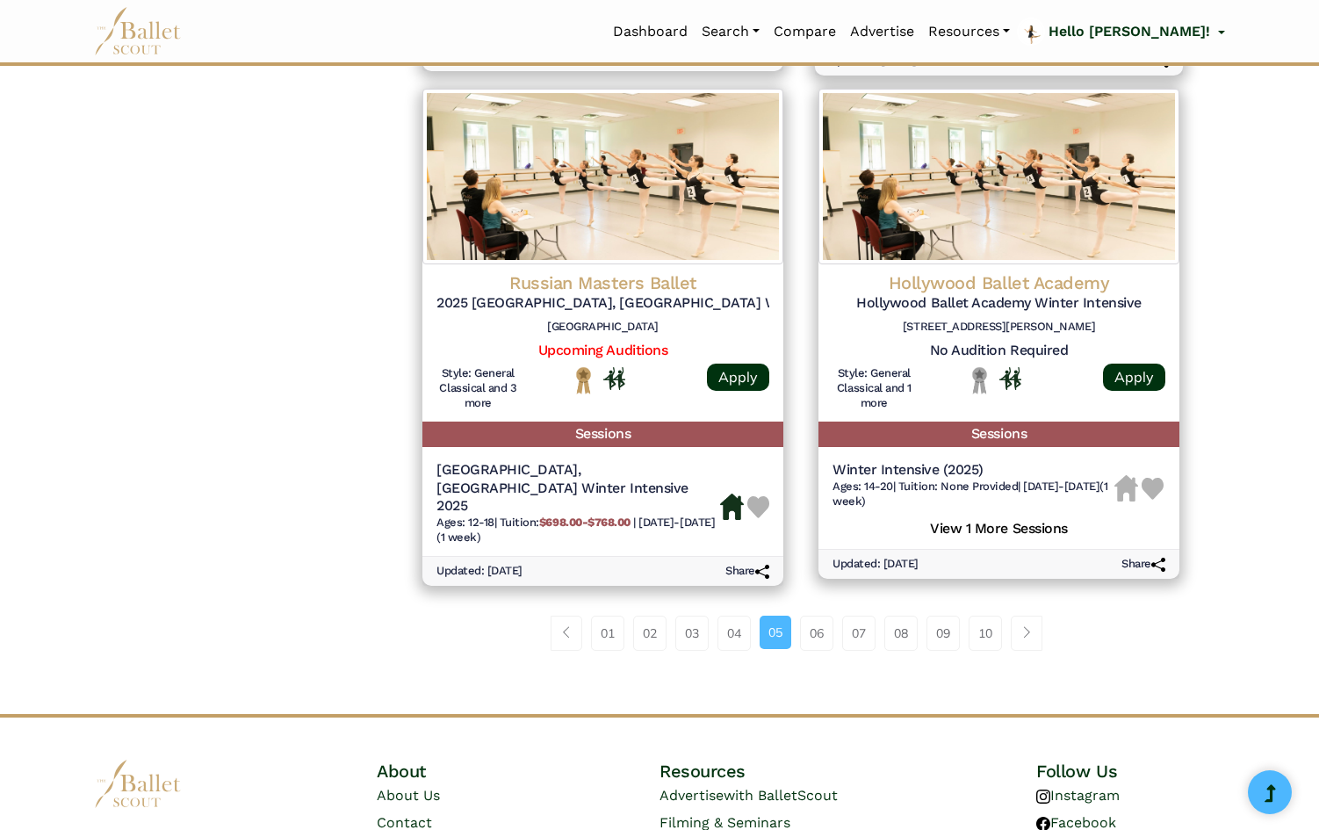
scroll to position [2178, 0]
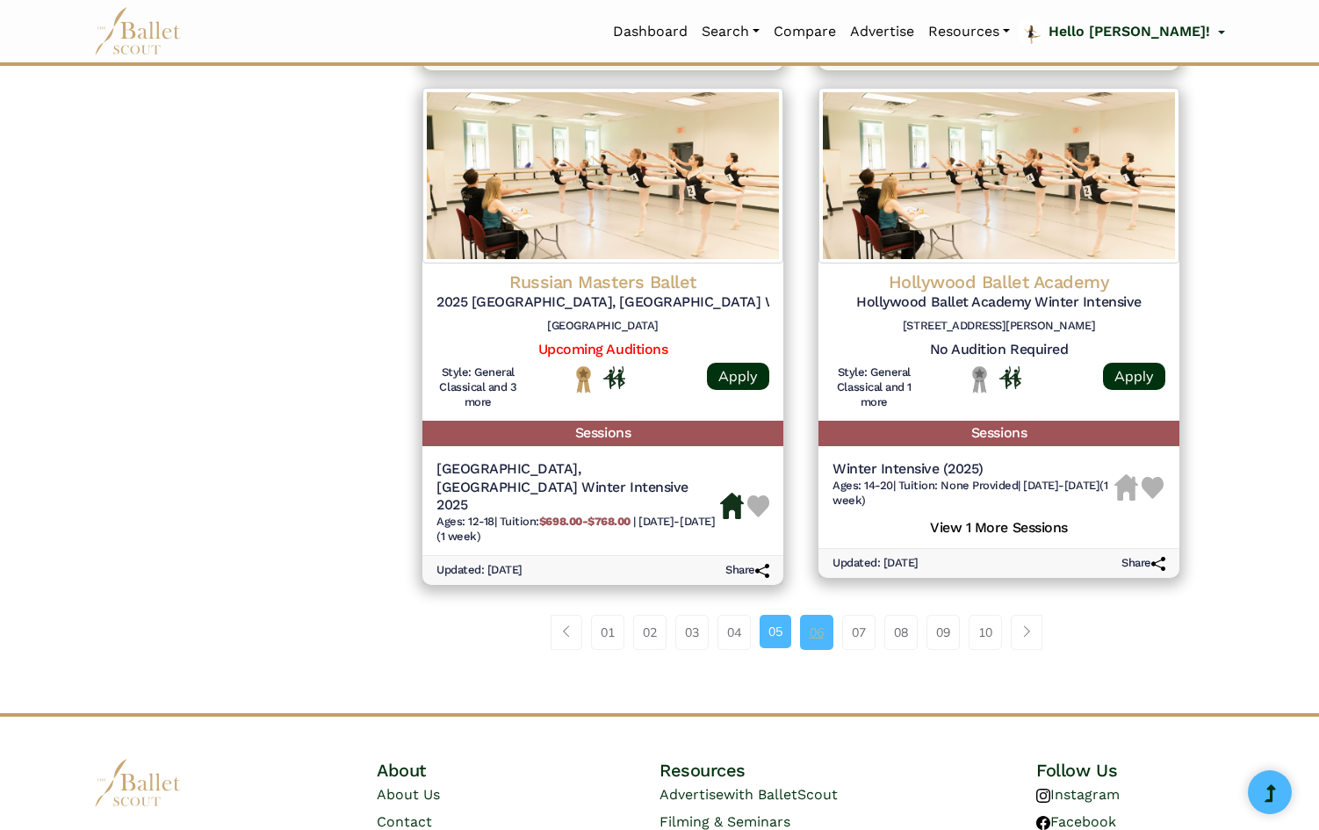
click at [818, 650] on link "06" at bounding box center [816, 632] width 33 height 35
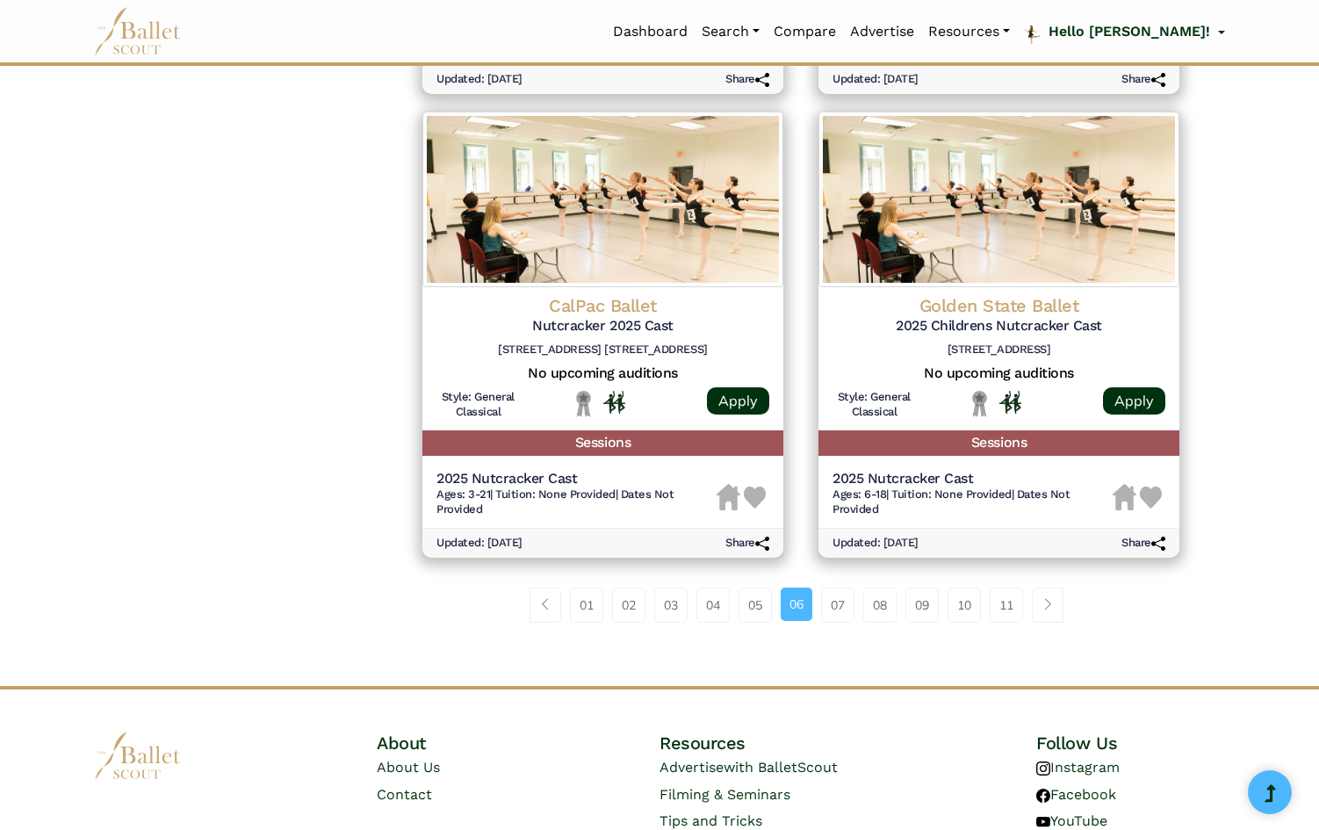
scroll to position [2203, 0]
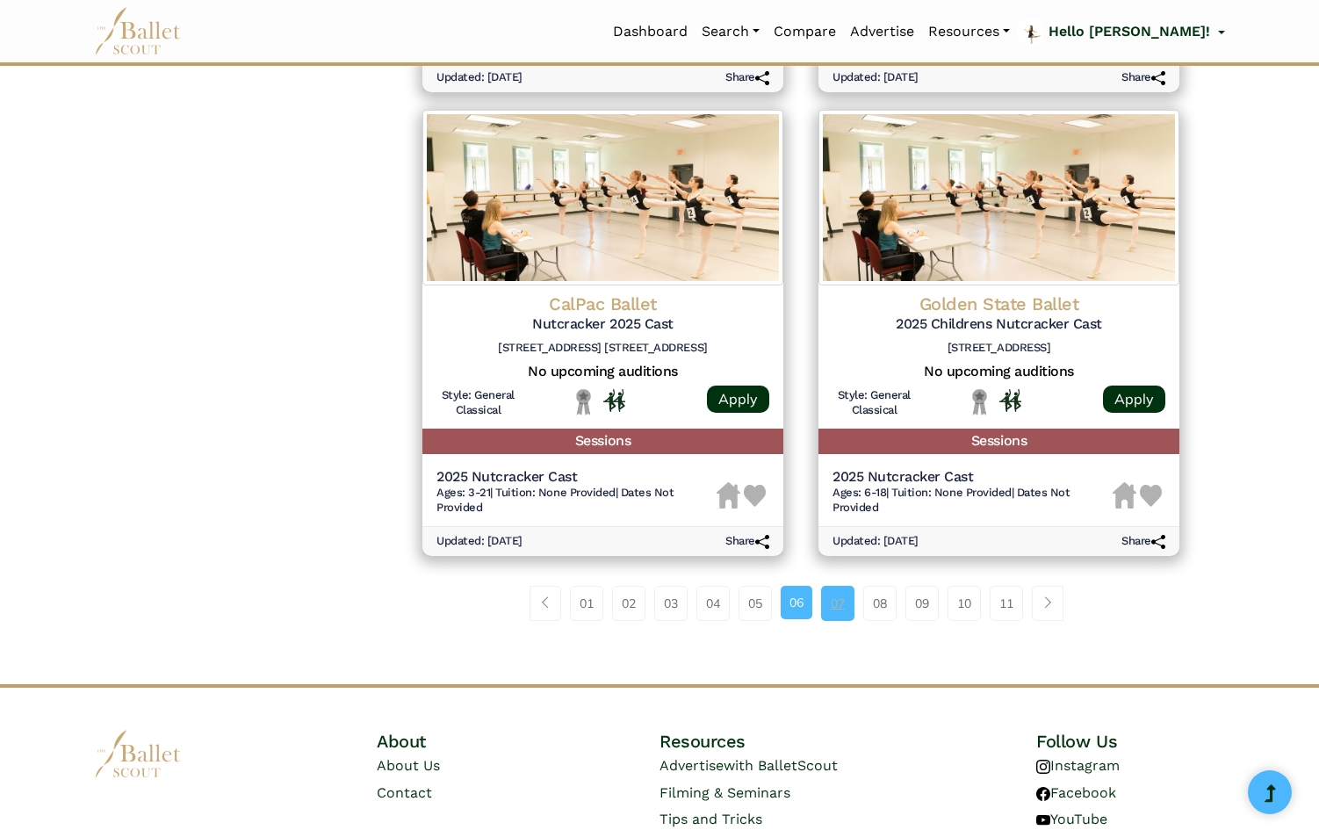
click at [834, 605] on link "07" at bounding box center [837, 603] width 33 height 35
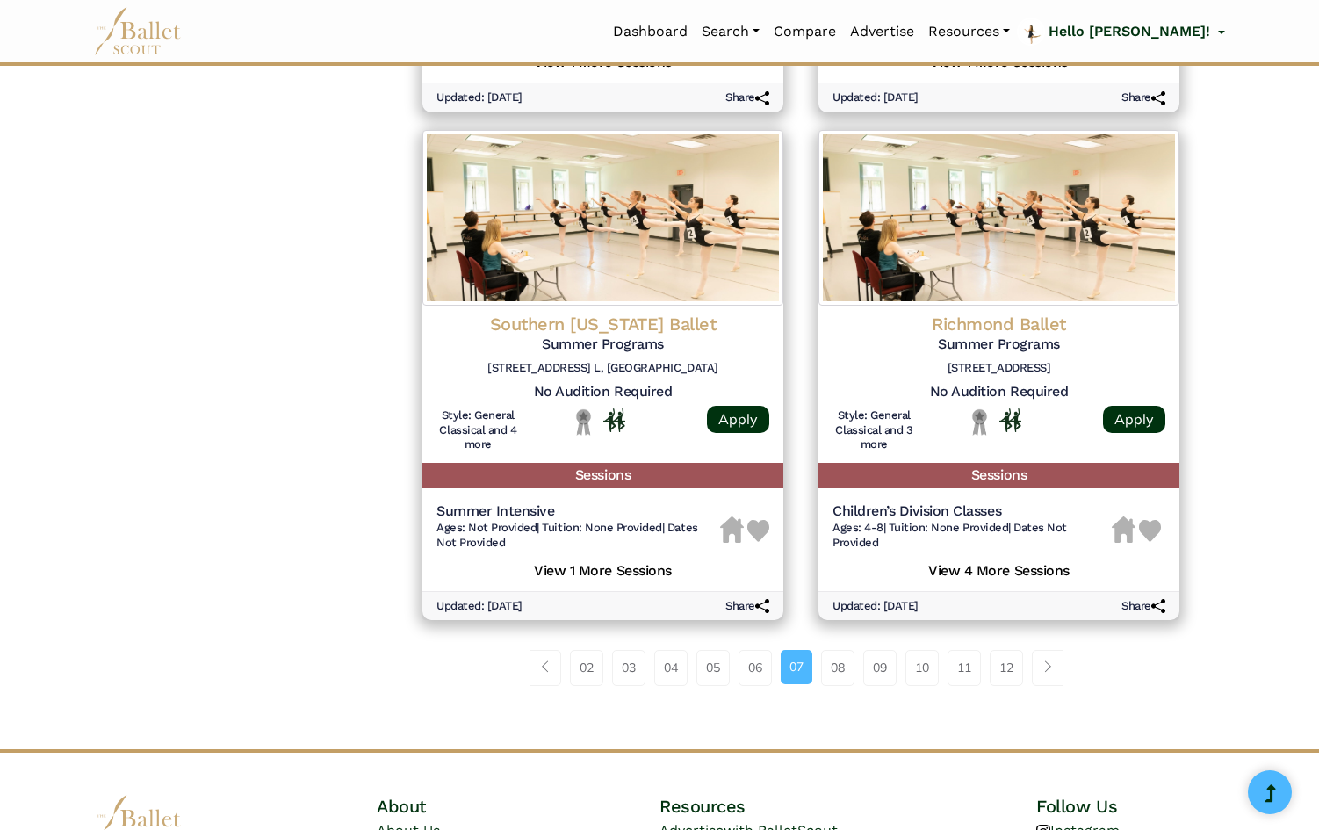
scroll to position [2241, 0]
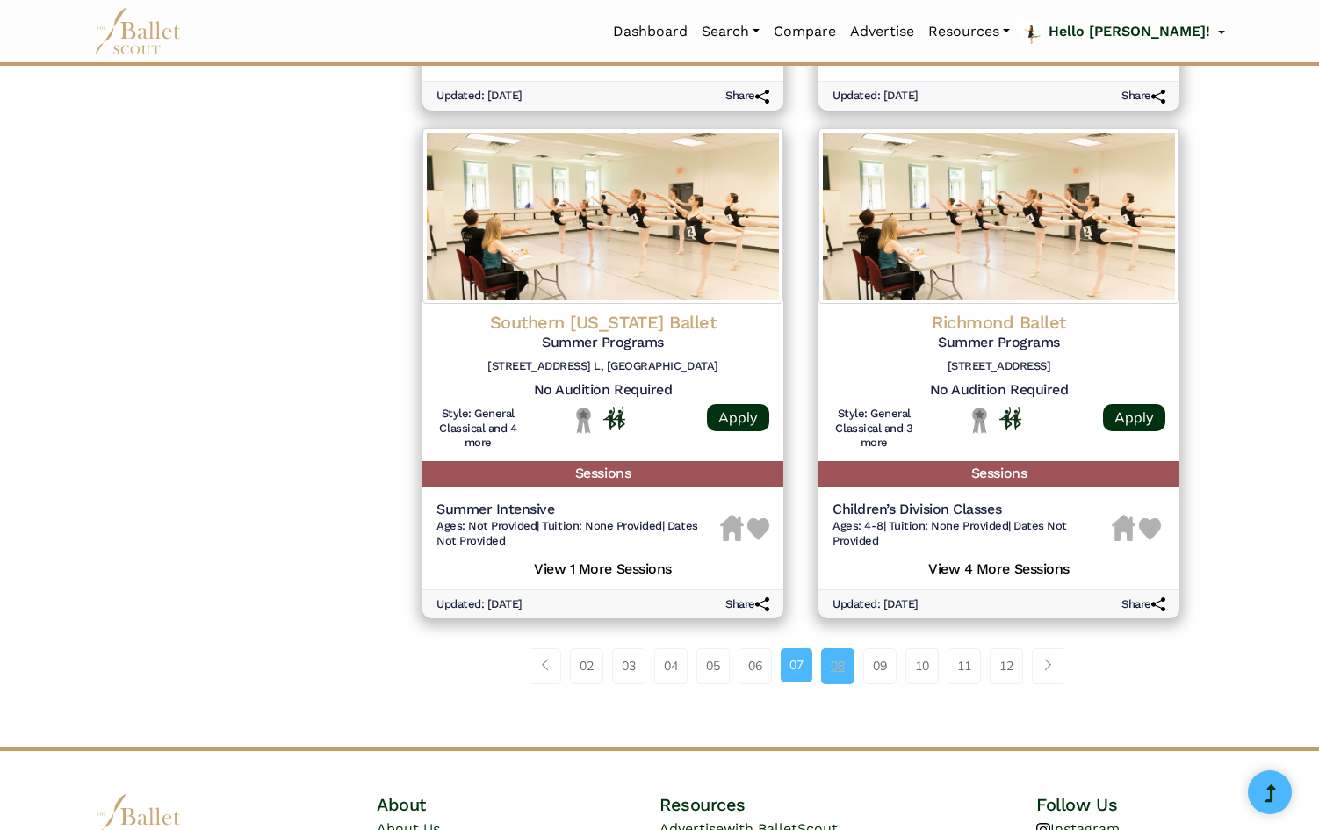
click at [836, 671] on link "08" at bounding box center [837, 665] width 33 height 35
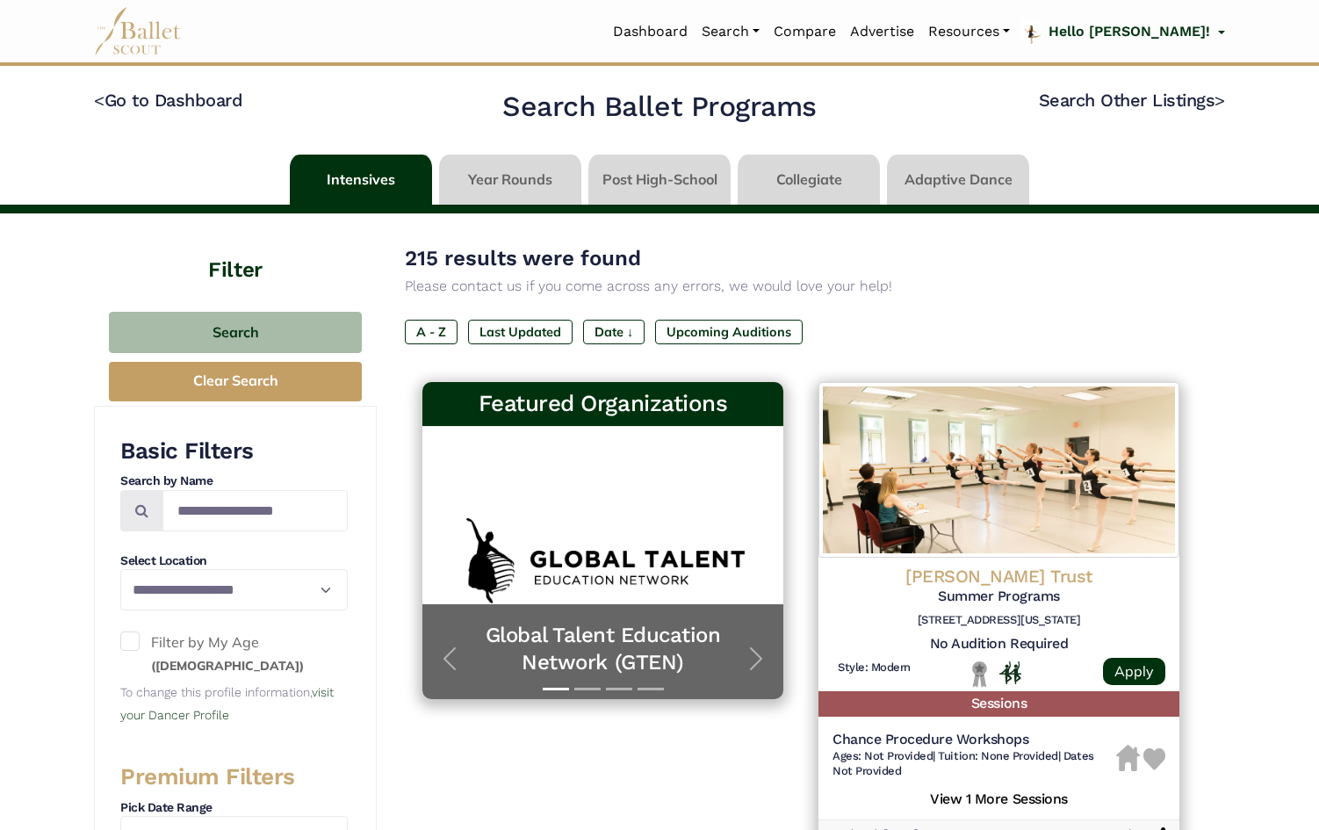
click at [806, 190] on link at bounding box center [809, 180] width 142 height 50
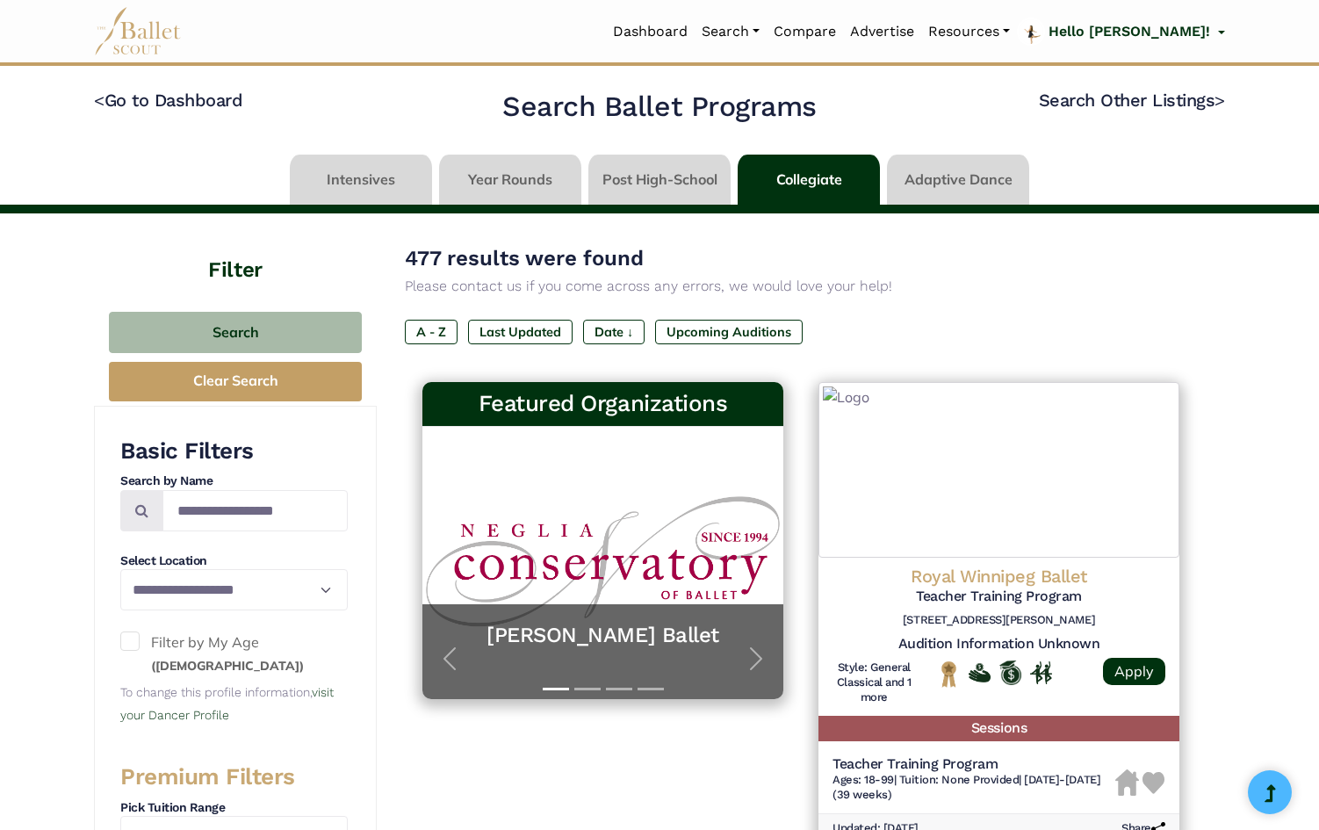
click at [809, 180] on link at bounding box center [809, 180] width 142 height 50
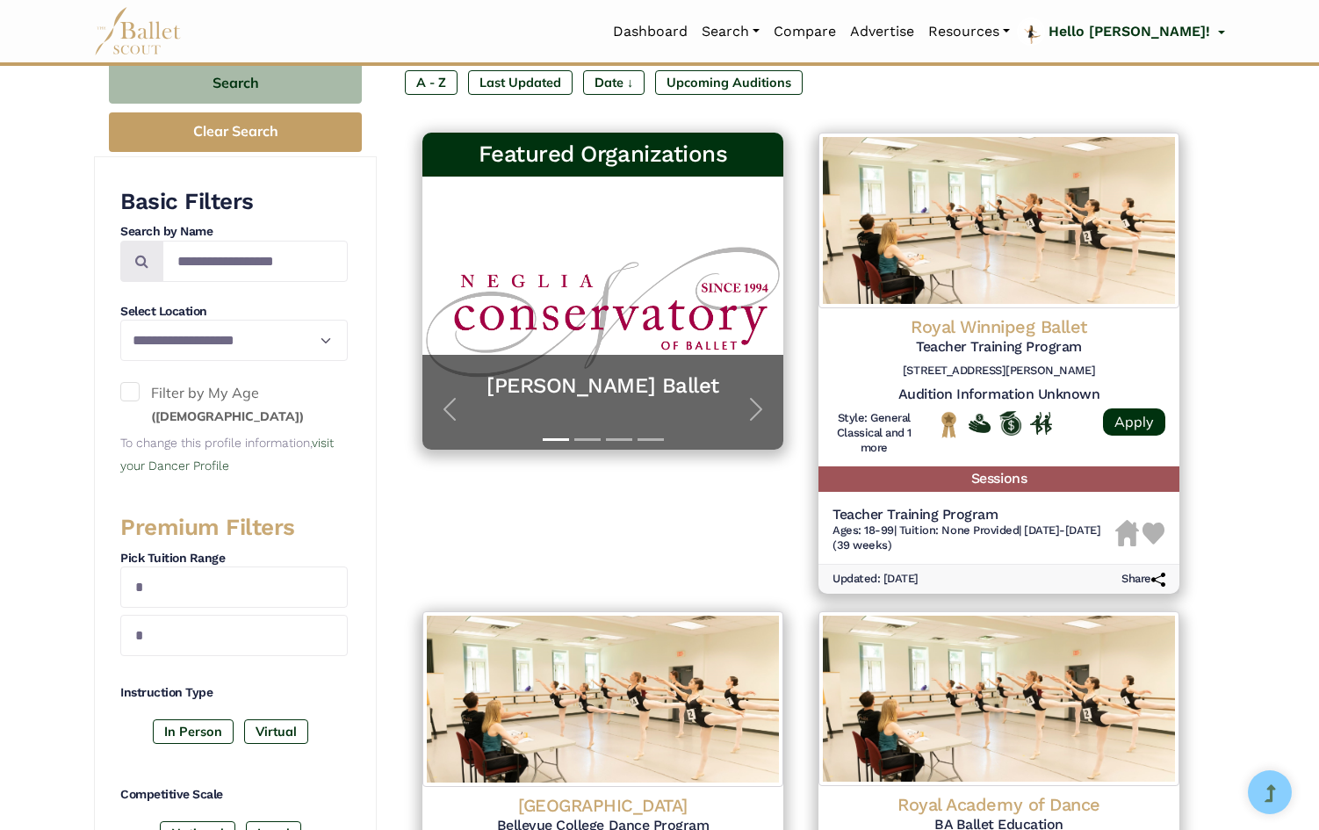
scroll to position [356, 0]
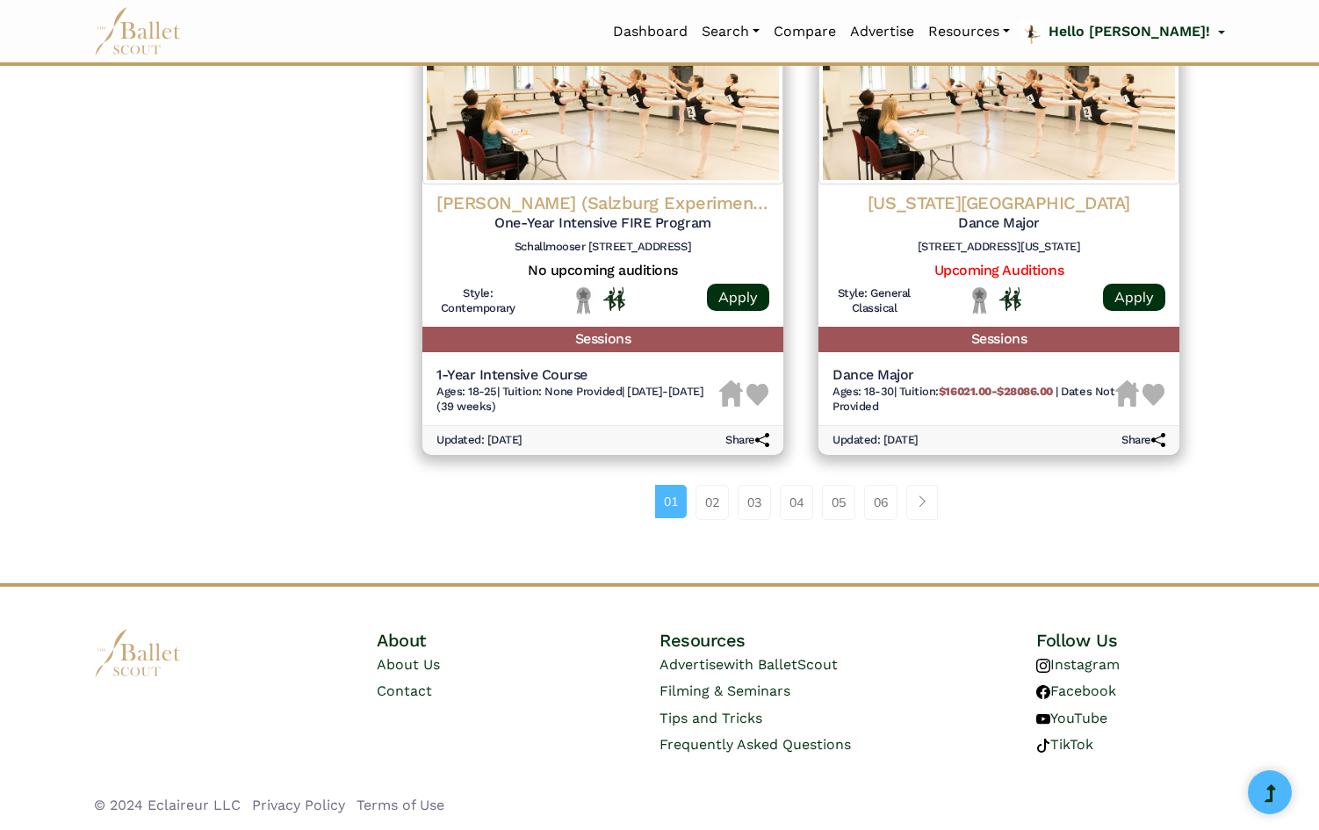
scroll to position [2309, 0]
click at [717, 499] on link "02" at bounding box center [712, 502] width 33 height 35
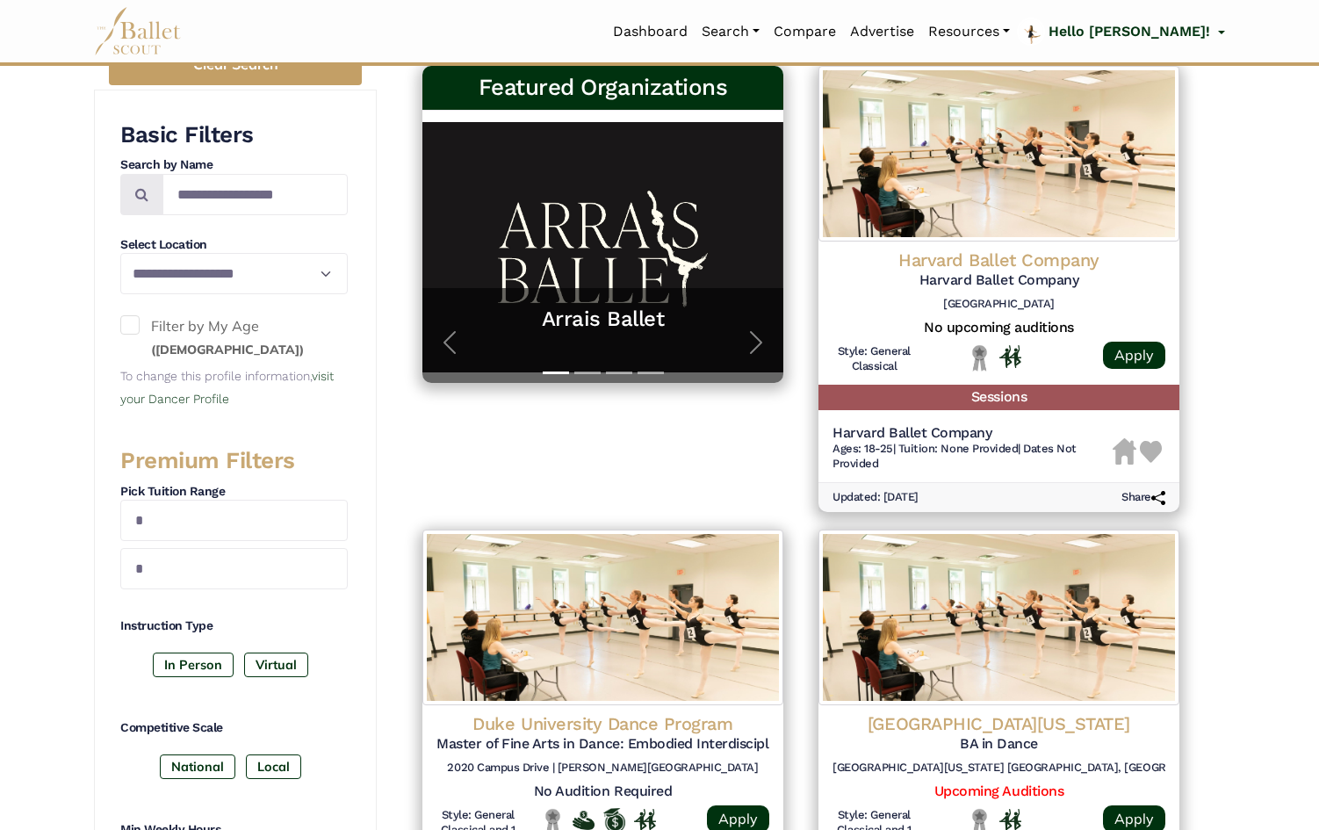
scroll to position [319, 0]
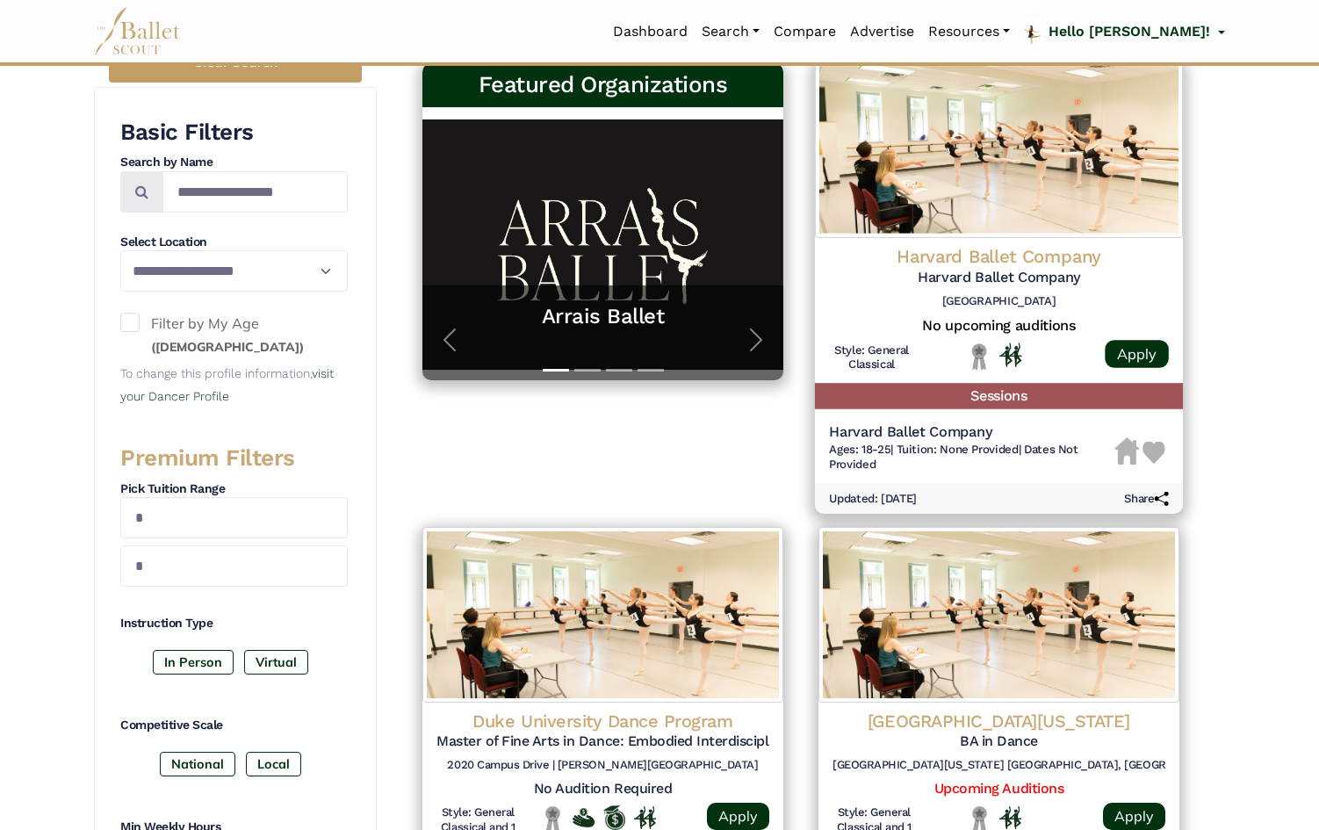
click at [953, 246] on h4 "Harvard Ballet Company" at bounding box center [999, 258] width 340 height 24
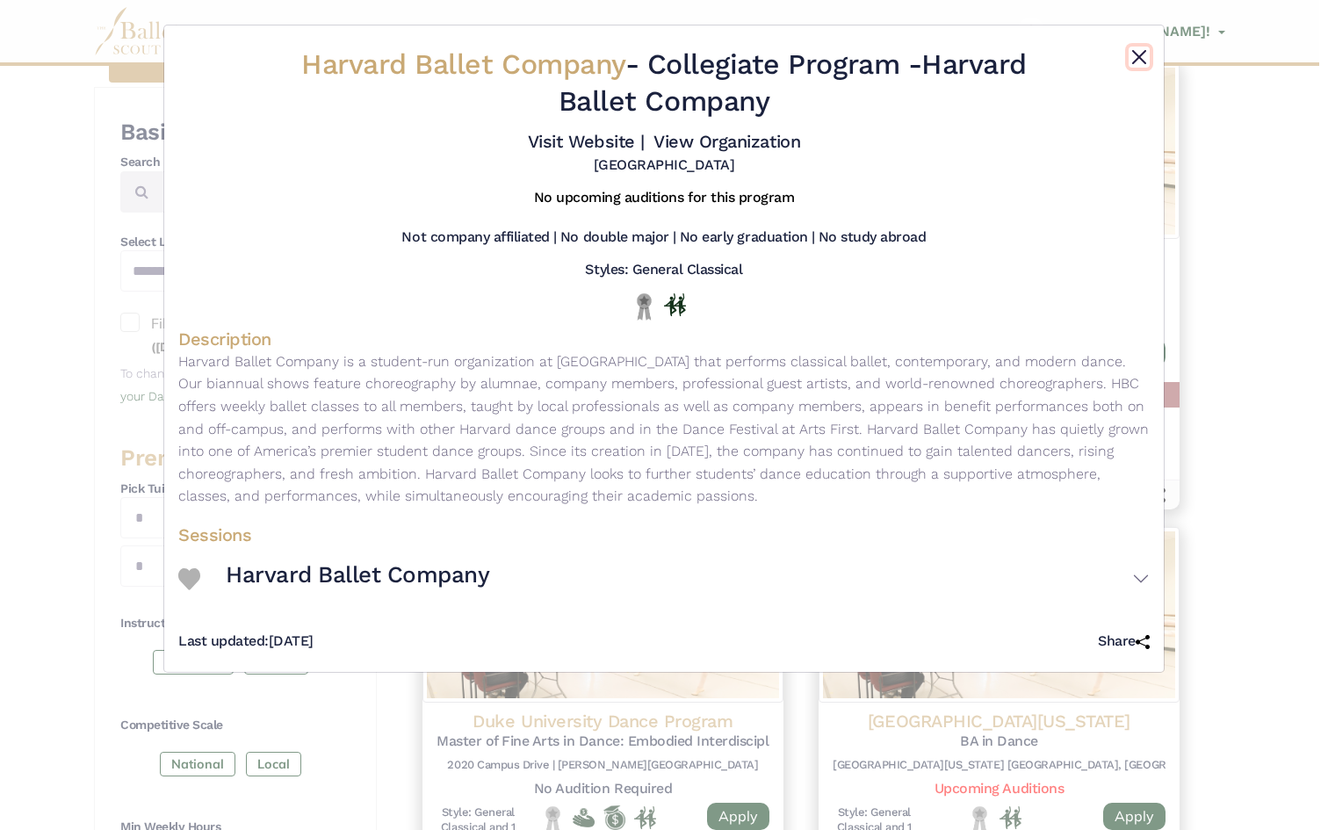
click at [1134, 52] on button "Close" at bounding box center [1138, 57] width 21 height 21
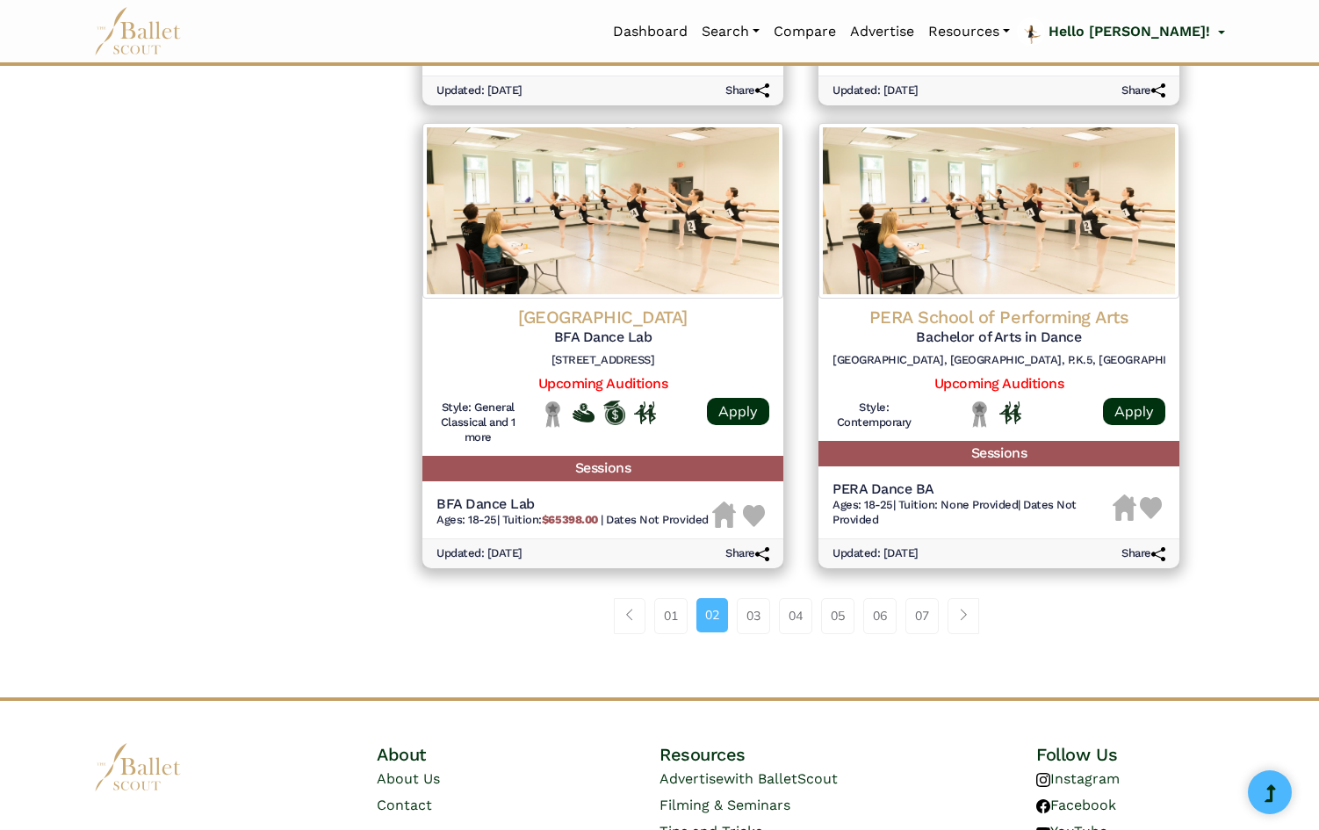
scroll to position [2216, 0]
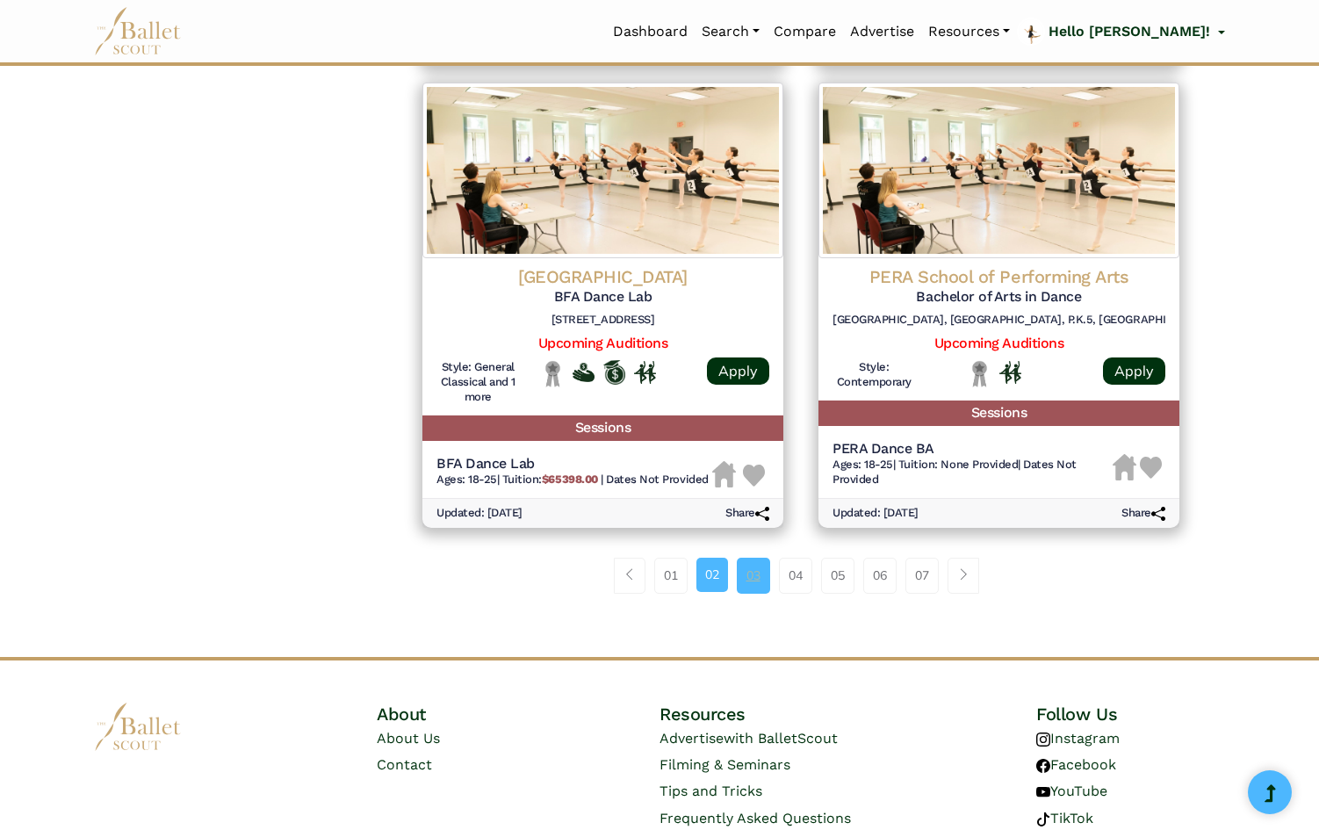
click at [755, 583] on link "03" at bounding box center [753, 575] width 33 height 35
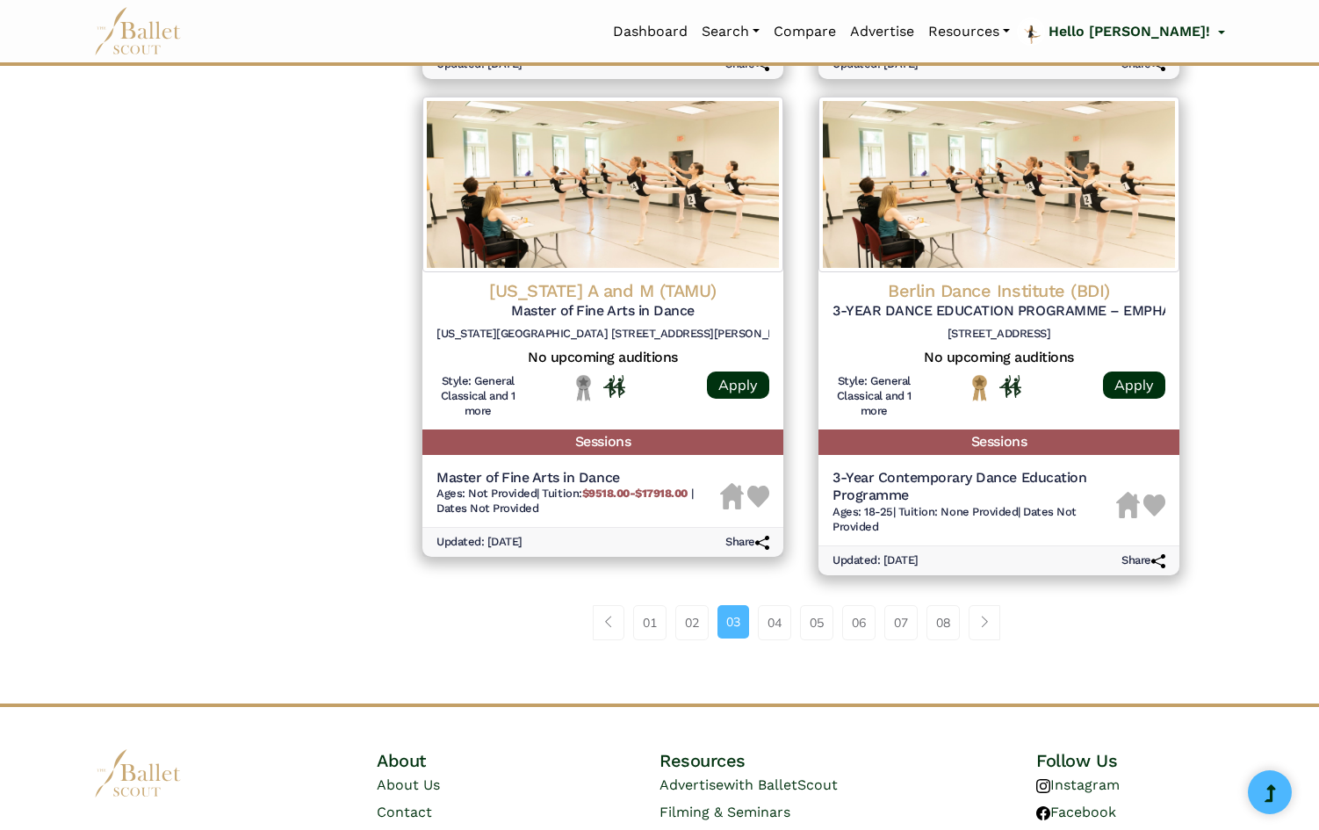
scroll to position [2279, 0]
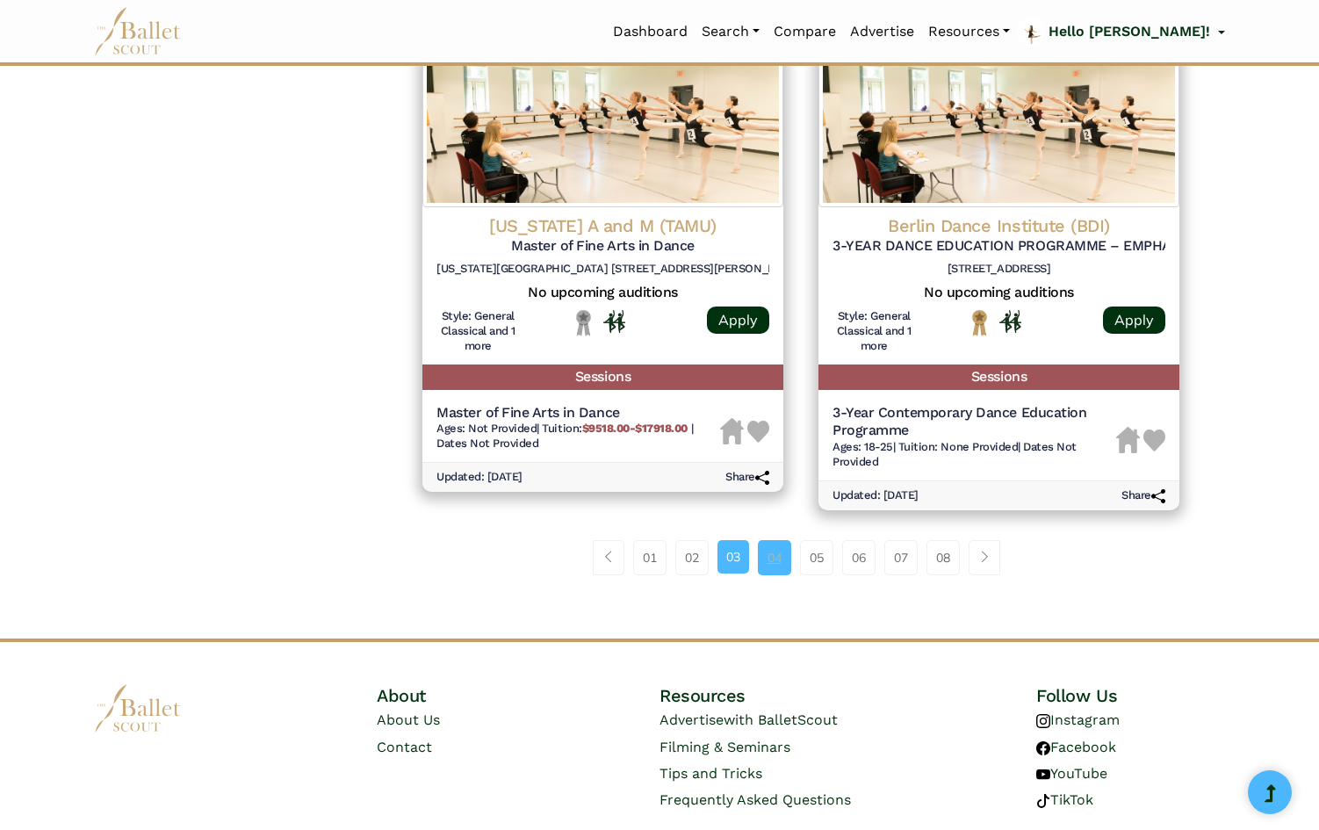
click at [779, 560] on link "04" at bounding box center [774, 557] width 33 height 35
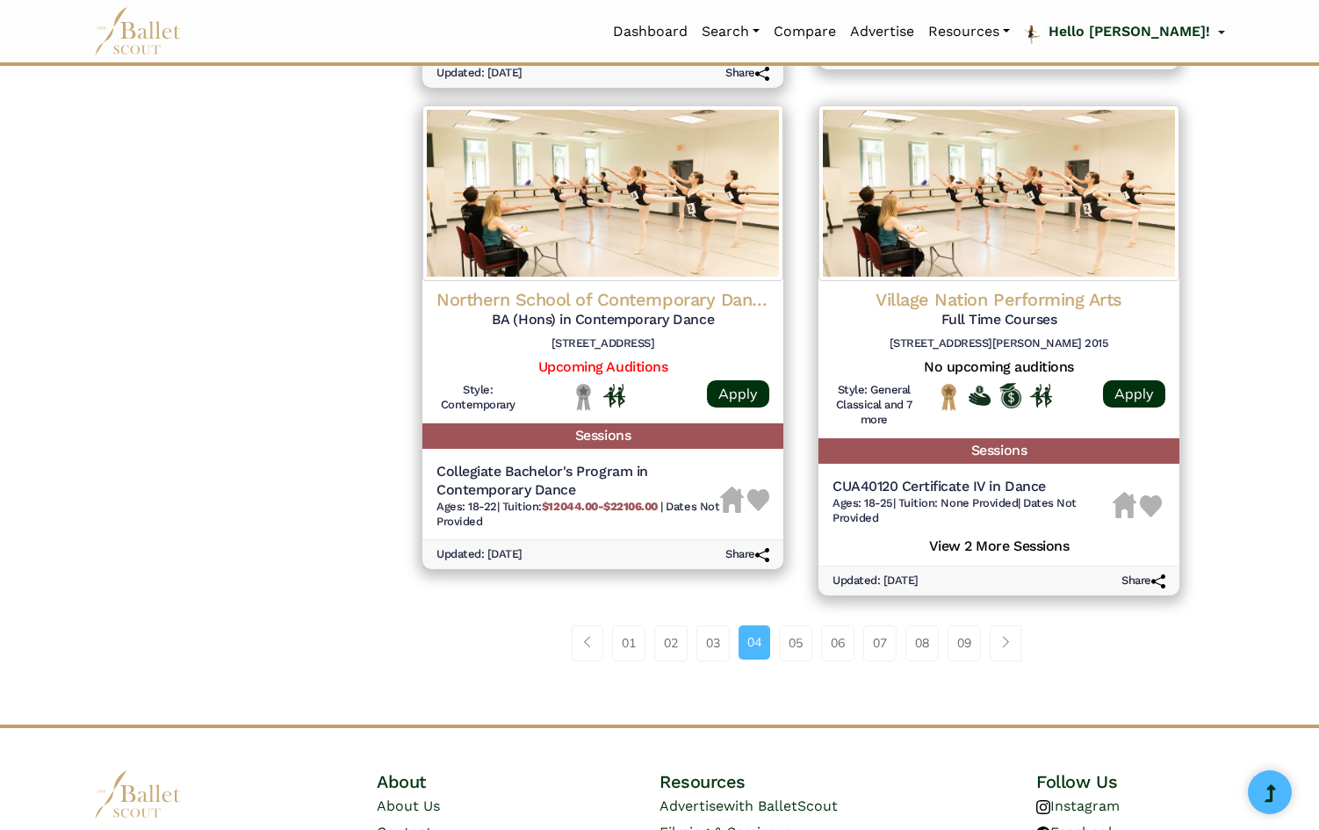
scroll to position [2223, 0]
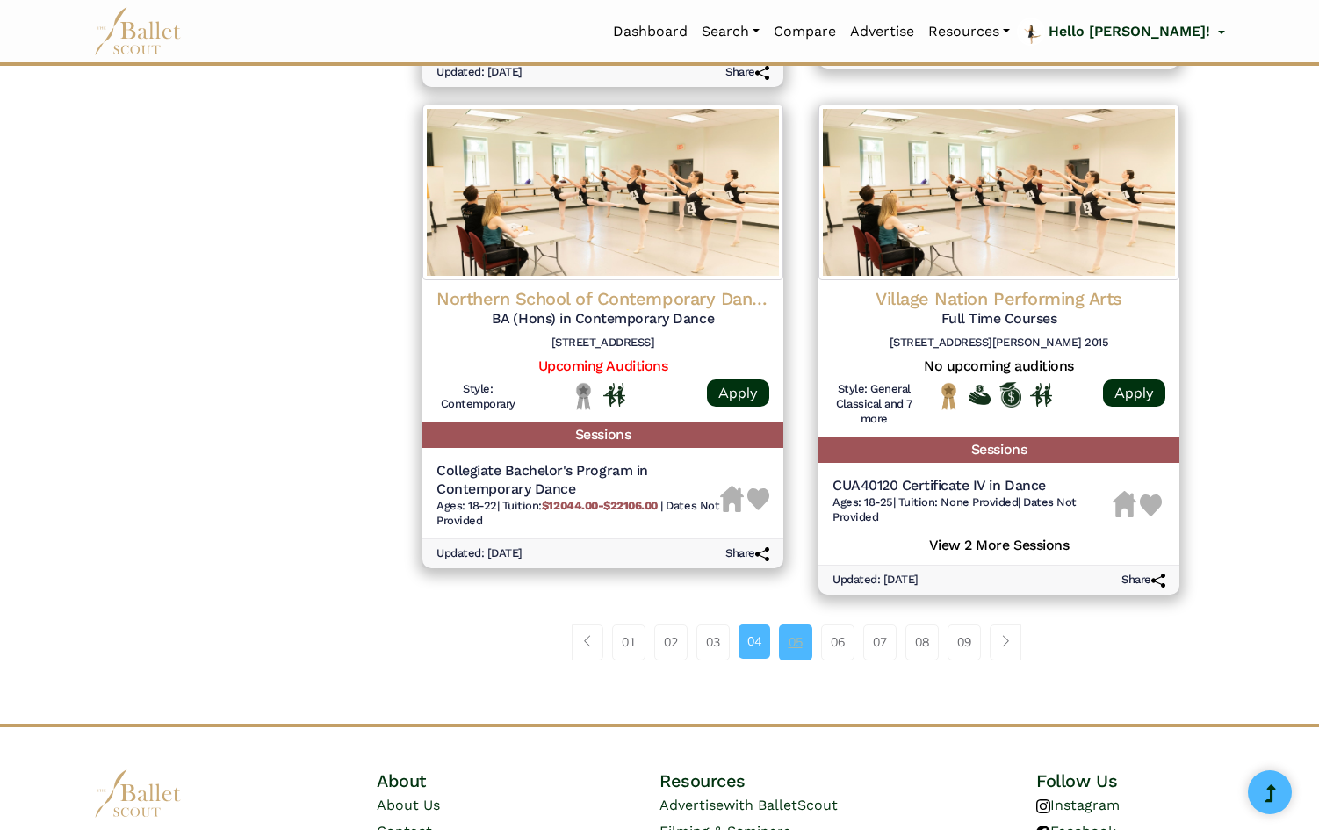
click at [789, 648] on link "05" at bounding box center [795, 641] width 33 height 35
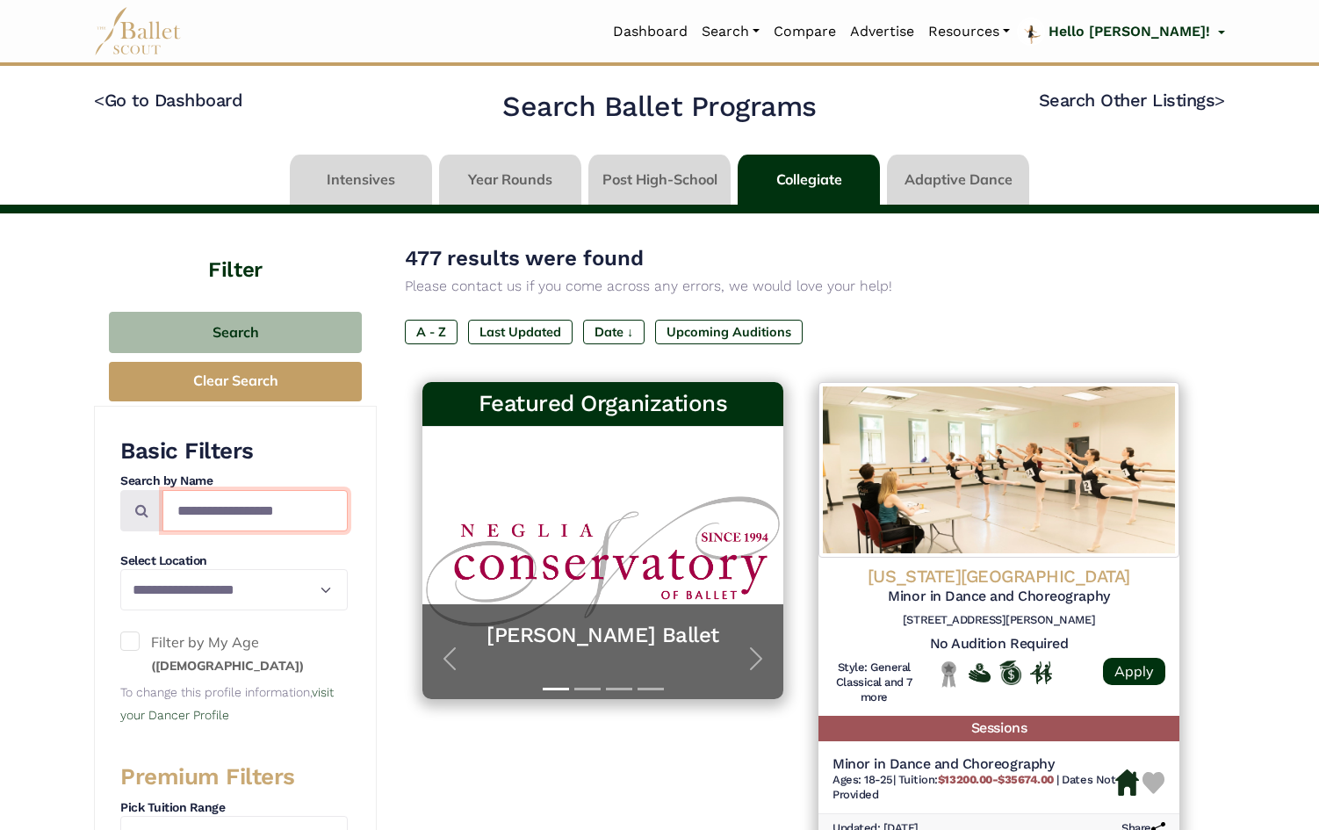
click at [237, 516] on input "Search by names..." at bounding box center [254, 510] width 185 height 41
type input "*******"
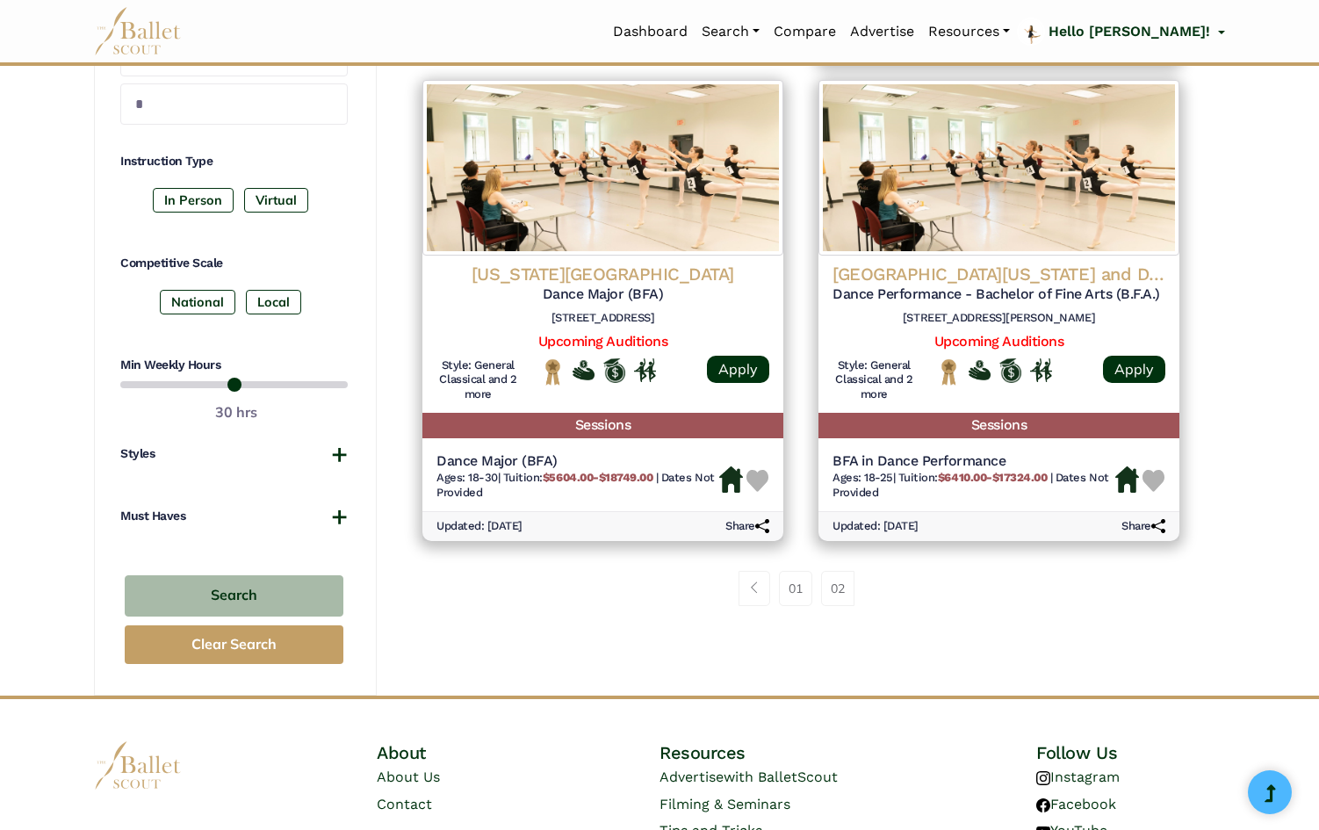
scroll to position [786, 0]
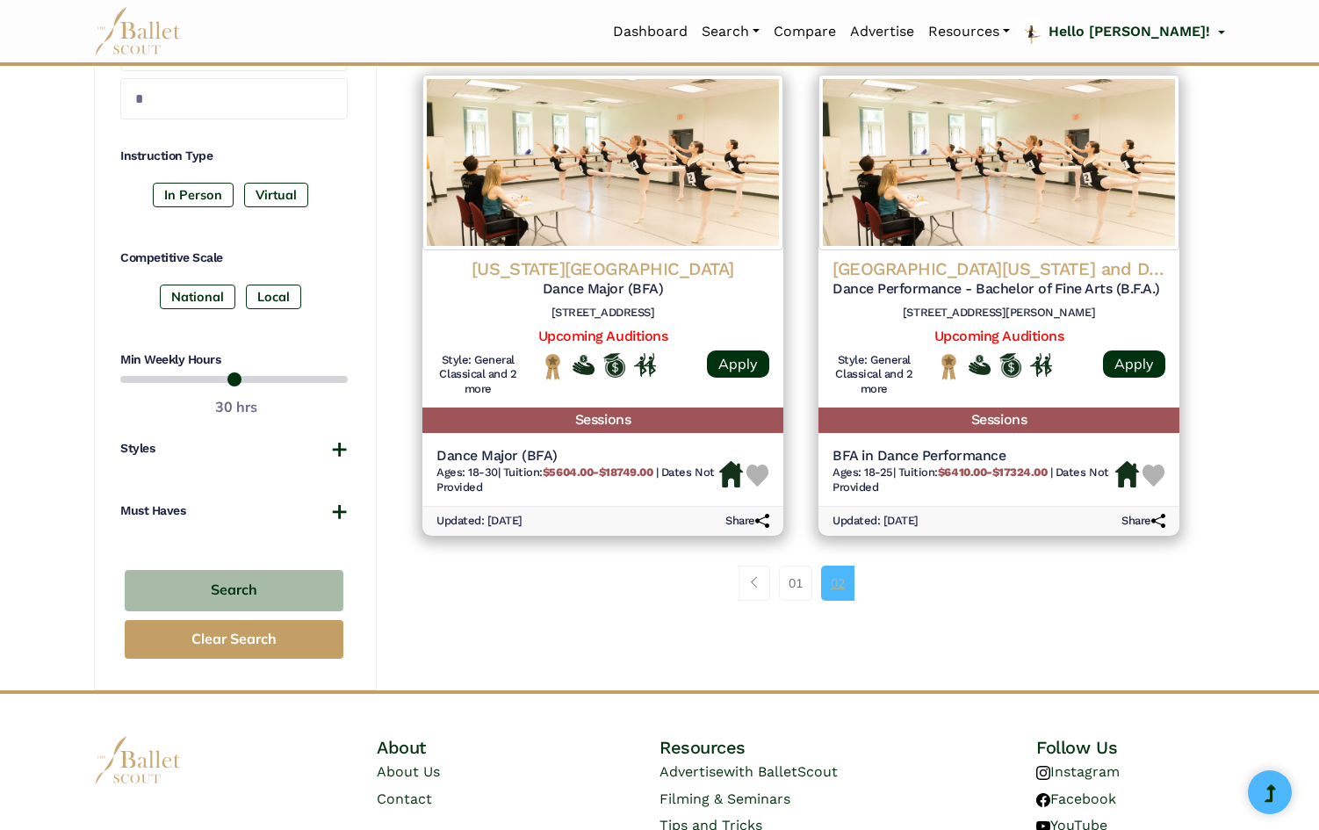
click at [843, 580] on link "02" at bounding box center [837, 583] width 33 height 35
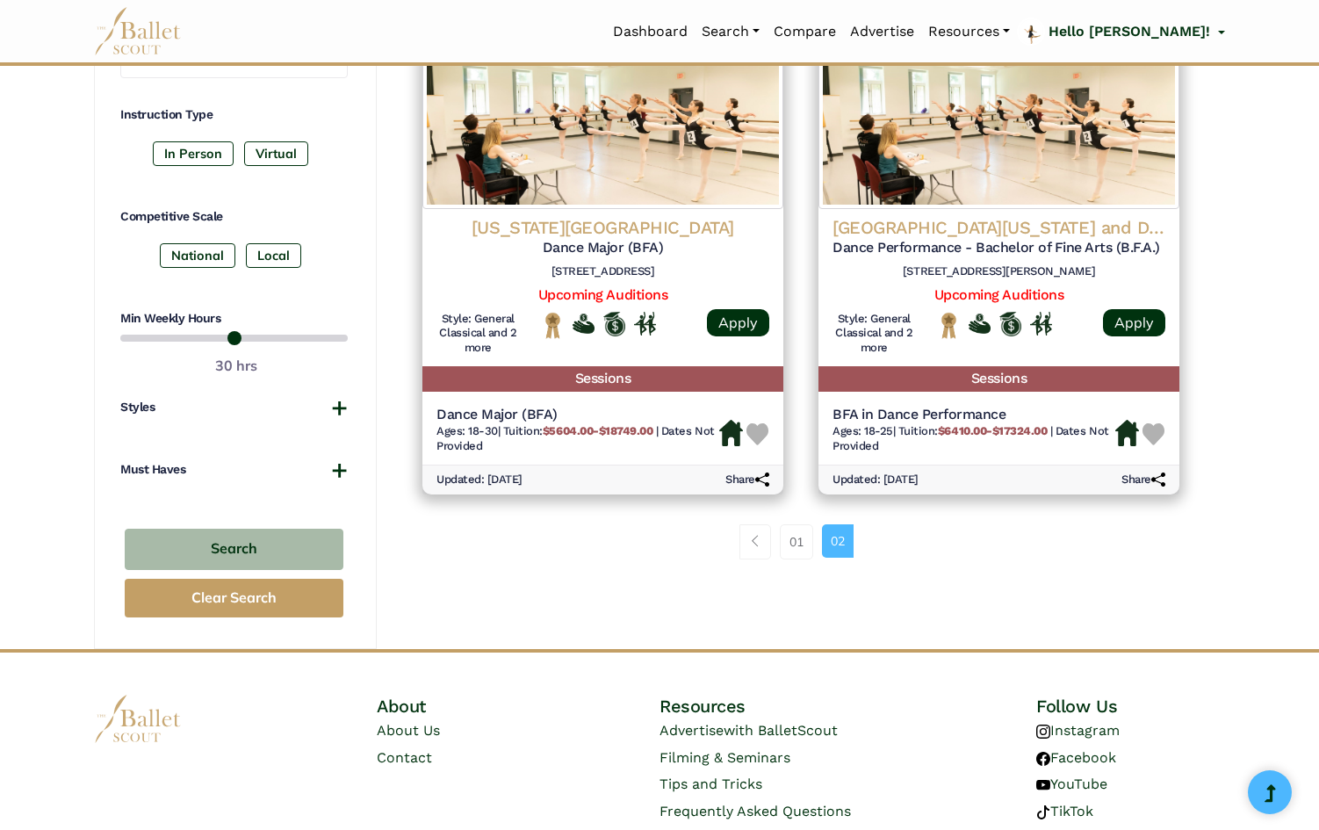
scroll to position [893, 0]
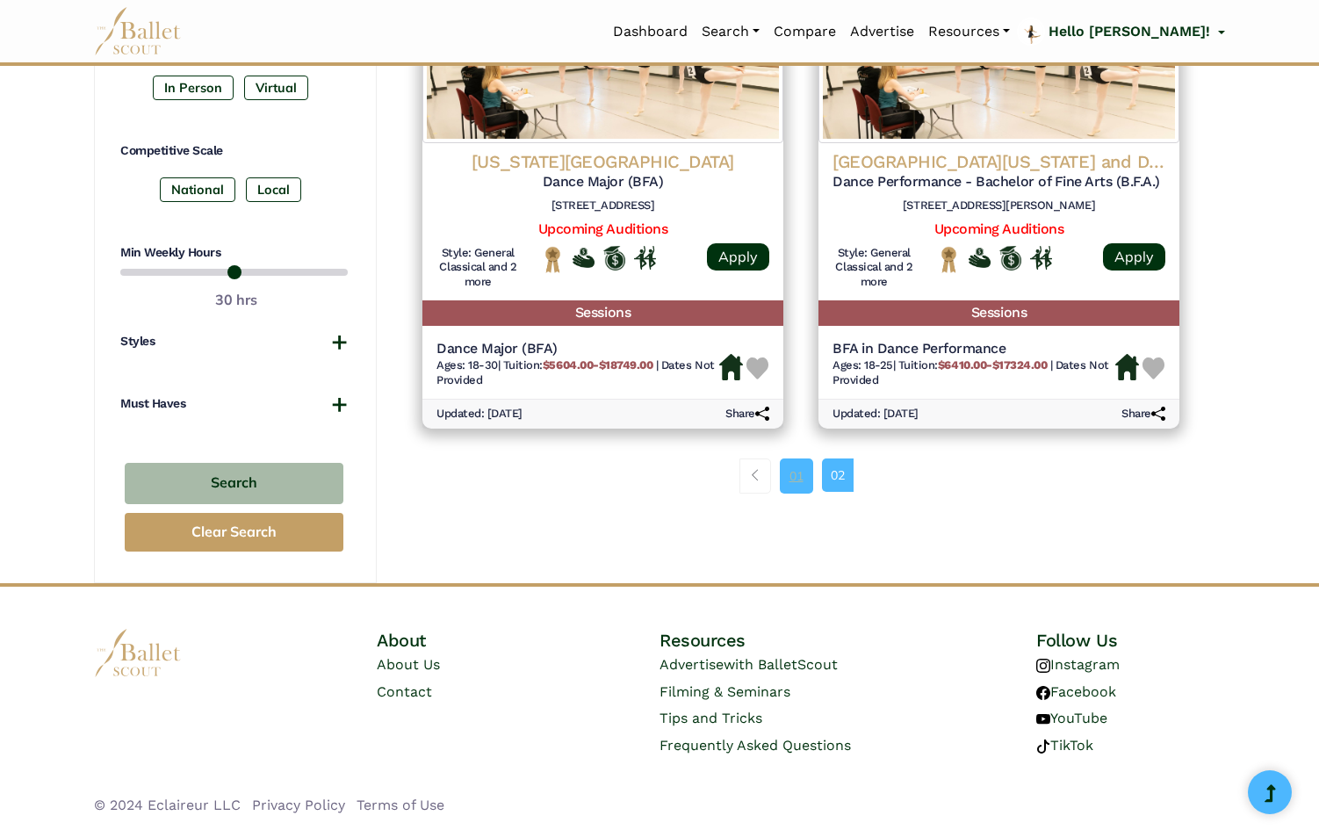
click at [792, 473] on link "01" at bounding box center [796, 475] width 33 height 35
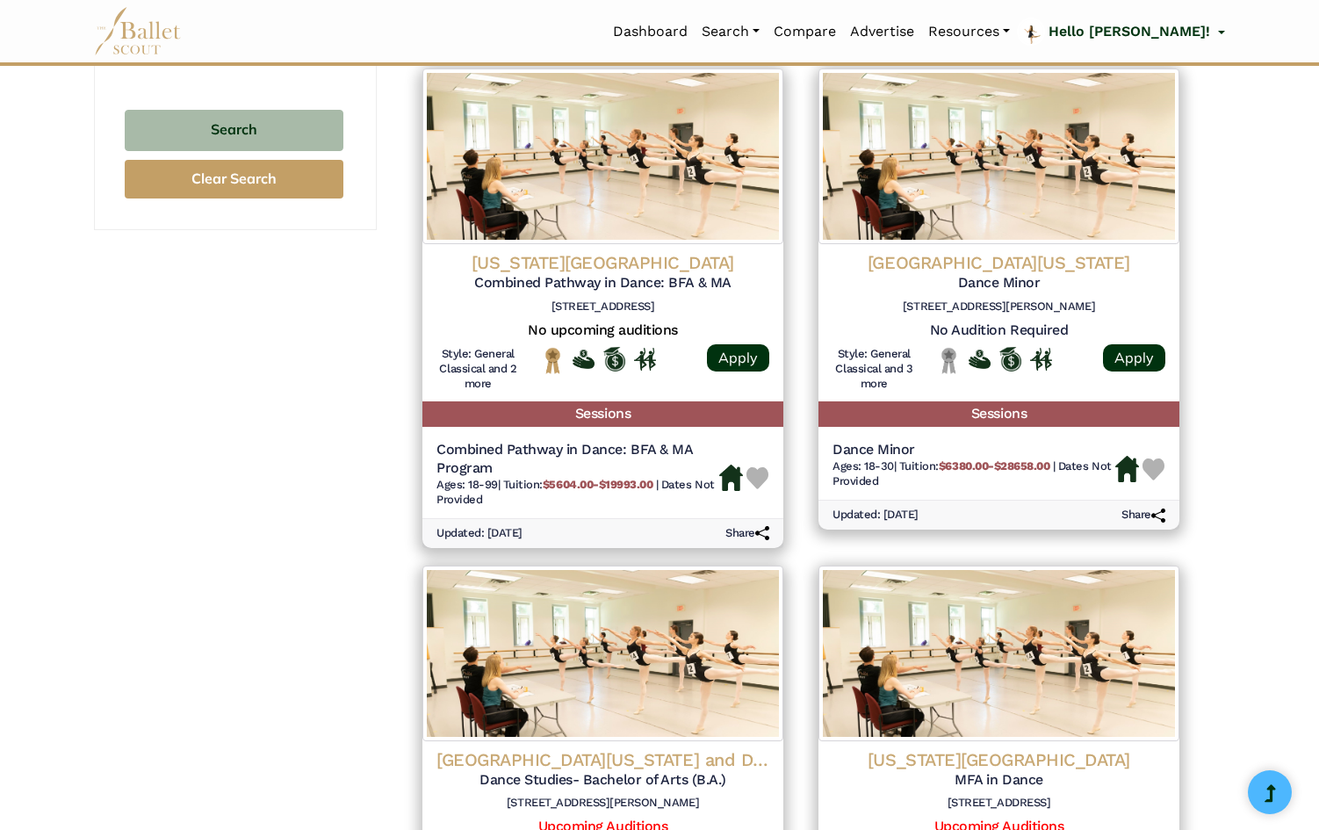
scroll to position [1247, 0]
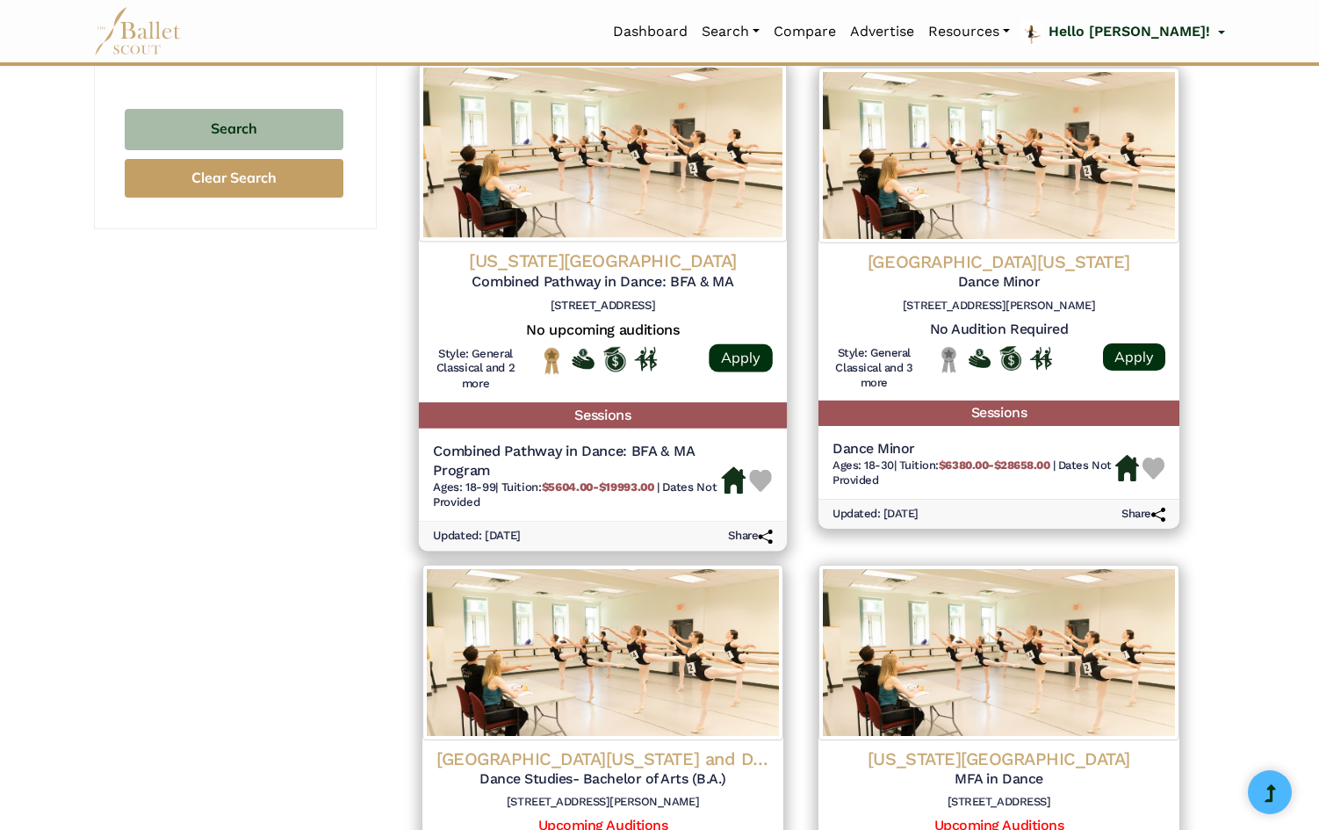
click at [631, 279] on h5 "Combined Pathway in Dance: BFA & MA" at bounding box center [603, 281] width 340 height 18
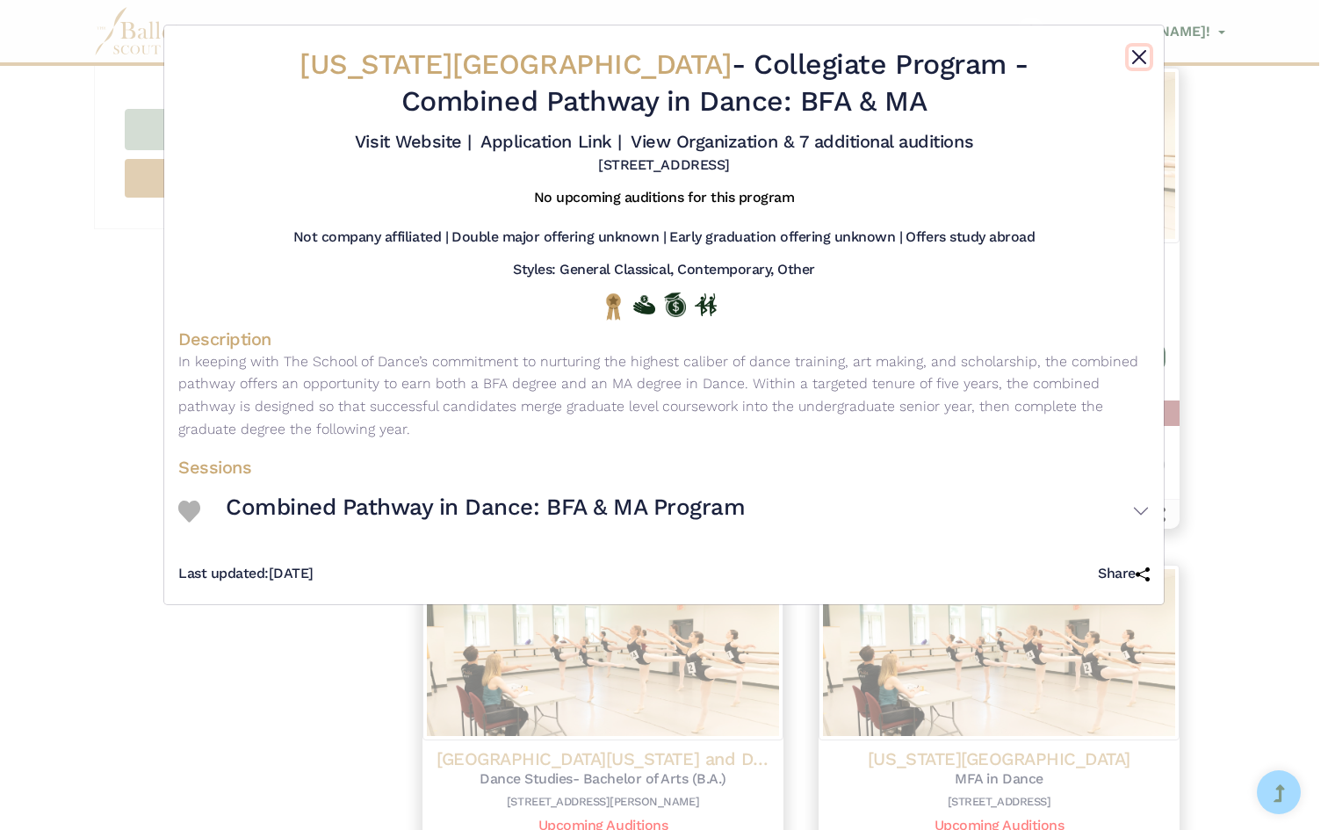
click at [1137, 51] on button "Close" at bounding box center [1138, 57] width 21 height 21
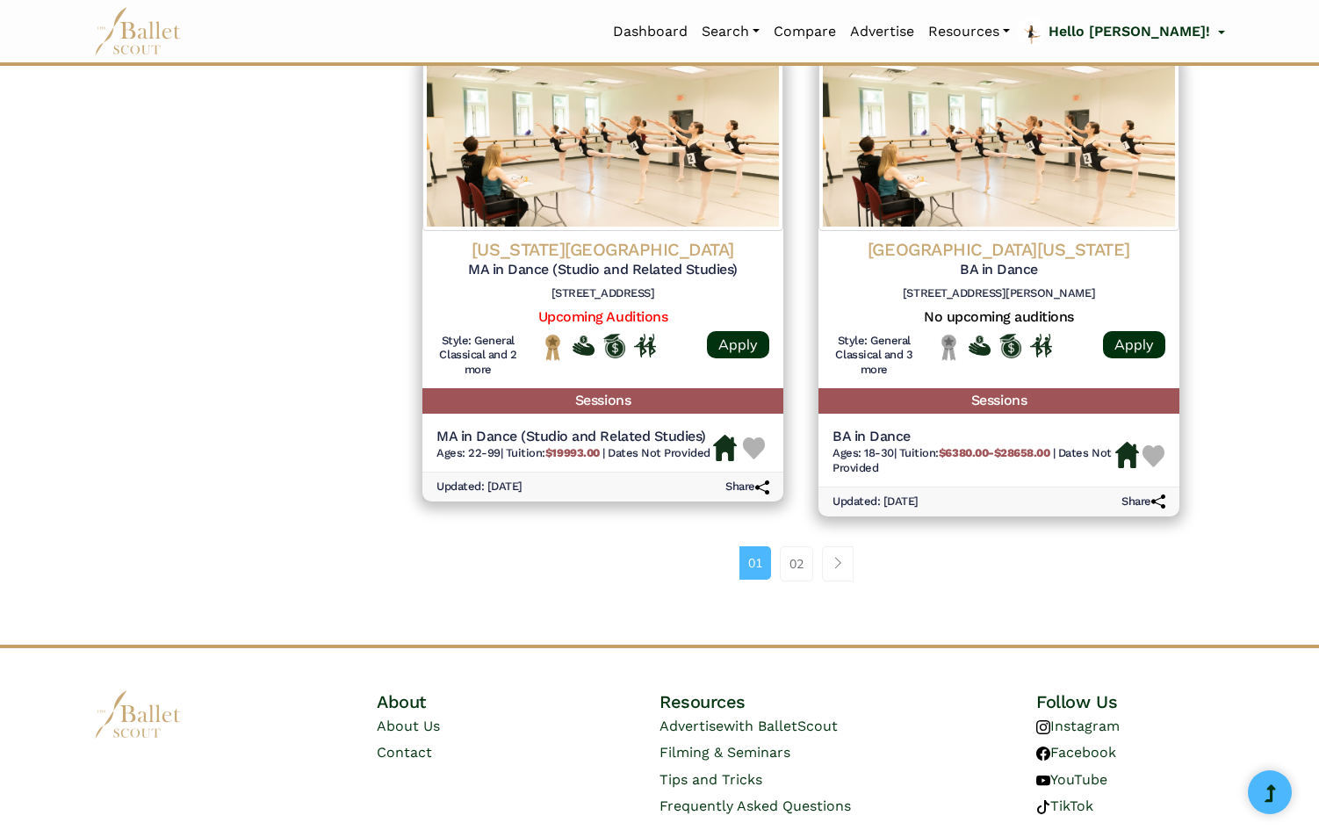
scroll to position [2235, 0]
click at [802, 562] on link "02" at bounding box center [796, 562] width 33 height 35
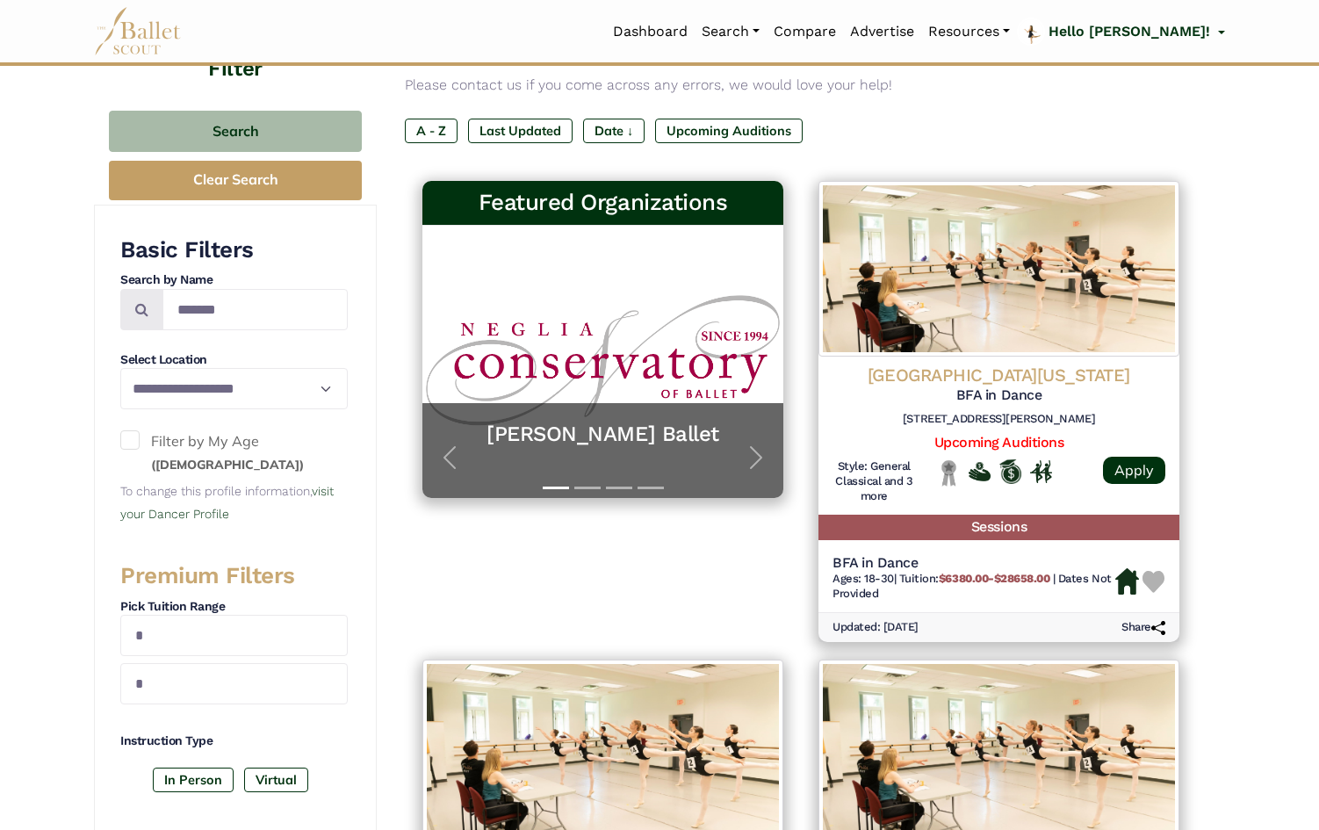
scroll to position [198, 0]
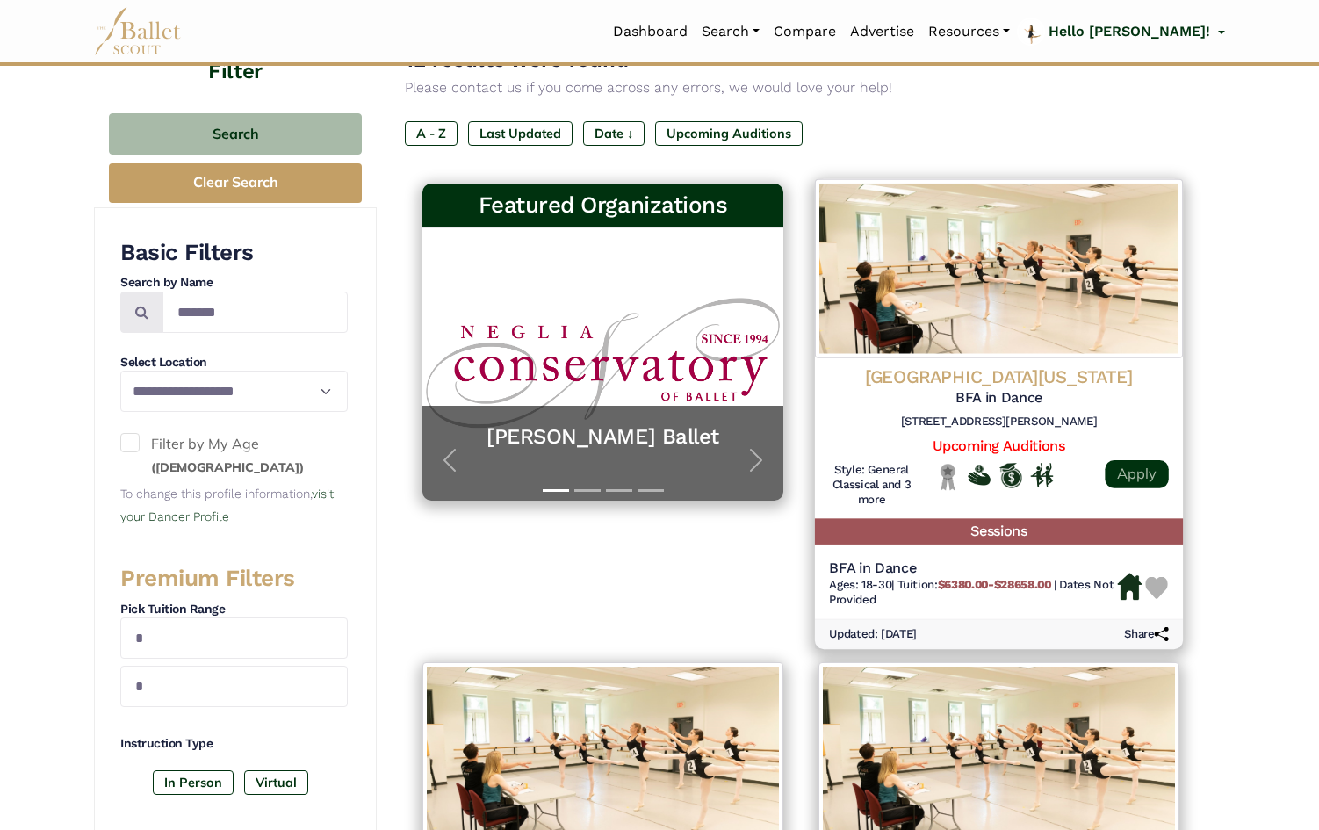
click at [1144, 465] on link "Apply" at bounding box center [1136, 474] width 63 height 28
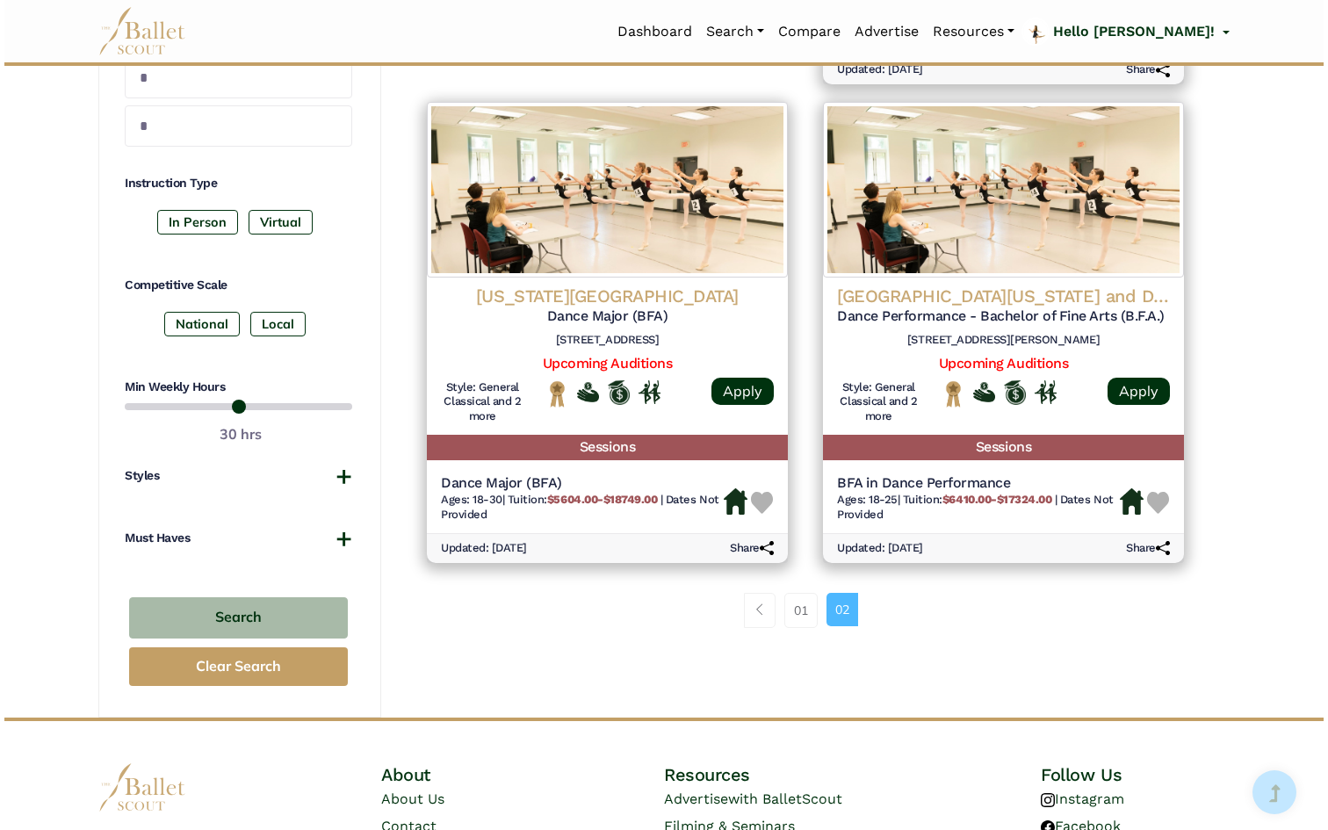
scroll to position [781, 0]
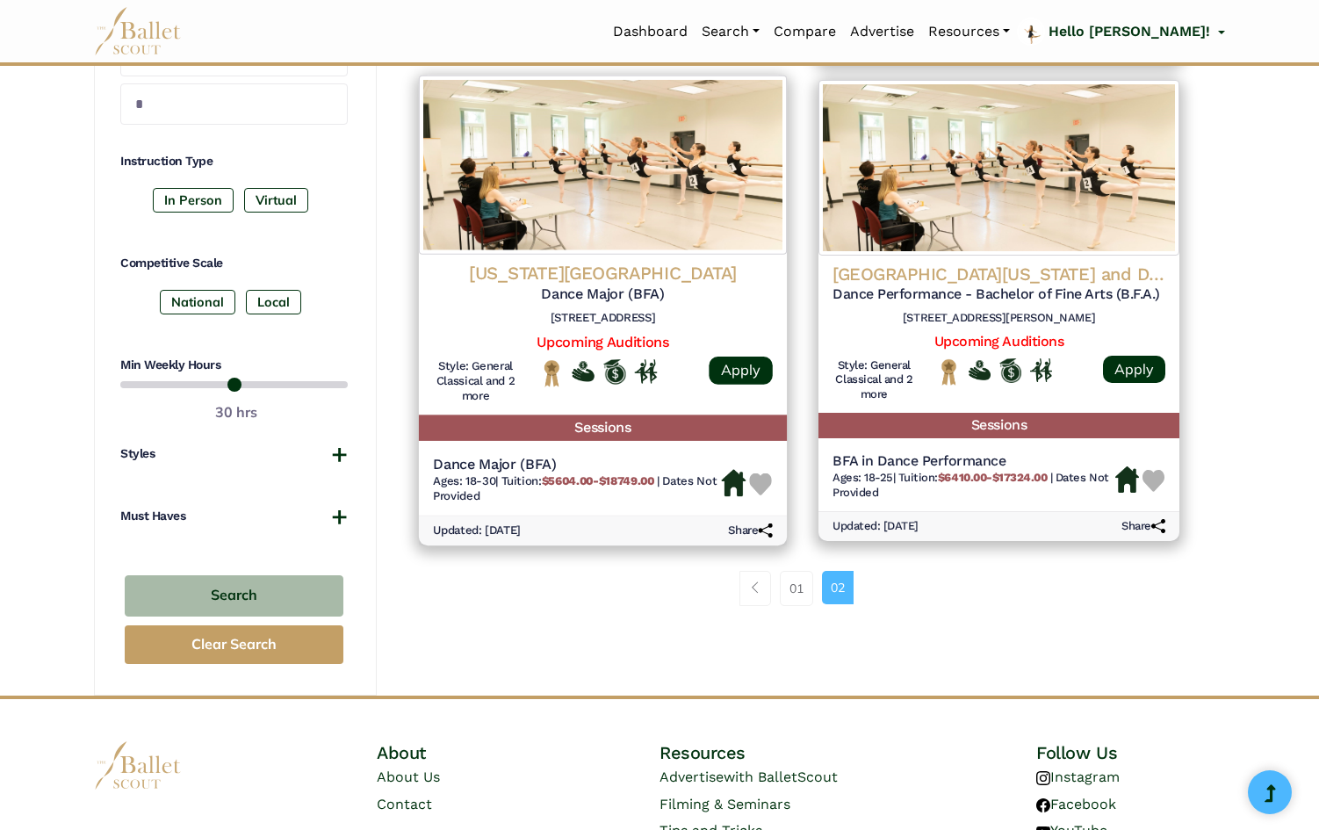
click at [623, 277] on h4 "[US_STATE][GEOGRAPHIC_DATA]" at bounding box center [603, 274] width 340 height 24
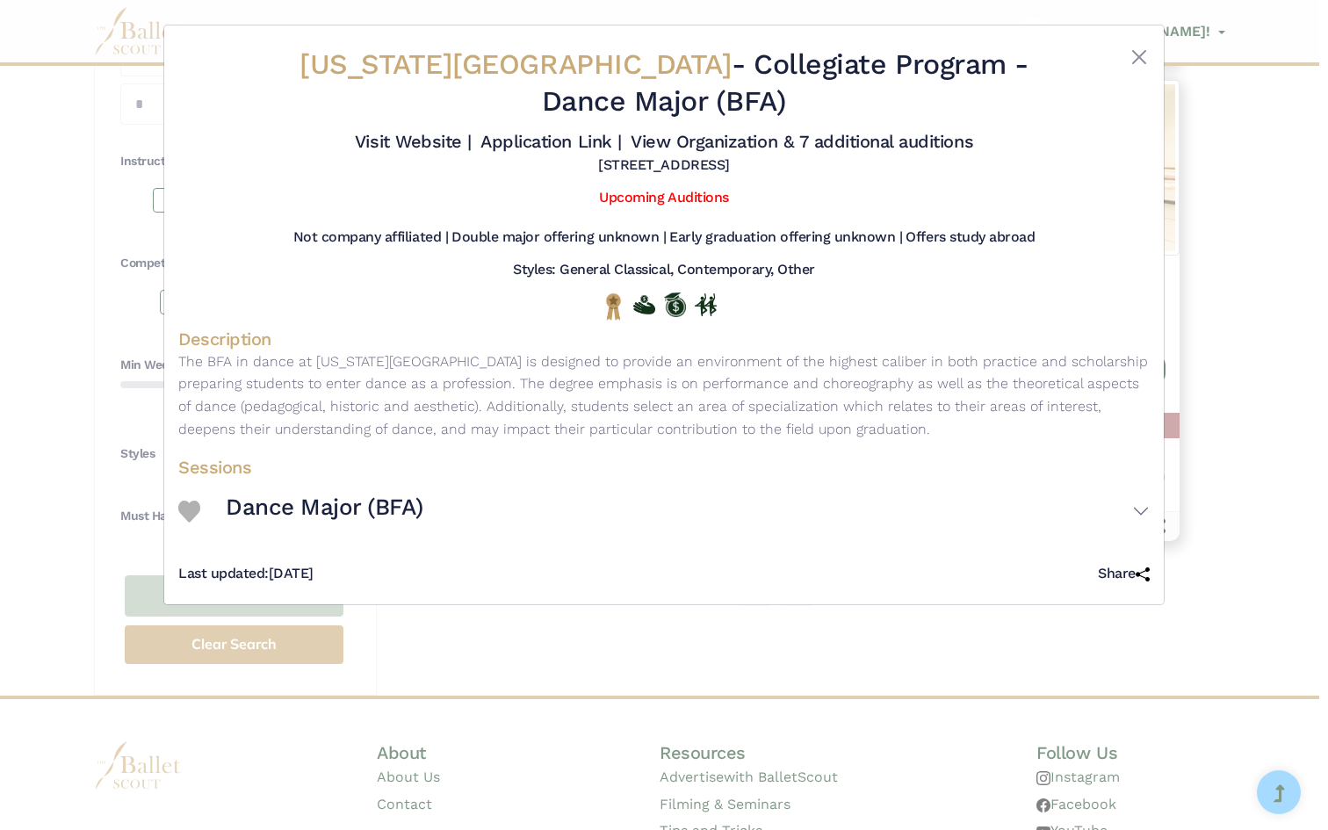
click at [1144, 45] on div "[US_STATE][GEOGRAPHIC_DATA] - Collegiate Program - Dance Major (BFA) Visit Webs…" at bounding box center [663, 111] width 971 height 142
click at [1144, 61] on button "Close" at bounding box center [1138, 57] width 21 height 21
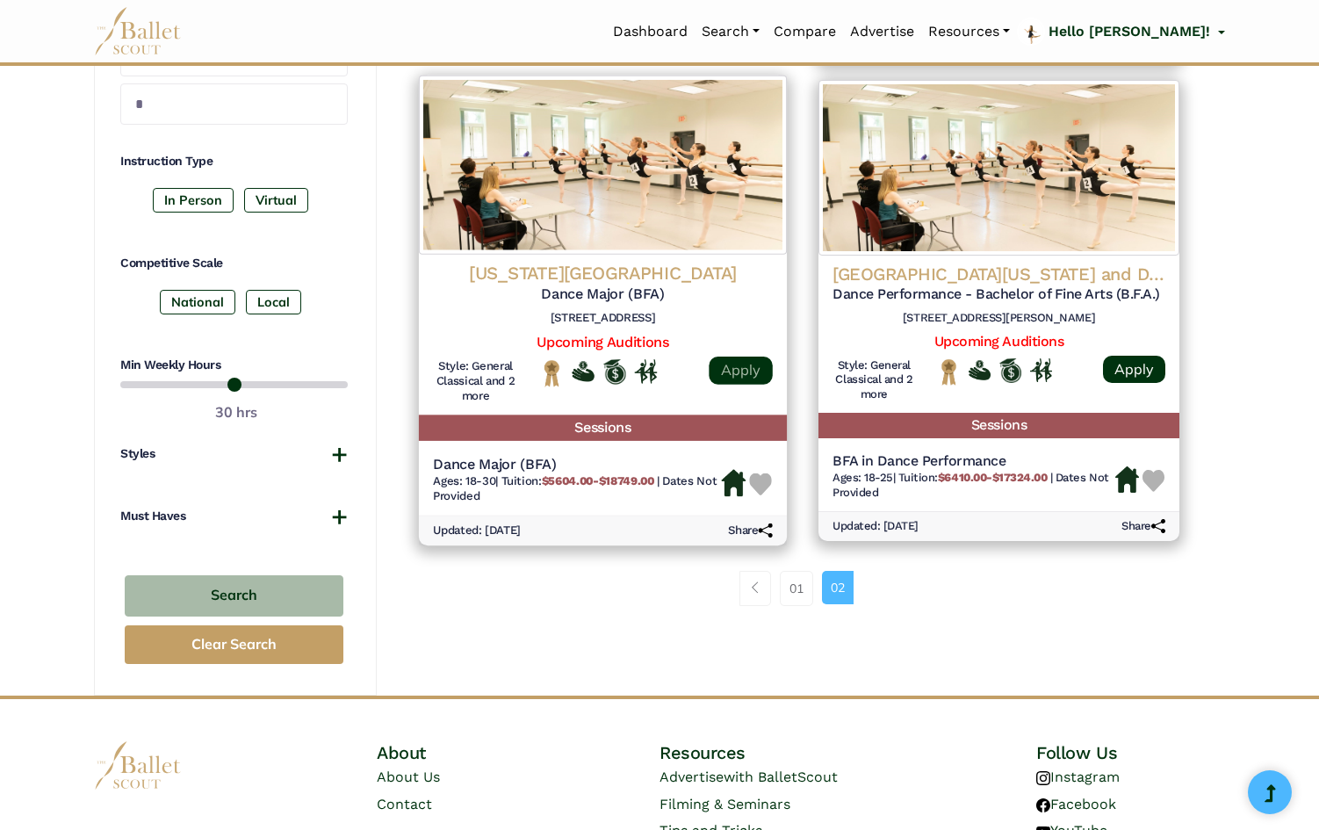
click at [742, 378] on link "Apply" at bounding box center [740, 371] width 63 height 28
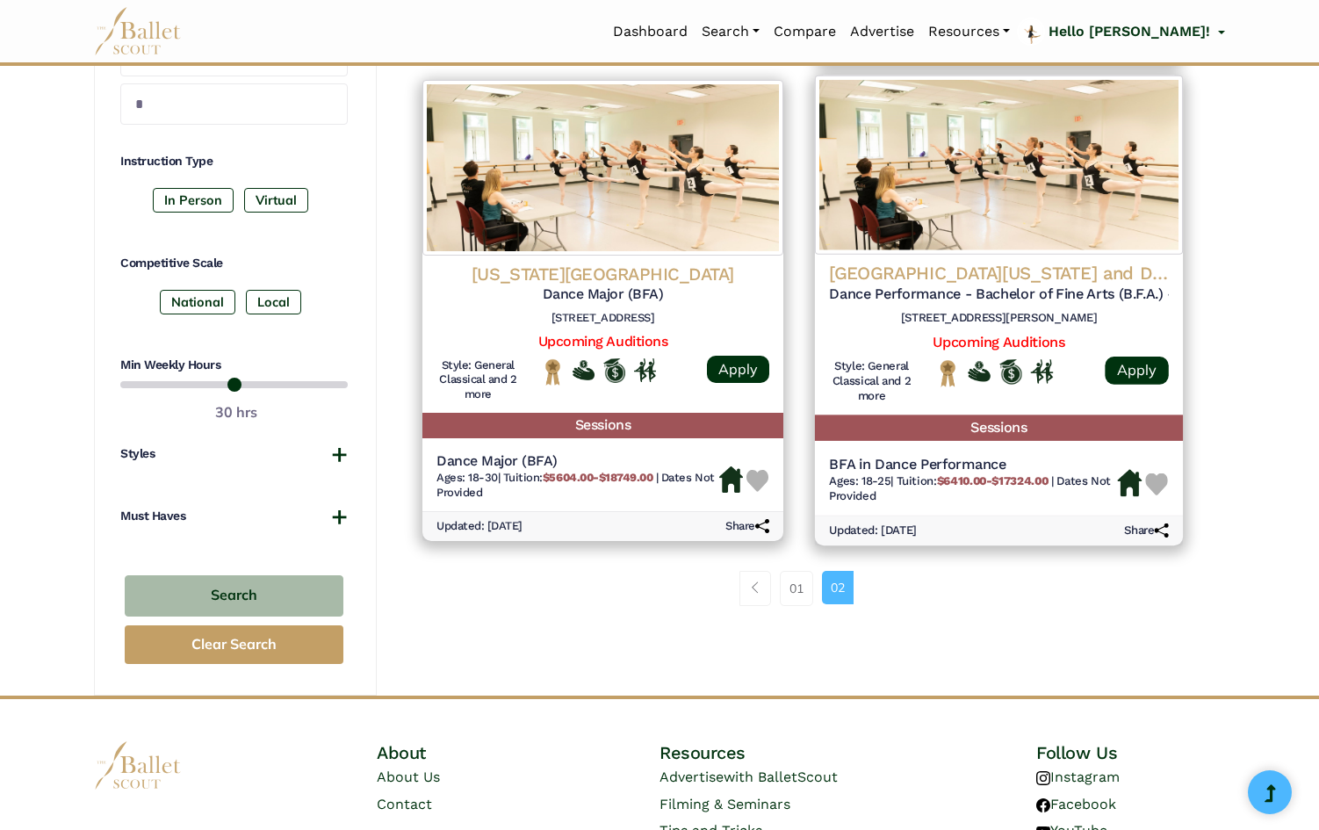
click at [997, 272] on h4 "[GEOGRAPHIC_DATA][US_STATE] and Dance" at bounding box center [999, 274] width 340 height 24
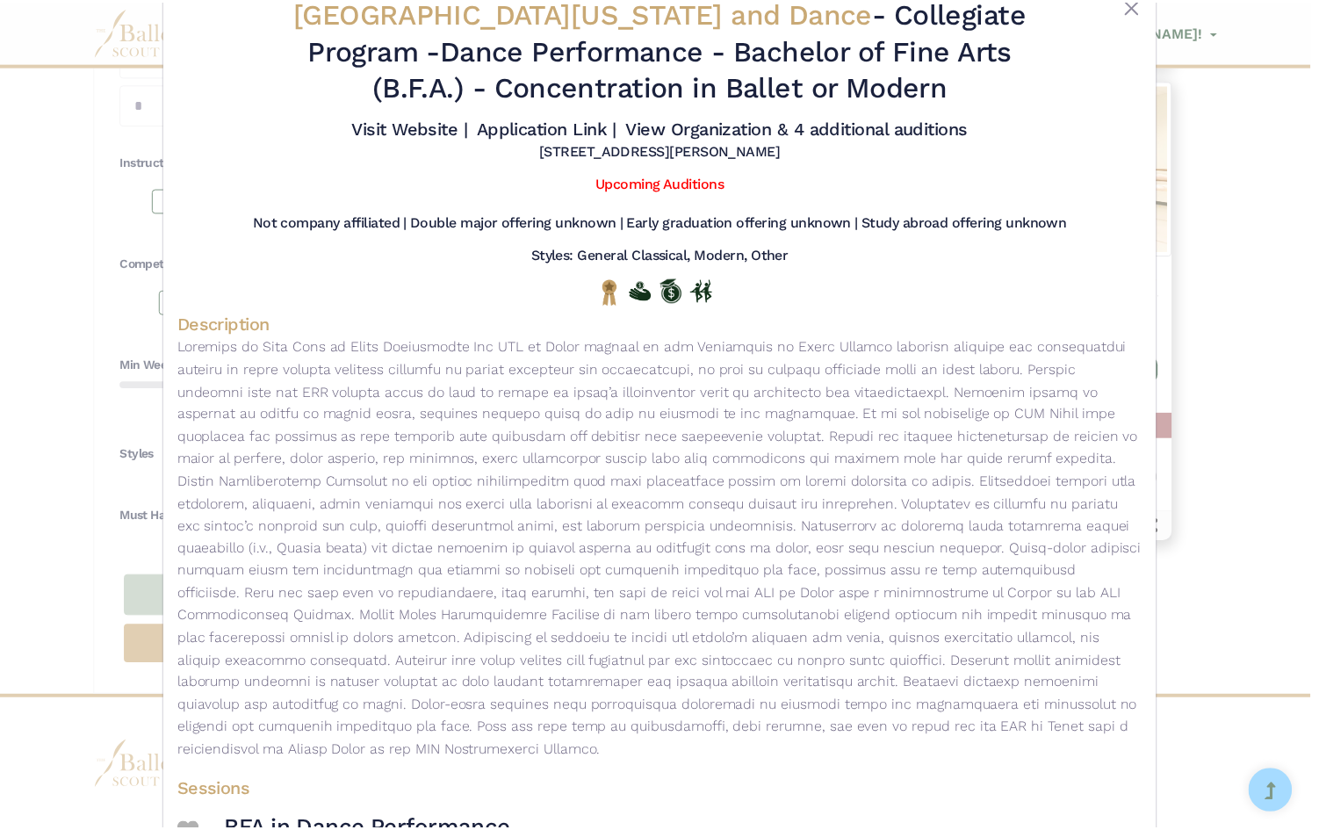
scroll to position [0, 0]
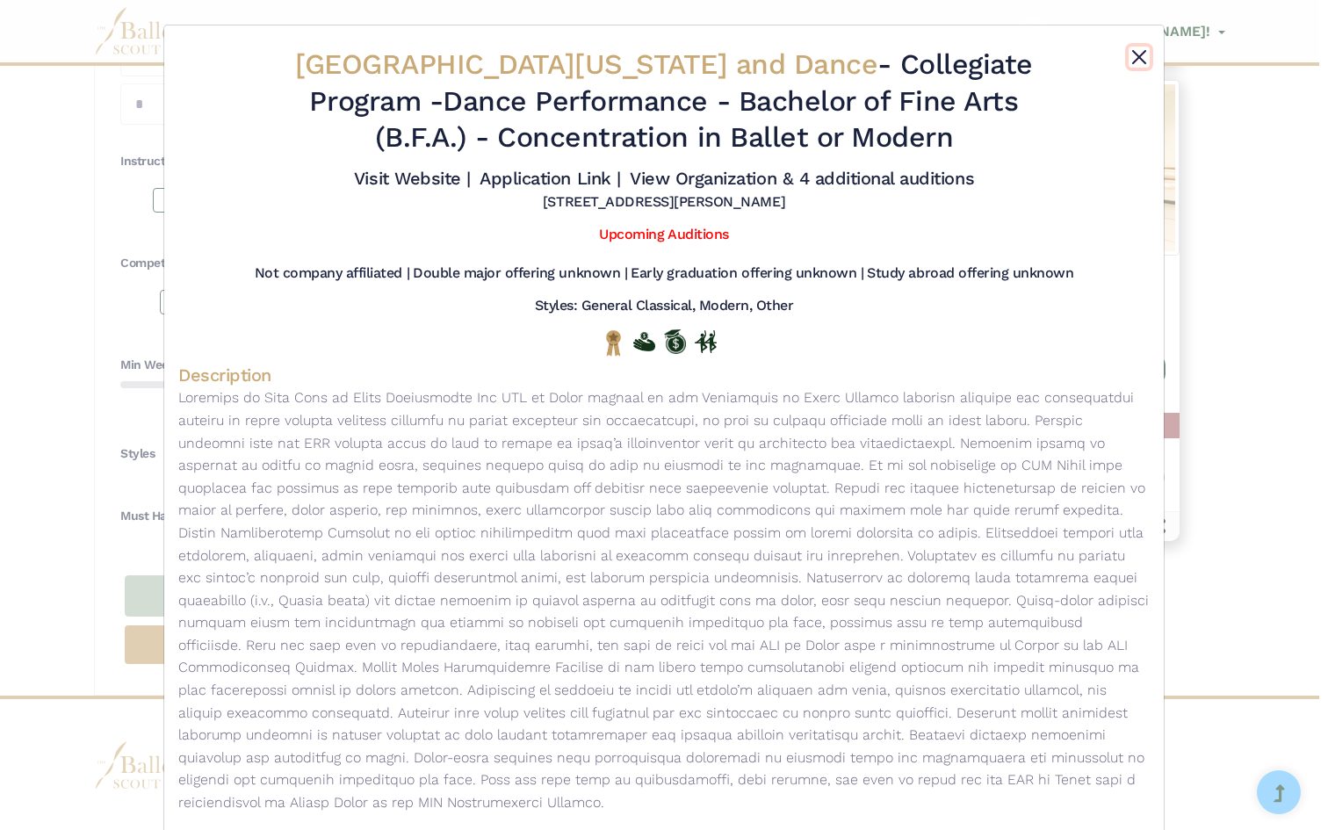
click at [1142, 52] on button "Close" at bounding box center [1138, 57] width 21 height 21
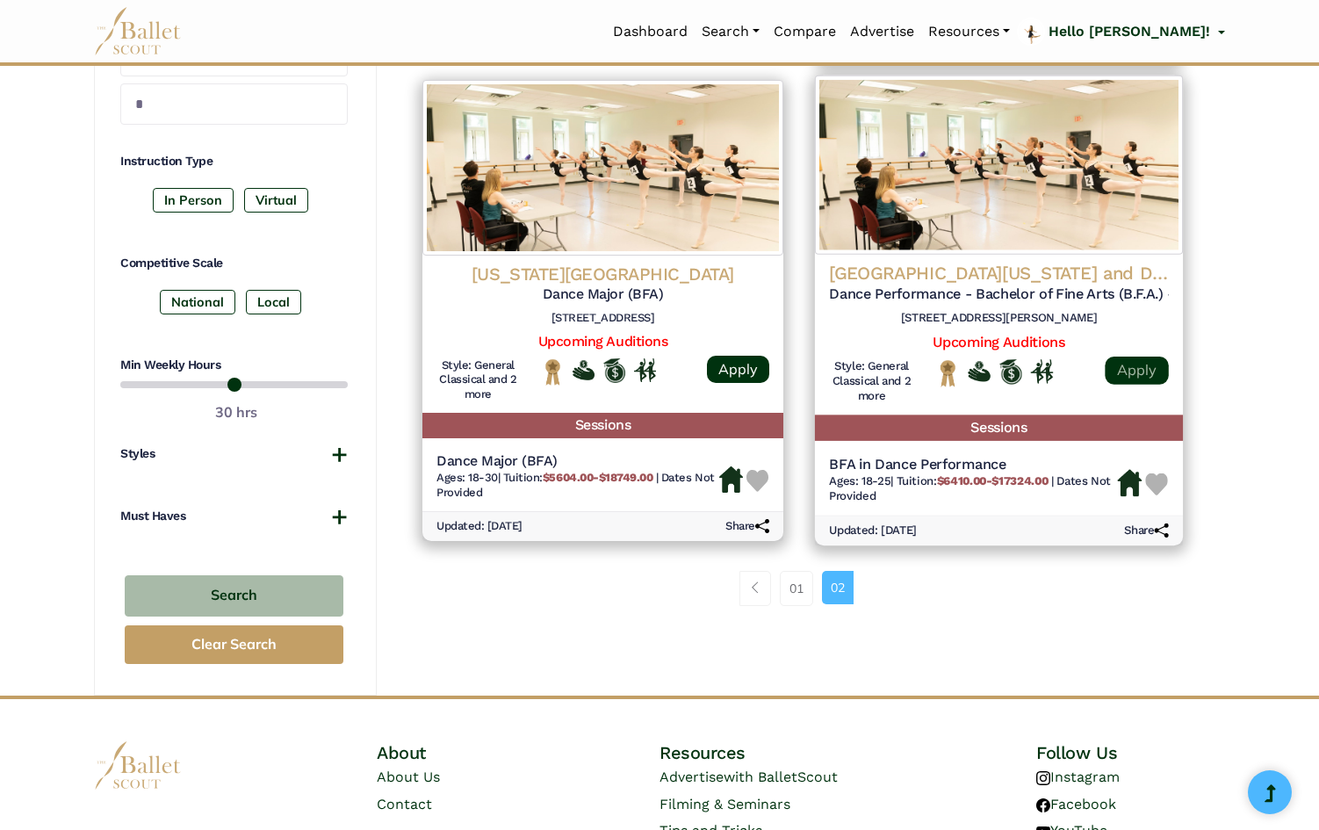
click at [1153, 380] on link "Apply" at bounding box center [1136, 371] width 63 height 28
